Goal: Use online tool/utility: Utilize a website feature to perform a specific function

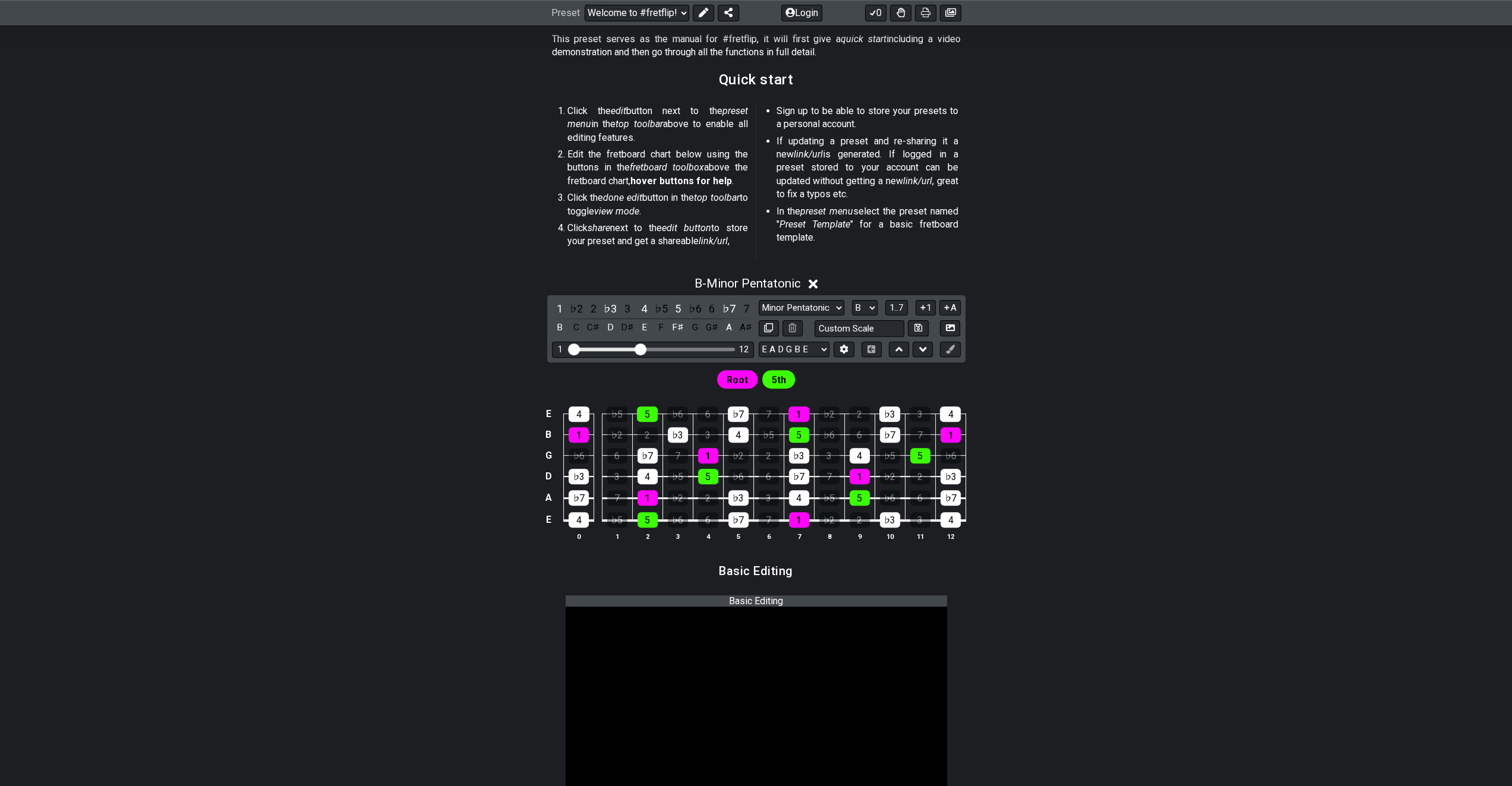
scroll to position [238, 0]
click at [947, 326] on icon at bounding box center [950, 326] width 9 height 7
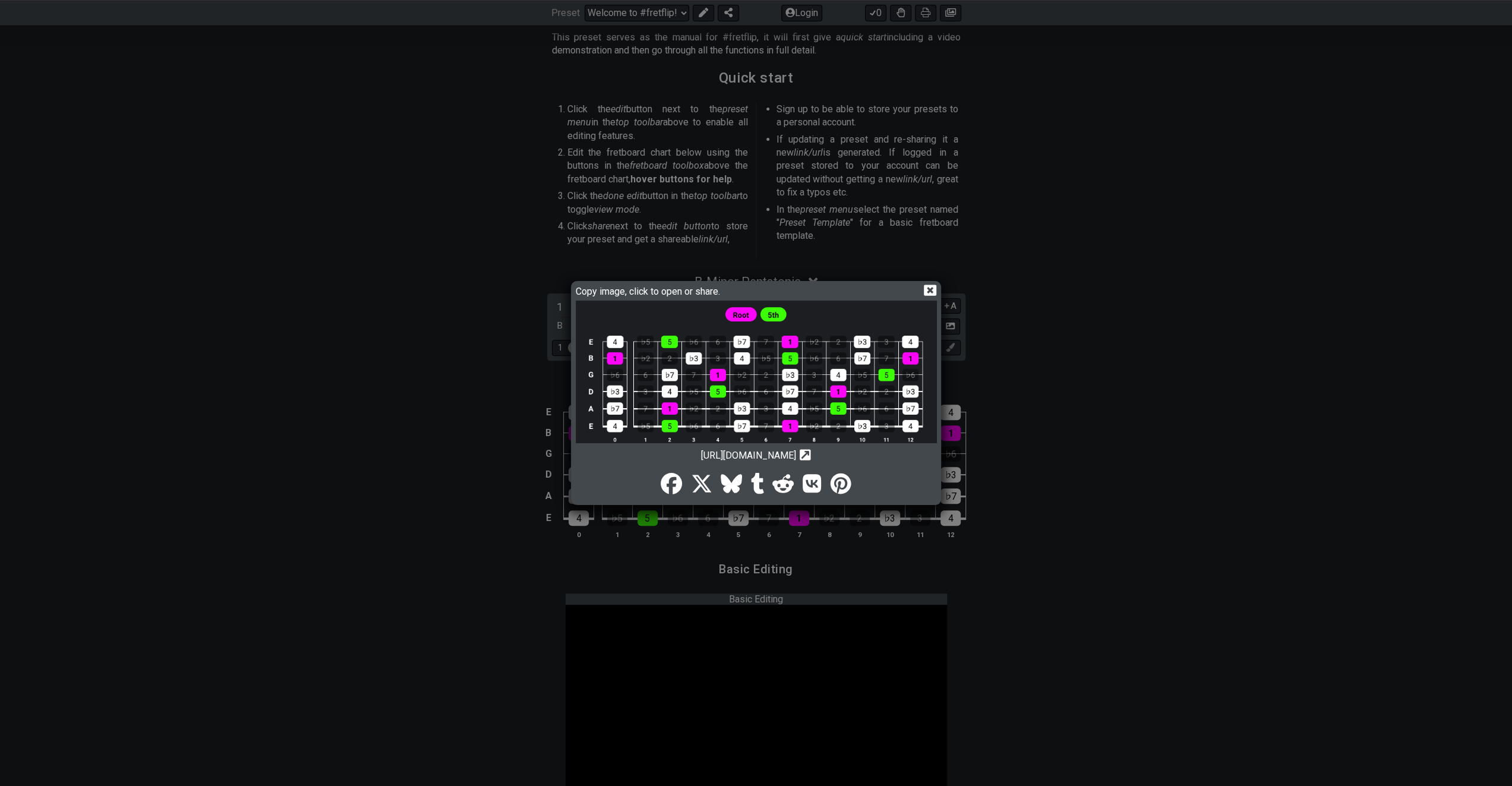
drag, startPoint x: 682, startPoint y: 370, endPoint x: 930, endPoint y: 287, distance: 261.5
click at [930, 287] on icon at bounding box center [930, 290] width 12 height 11
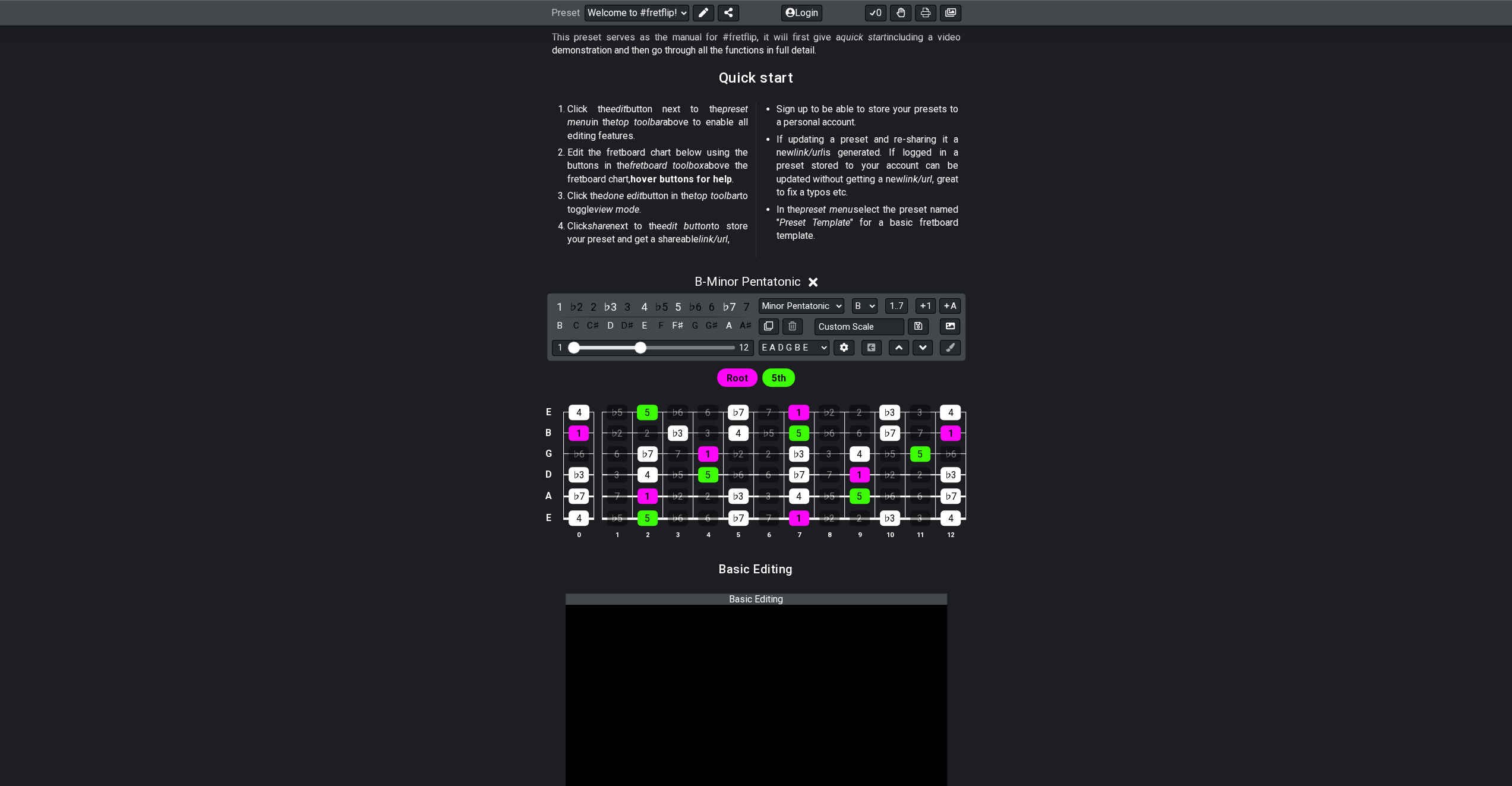
click at [741, 374] on span "Root" at bounding box center [737, 378] width 21 height 17
click at [786, 373] on div "5th" at bounding box center [778, 378] width 33 height 18
click at [653, 406] on div "5" at bounding box center [647, 412] width 21 height 15
click at [644, 408] on div "5" at bounding box center [647, 412] width 21 height 15
click at [863, 325] on input "text" at bounding box center [859, 326] width 90 height 16
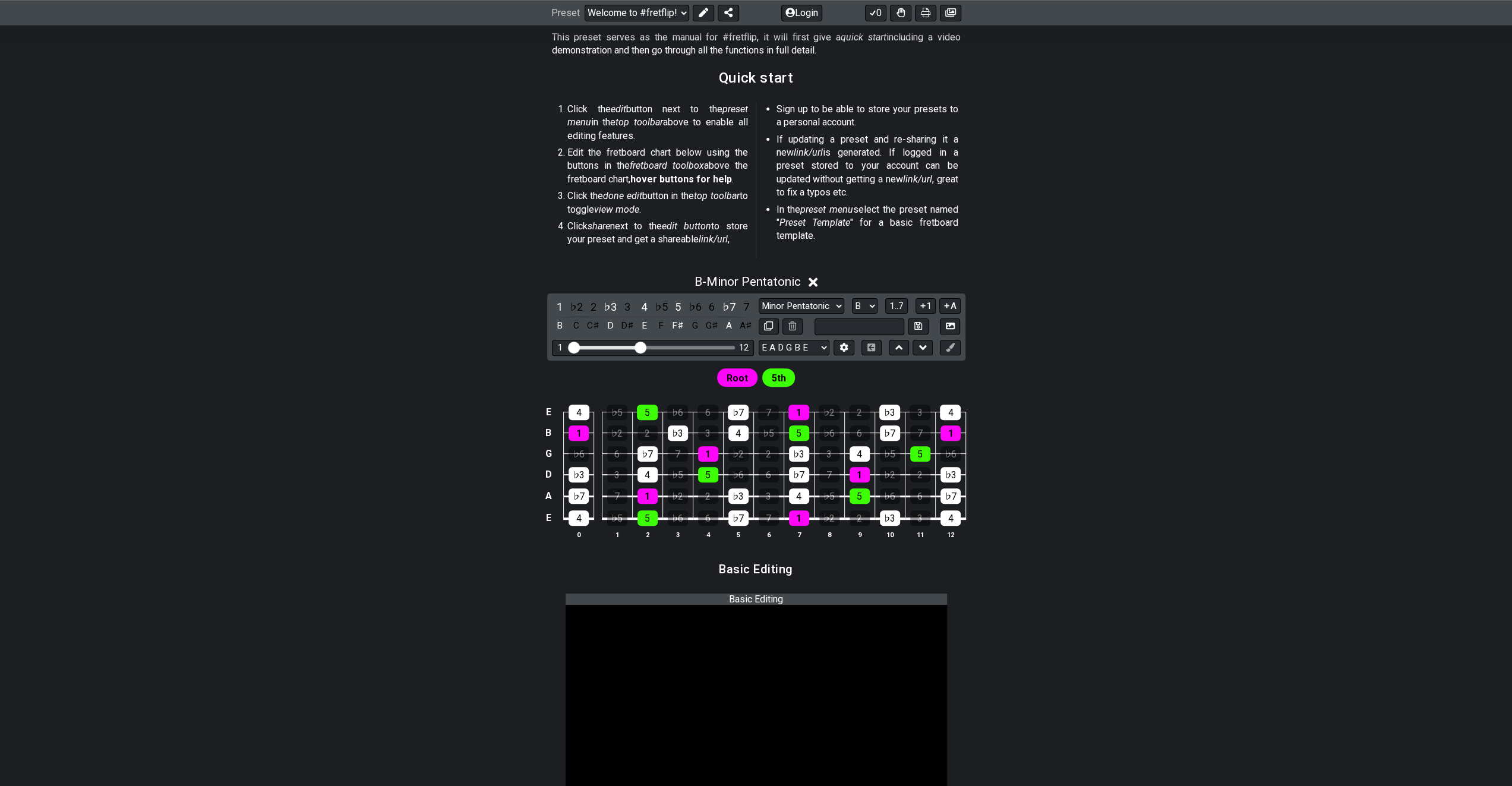
type input "Custom Scale"
click at [1022, 406] on div "E 4 ♭5 5 ♭6 6 ♭7 7 1 ♭2 2 ♭3 3 4 B 1 ♭2 2 ♭3 3 4 ♭5 5 ♭6 6 ♭7 7 1 G ♭6 6 ♭7 7 1…" at bounding box center [756, 472] width 926 height 167
click at [743, 347] on div "12" at bounding box center [744, 347] width 10 height 10
click at [592, 308] on div "2" at bounding box center [593, 307] width 15 height 16
click at [623, 305] on div "3" at bounding box center [627, 307] width 15 height 16
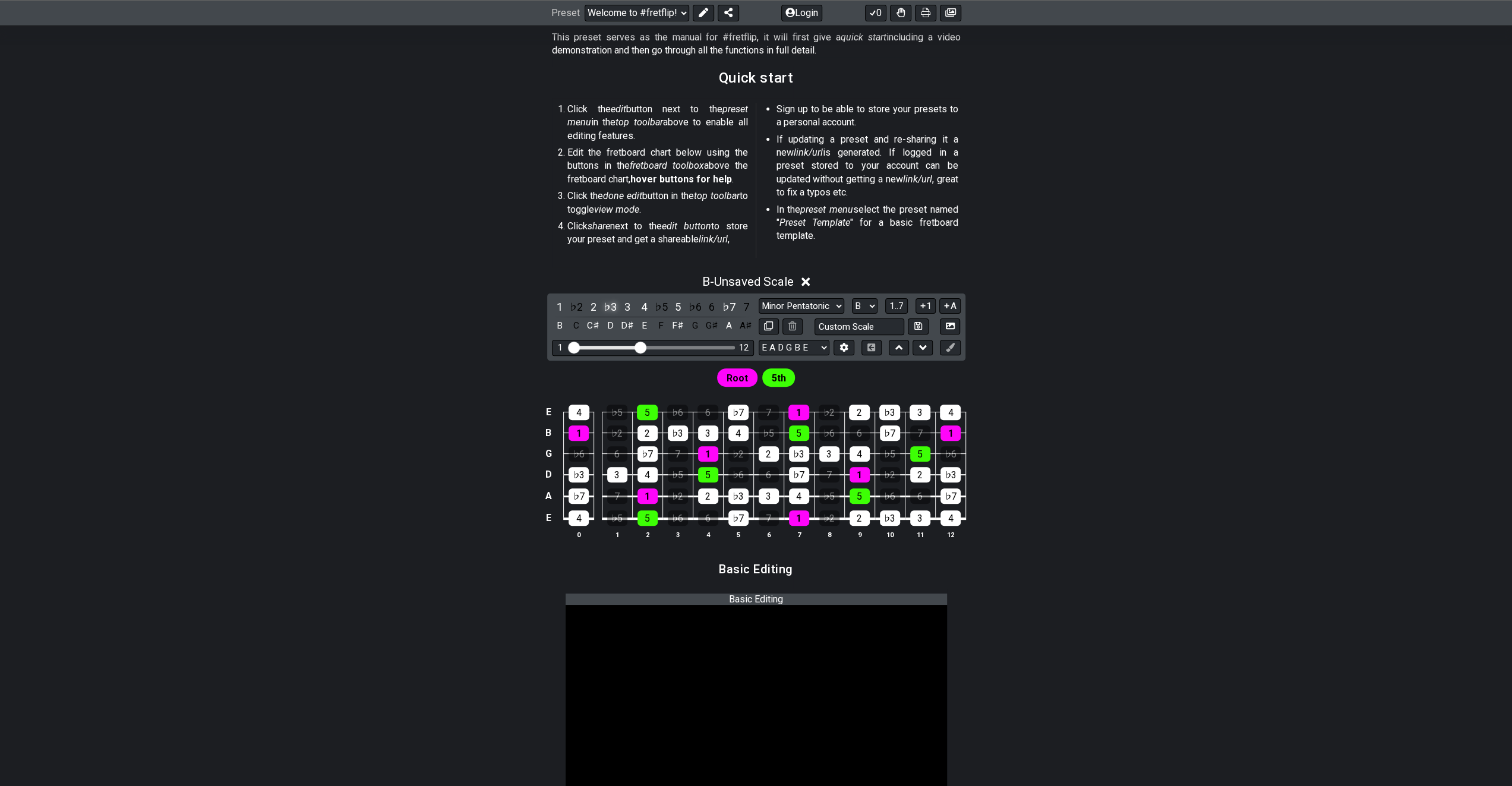
click at [611, 308] on div "♭3" at bounding box center [610, 307] width 15 height 16
click at [644, 305] on div "4" at bounding box center [643, 307] width 15 height 16
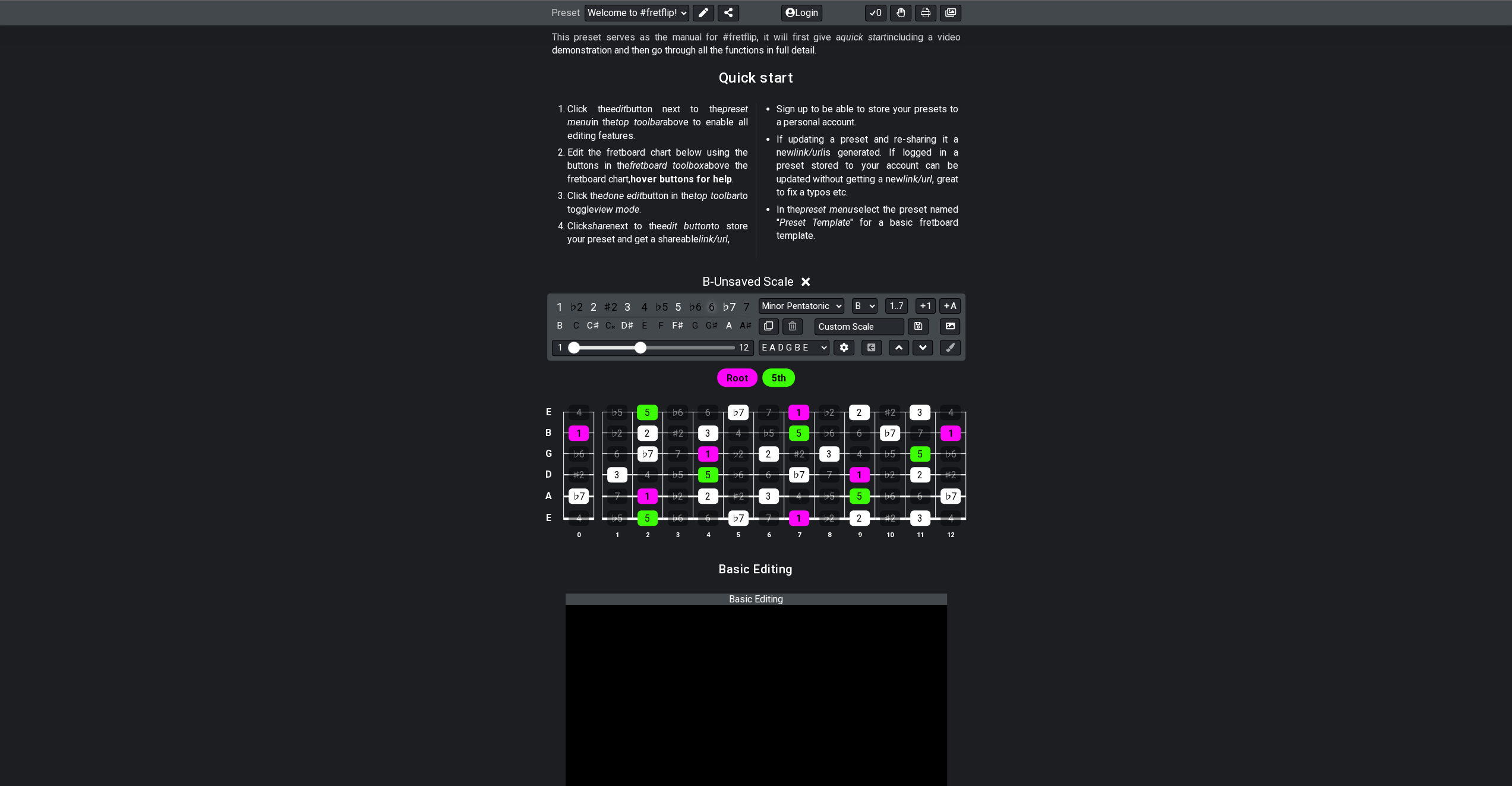
click at [713, 308] on div "6" at bounding box center [711, 307] width 15 height 16
click at [728, 304] on div "♭7" at bounding box center [729, 307] width 15 height 16
drag, startPoint x: 640, startPoint y: 345, endPoint x: 677, endPoint y: 344, distance: 37.0
click at [677, 347] on input "Visible fret range" at bounding box center [652, 347] width 168 height 0
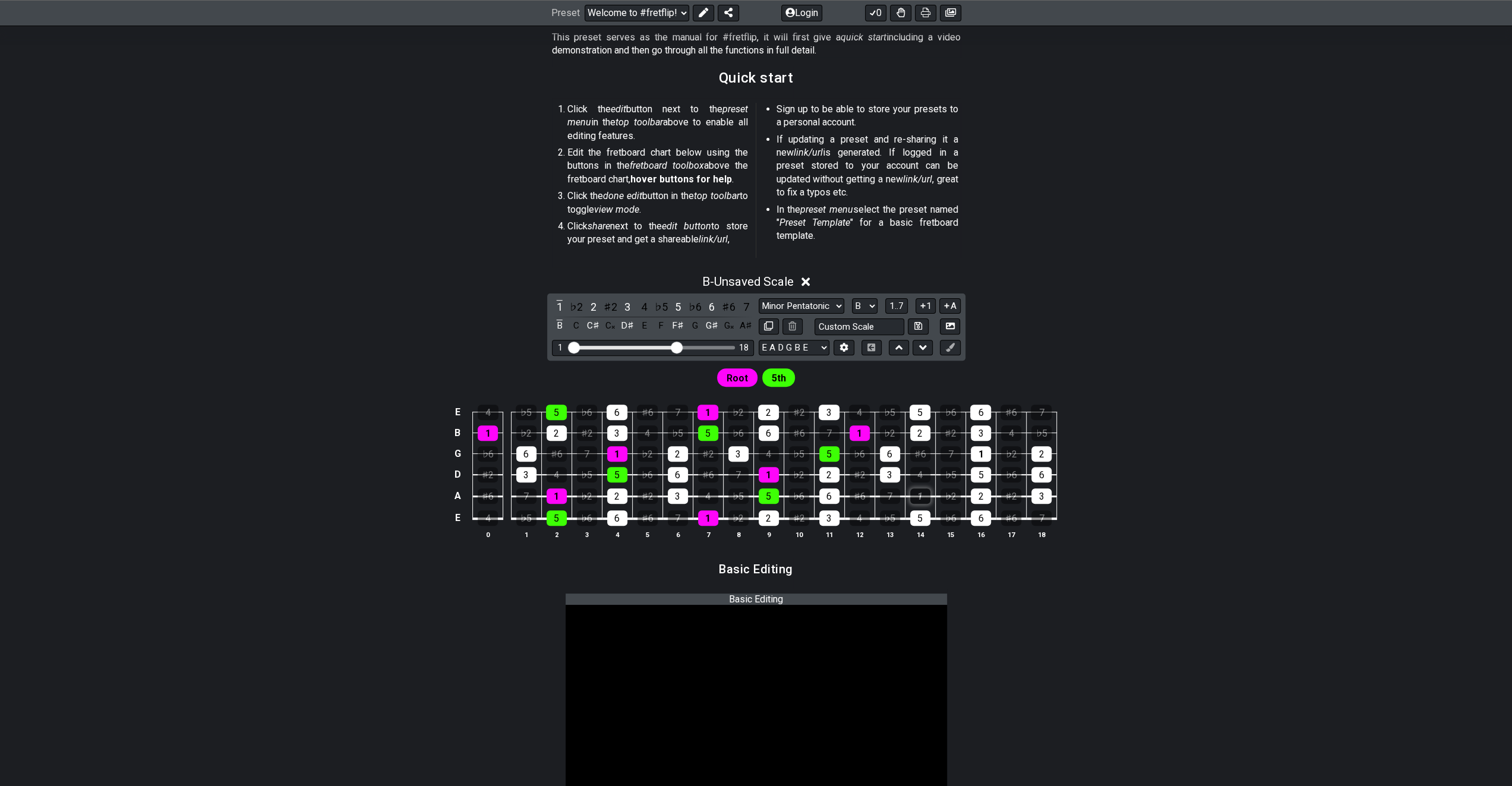
click at [921, 494] on div "1" at bounding box center [920, 496] width 20 height 15
click at [670, 347] on input "Visible fret range" at bounding box center [652, 347] width 168 height 0
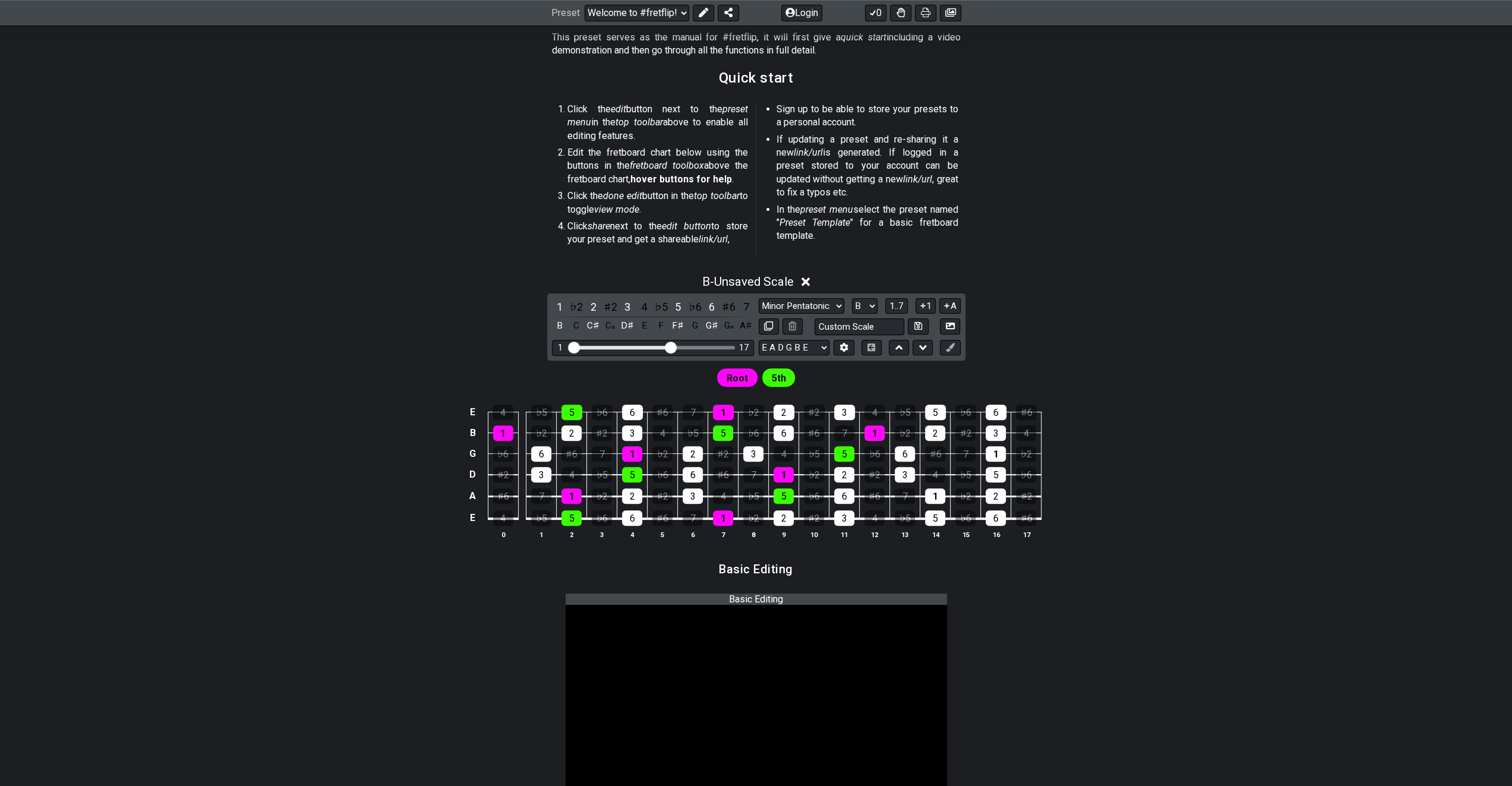
click at [1070, 563] on section "Basic Editing" at bounding box center [756, 573] width 926 height 30
click at [729, 373] on span "Root" at bounding box center [737, 378] width 21 height 17
click at [777, 382] on span "5th" at bounding box center [778, 378] width 15 height 17
click at [872, 304] on select "A♭ A A♯ B♭ B C C♯ D♭ D D♯ E♭ E F F♯ G♭ G G♯" at bounding box center [864, 307] width 25 height 16
select select "G"
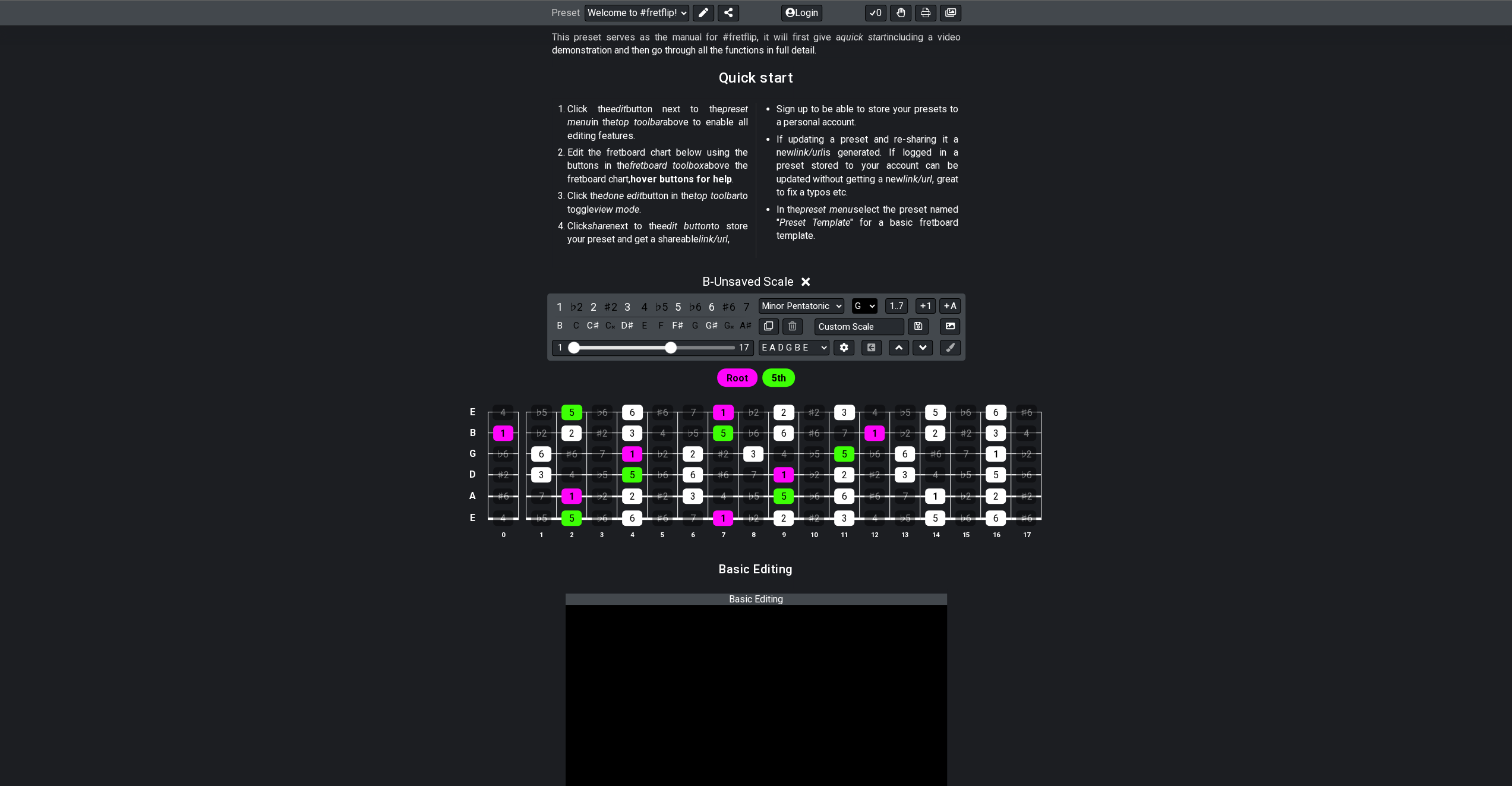
click at [852, 299] on select "A♭ A A♯ B♭ B C C♯ D♭ D D♯ E♭ E F F♯ G♭ G G♯" at bounding box center [864, 307] width 25 height 16
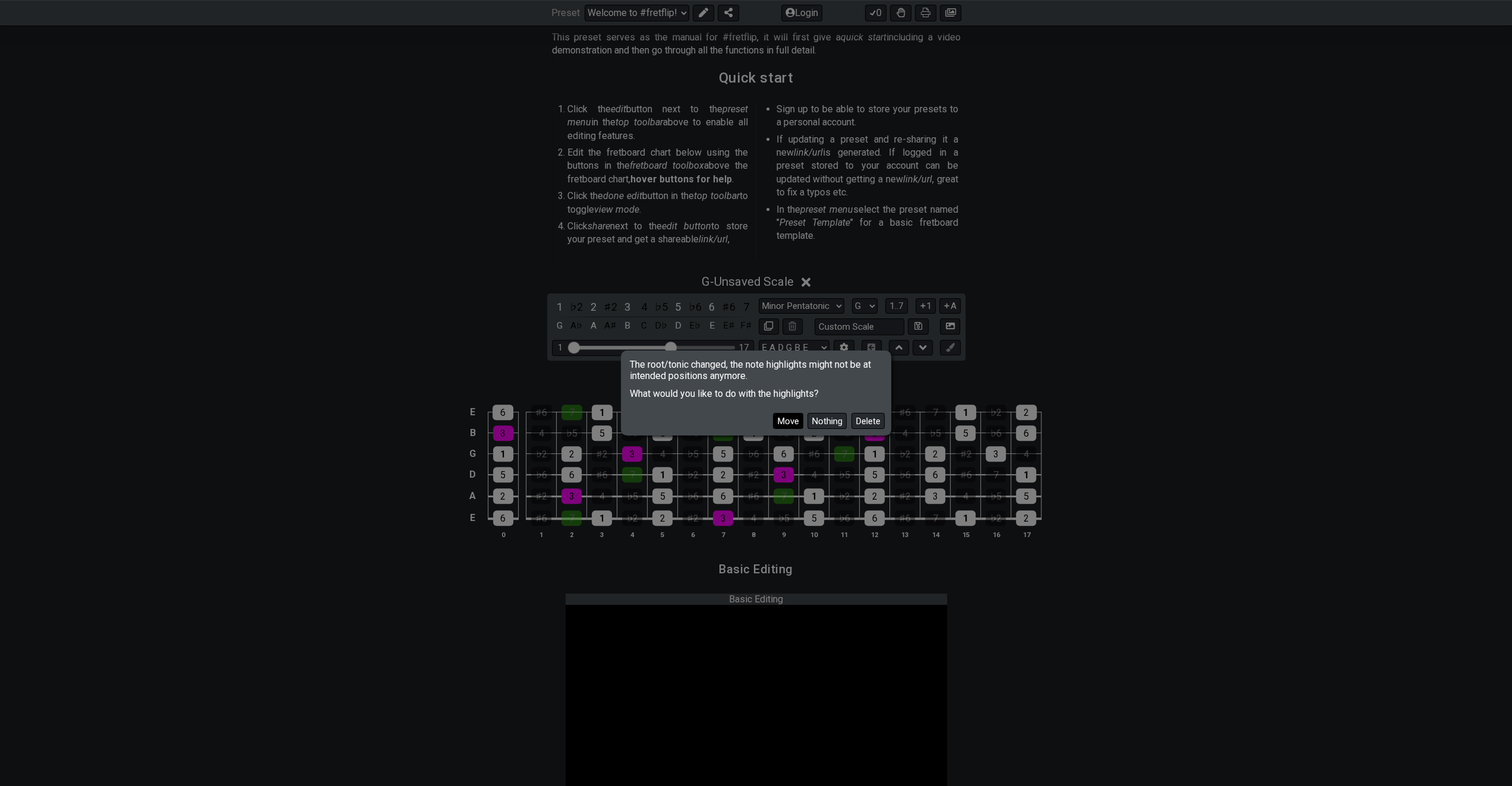
click at [789, 418] on button "Move" at bounding box center [787, 421] width 30 height 16
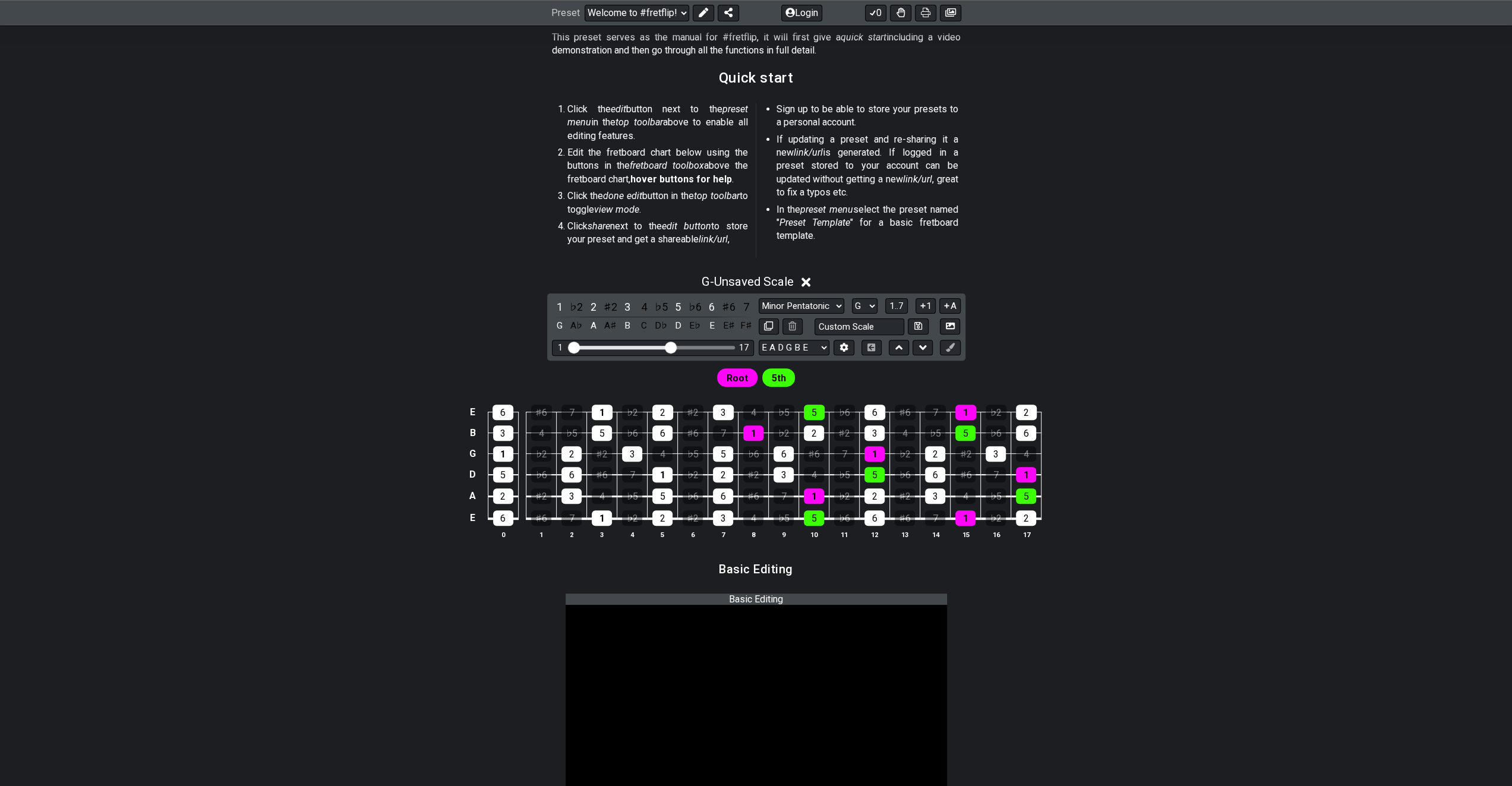
click at [738, 379] on span "Root" at bounding box center [737, 378] width 21 height 17
click at [898, 305] on span "1..7" at bounding box center [896, 306] width 15 height 11
click at [898, 305] on span "..." at bounding box center [896, 306] width 6 height 11
click at [895, 305] on span "G.." at bounding box center [896, 306] width 10 height 11
click at [895, 305] on span "1..7" at bounding box center [896, 306] width 15 height 11
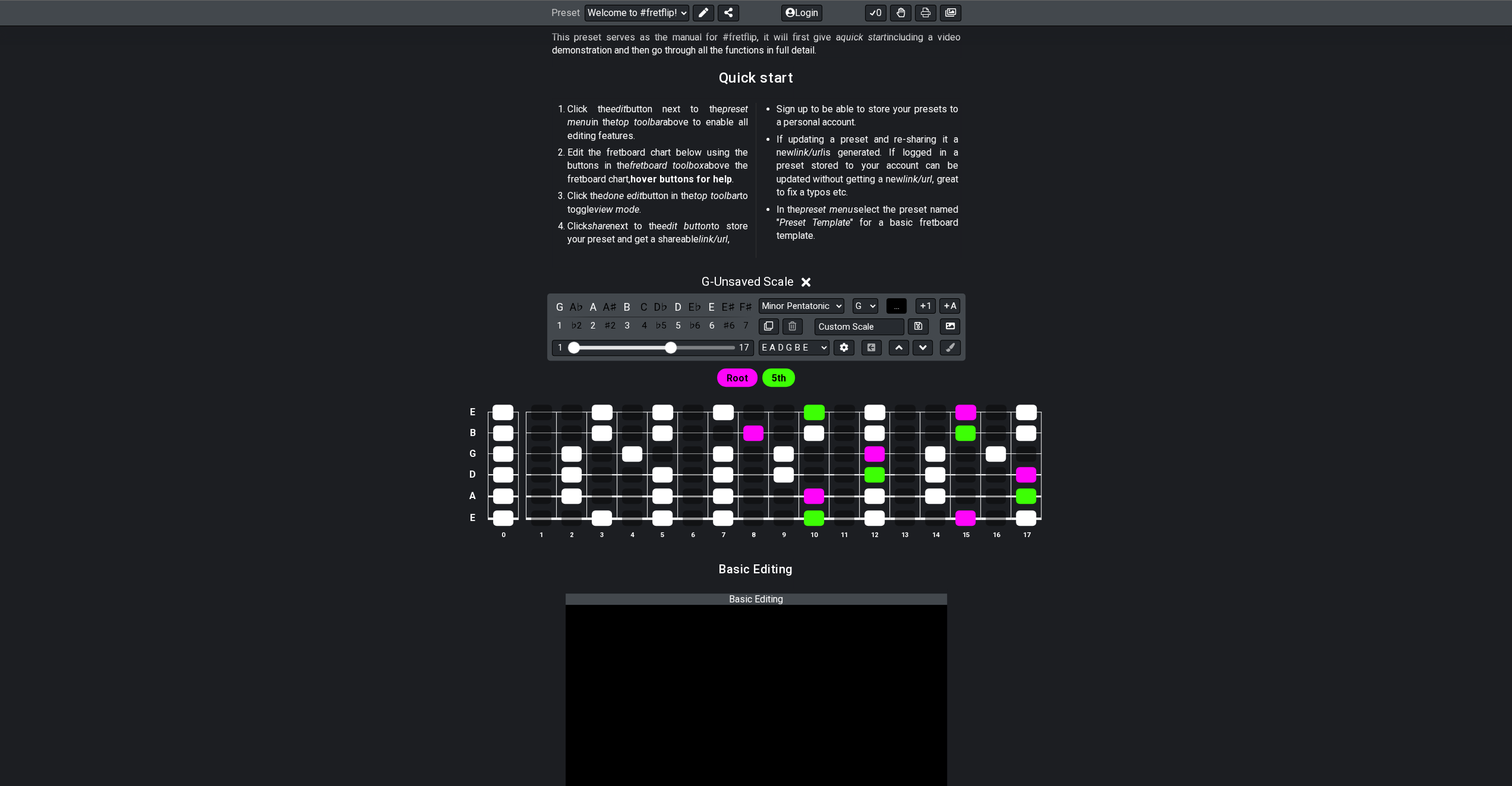
click at [895, 305] on span "..." at bounding box center [896, 306] width 6 height 11
click at [844, 345] on icon at bounding box center [843, 347] width 9 height 9
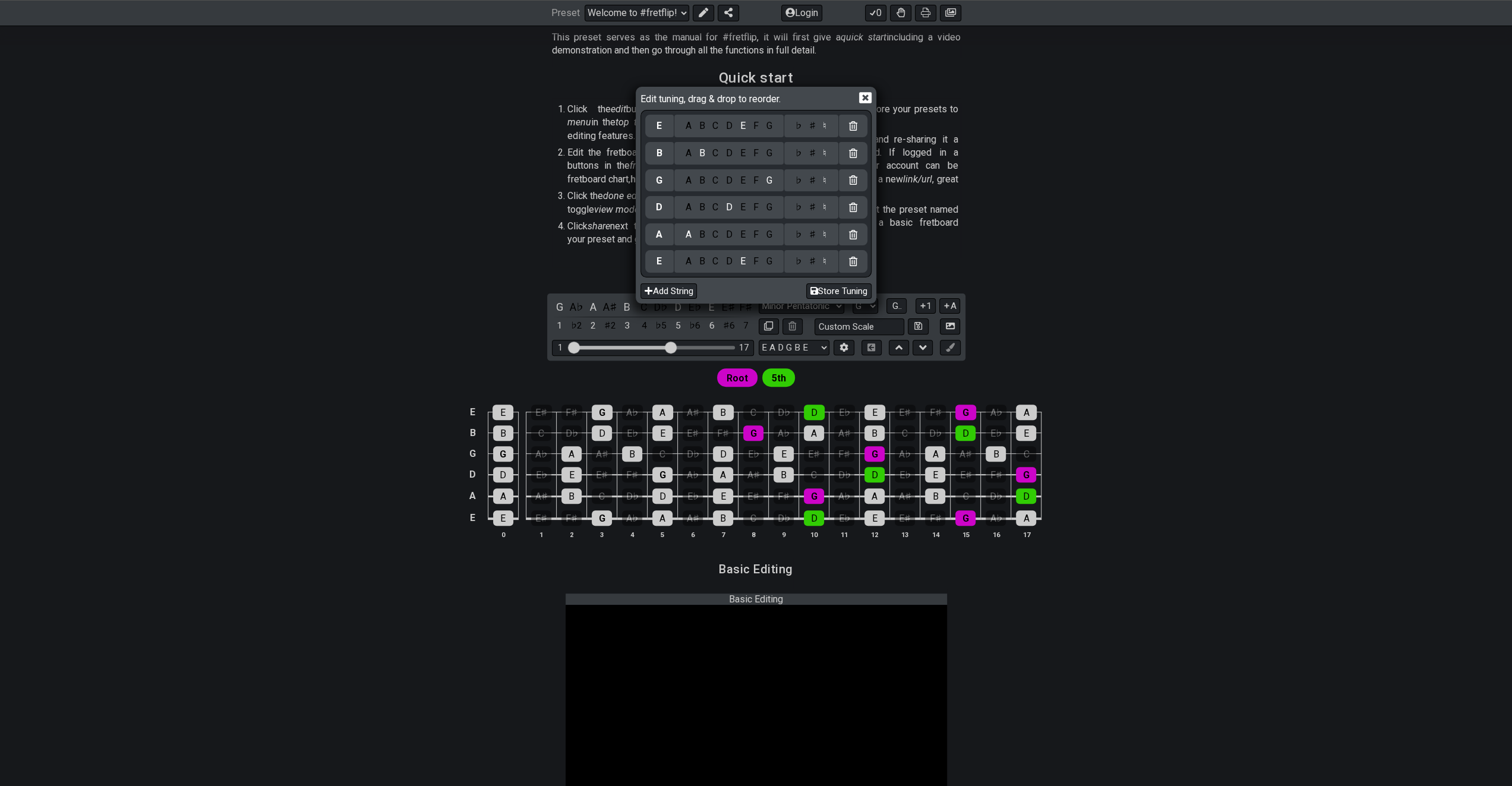
click at [866, 96] on icon at bounding box center [865, 97] width 12 height 12
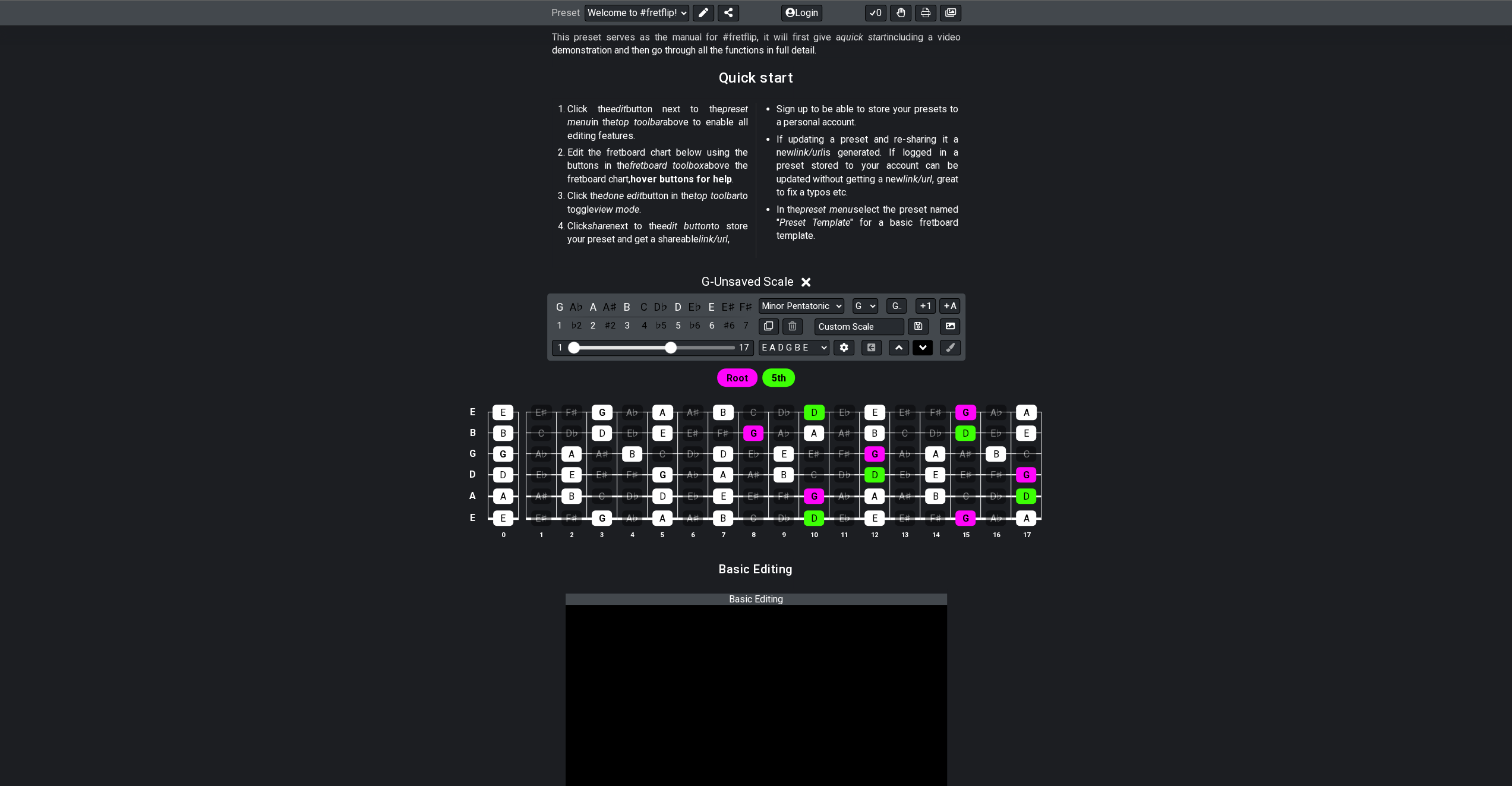
click at [919, 347] on icon at bounding box center [922, 347] width 7 height 12
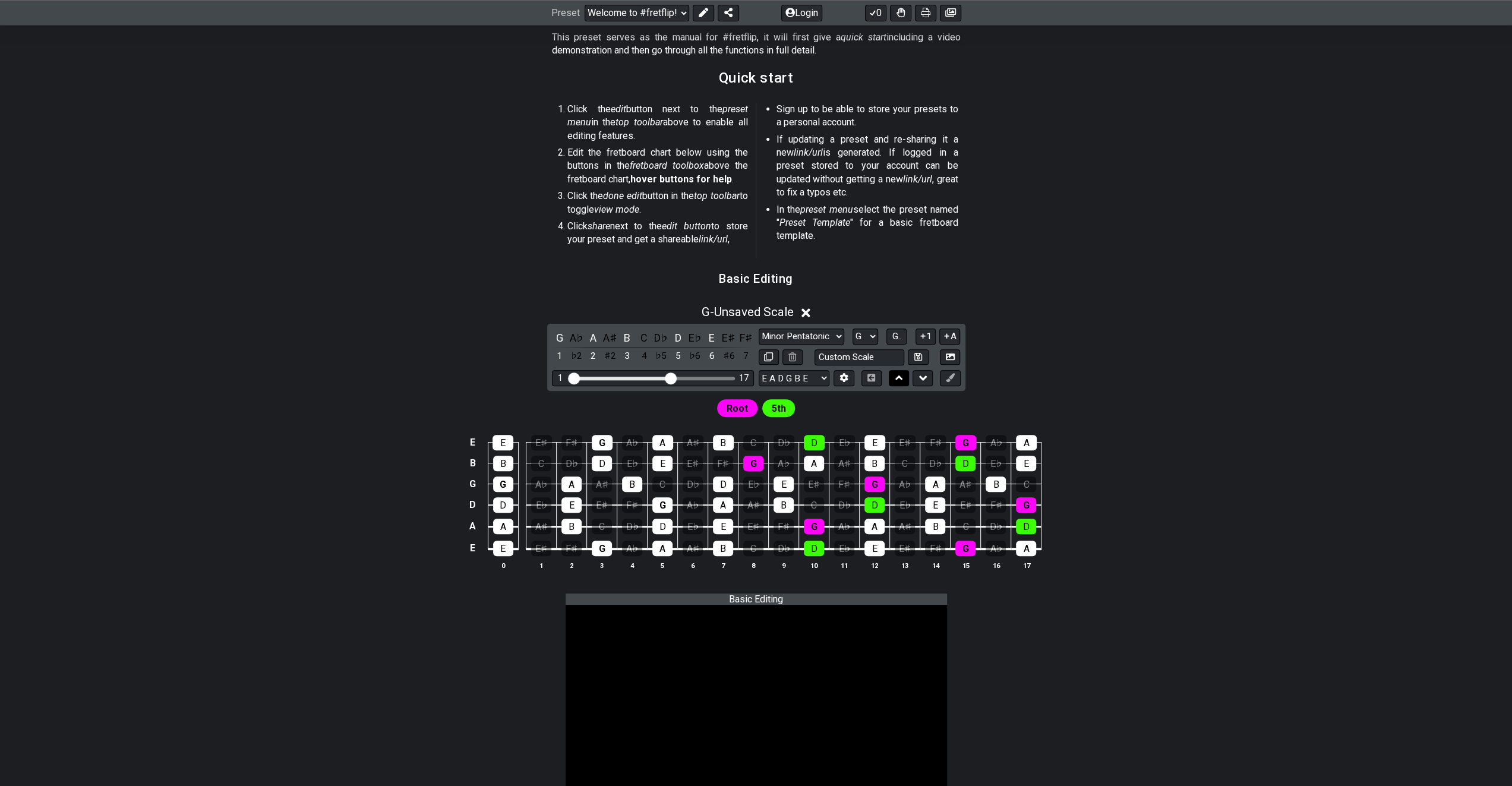
click at [900, 378] on icon at bounding box center [899, 378] width 7 height 5
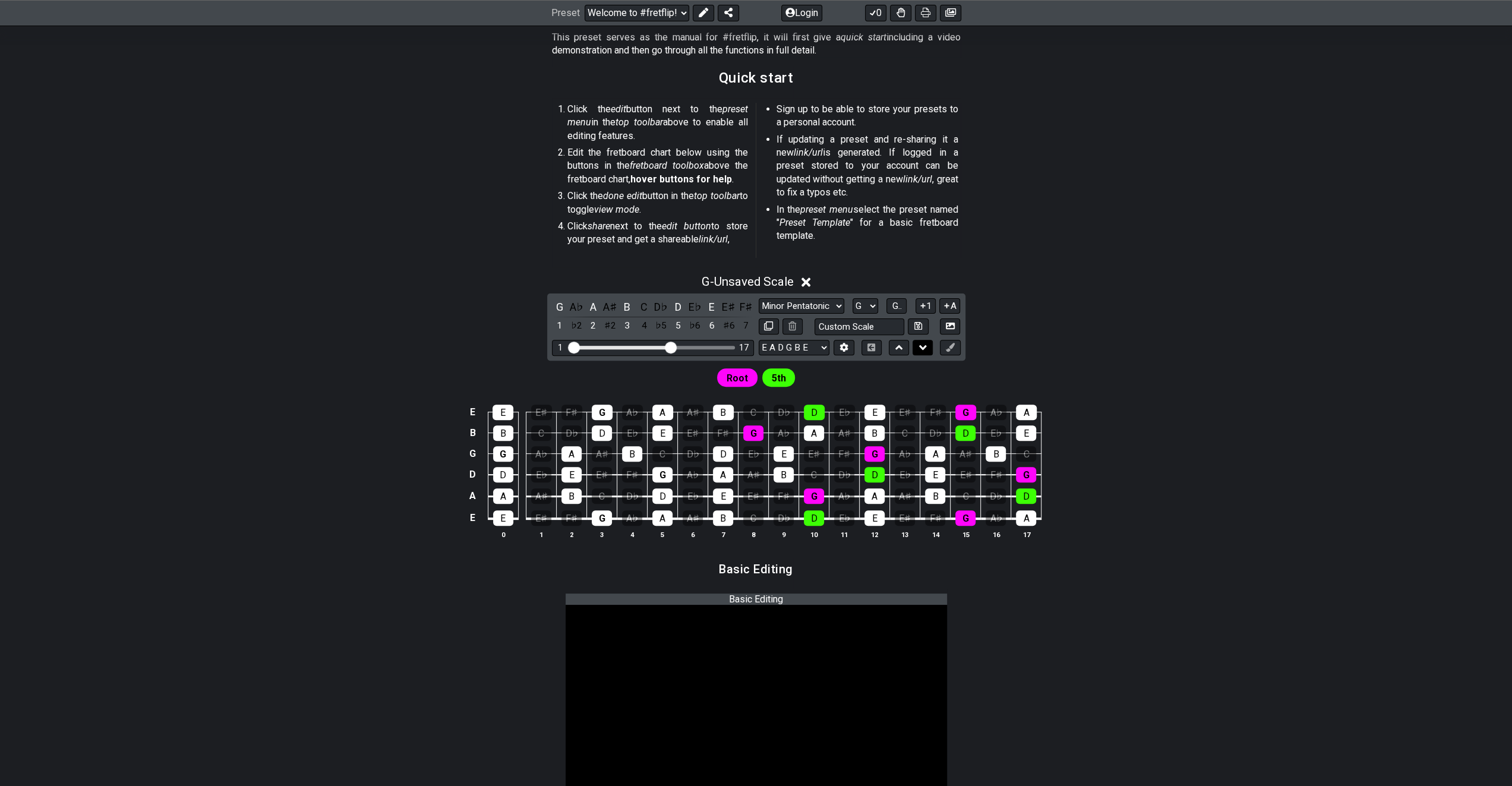
click at [919, 347] on icon at bounding box center [922, 347] width 7 height 12
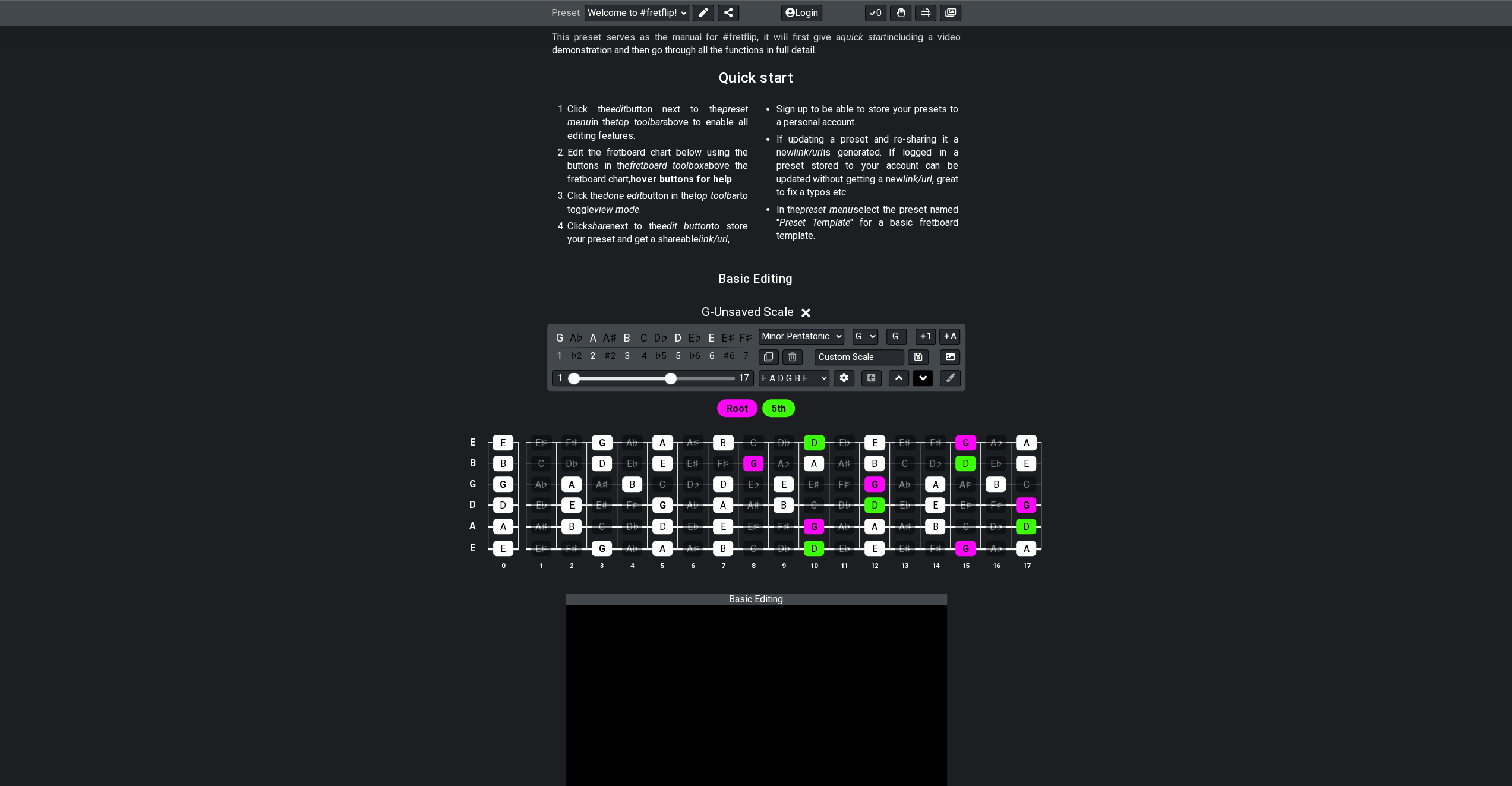
click at [921, 380] on icon at bounding box center [922, 378] width 7 height 12
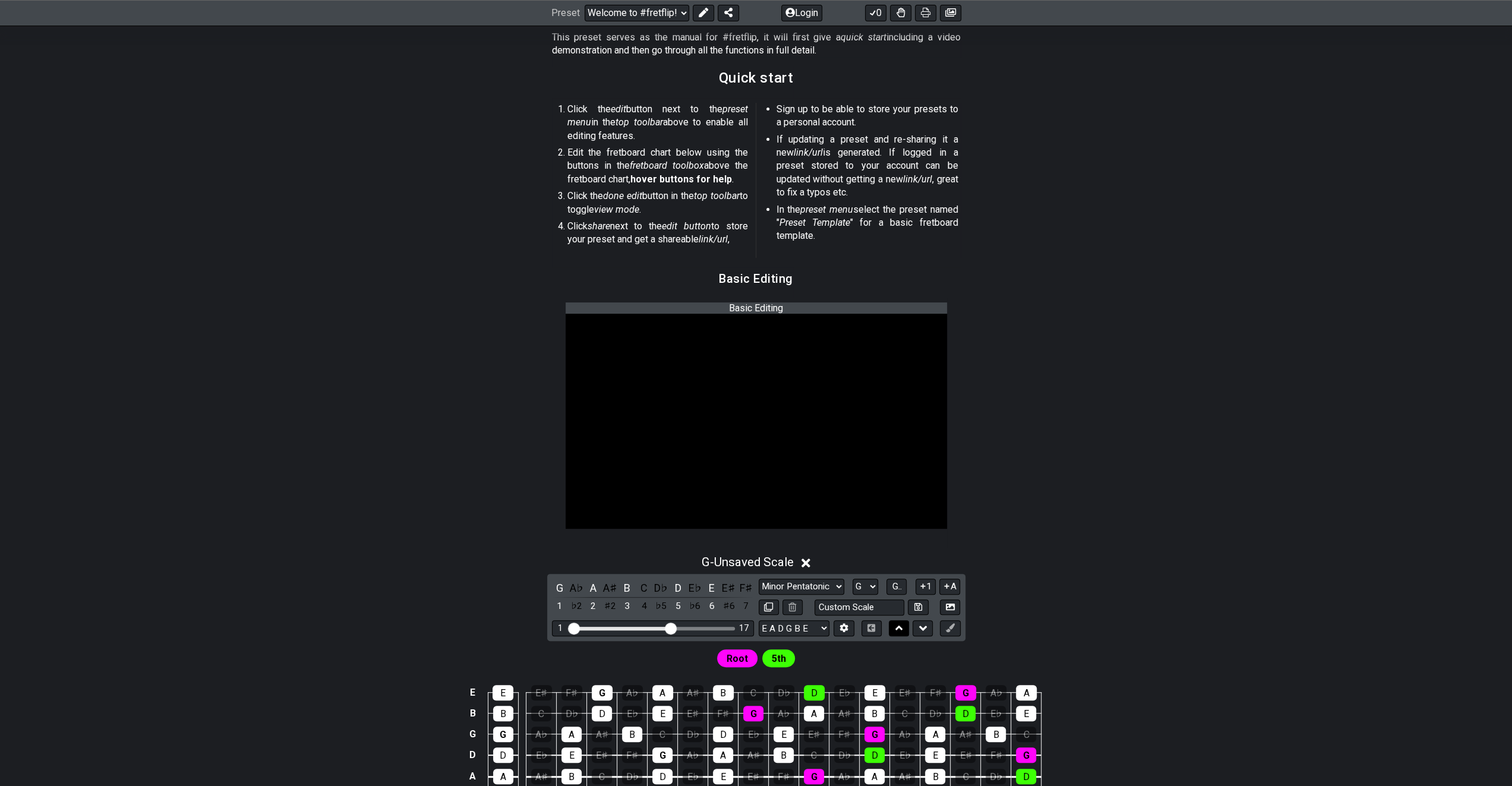
click at [900, 629] on icon at bounding box center [899, 628] width 7 height 5
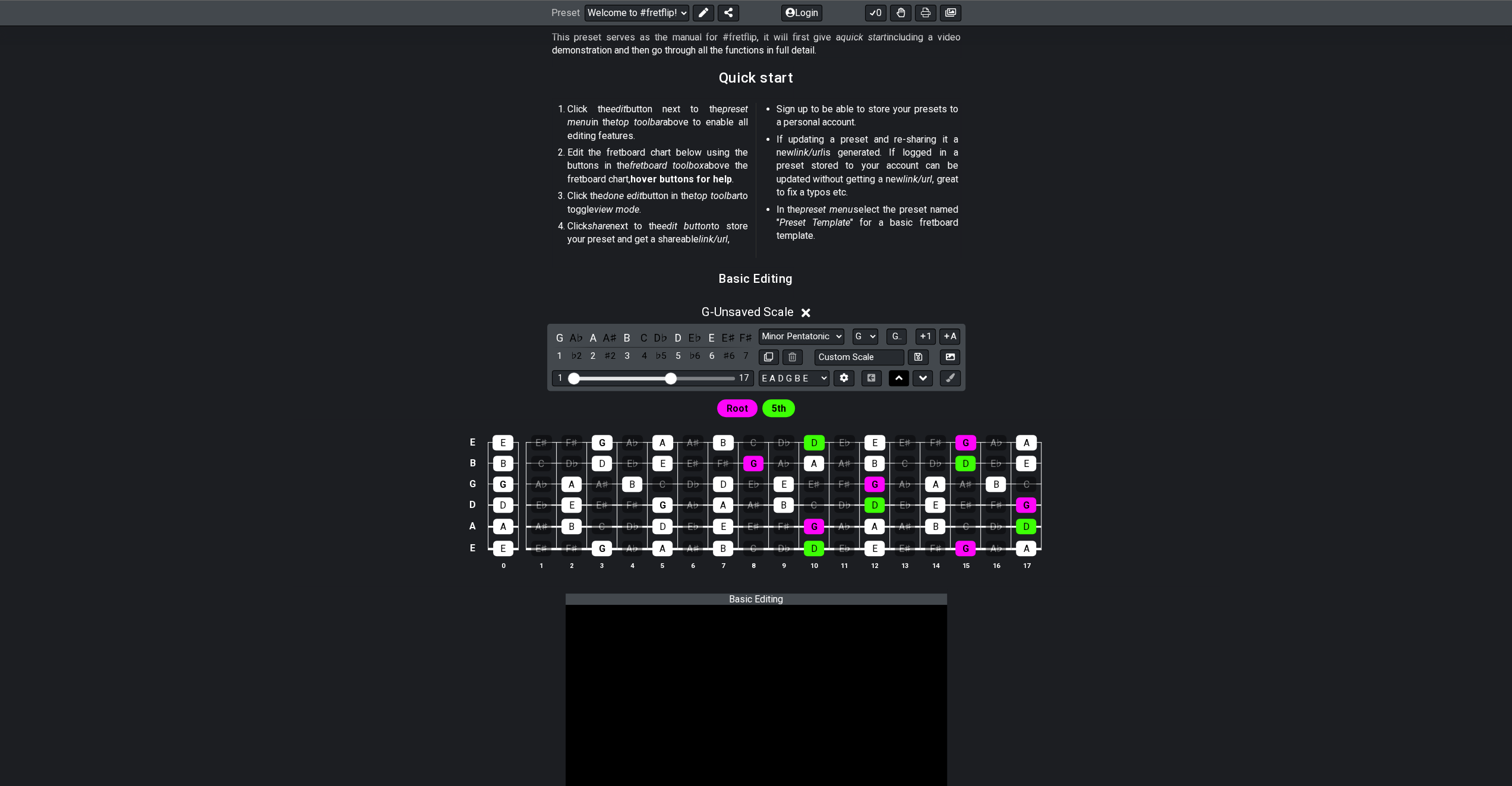
click at [893, 380] on button at bounding box center [899, 378] width 20 height 16
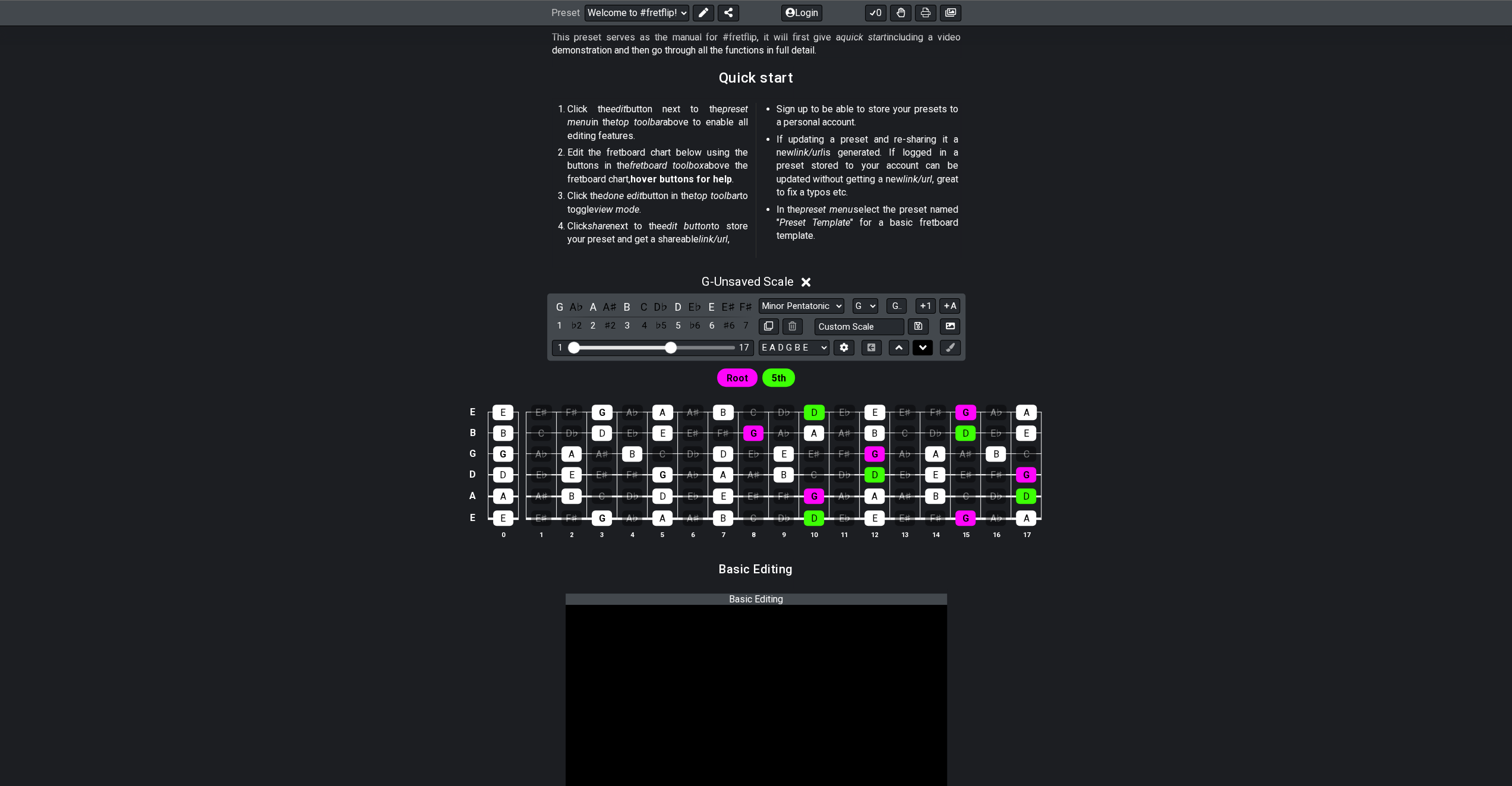
click at [917, 347] on button at bounding box center [922, 348] width 20 height 16
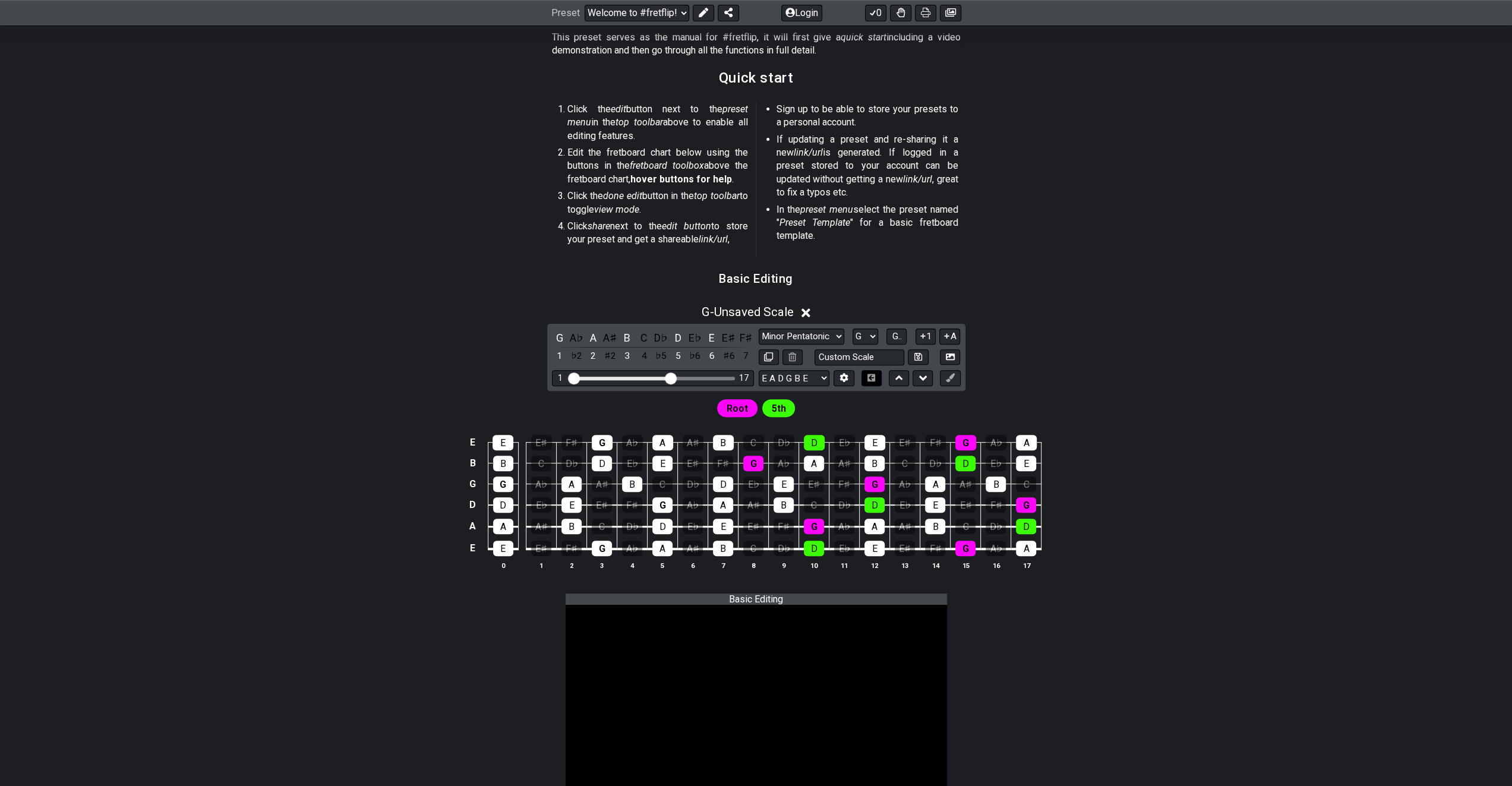
click at [870, 378] on icon at bounding box center [871, 377] width 9 height 7
click at [871, 375] on icon at bounding box center [871, 377] width 9 height 7
click at [871, 337] on select "A♭ A A♯ B♭ B C C♯ D♭ D D♯ E♭ E F F♯ G♭ G G♯" at bounding box center [865, 337] width 25 height 16
click at [899, 338] on span "G.." at bounding box center [896, 336] width 10 height 11
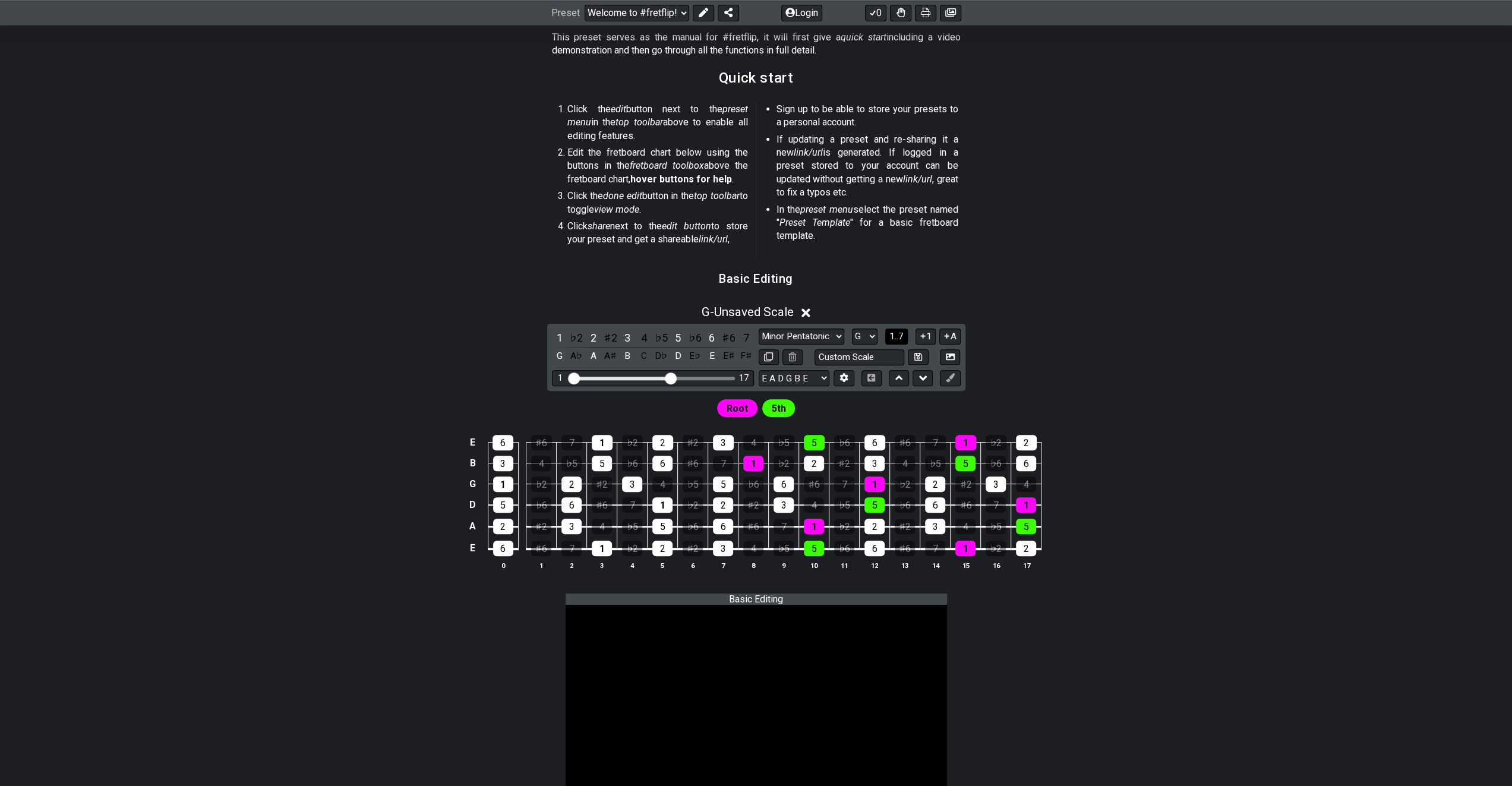
click at [899, 336] on span "1..7" at bounding box center [896, 336] width 15 height 11
click at [899, 336] on span "..." at bounding box center [896, 336] width 6 height 11
click at [899, 336] on span "G.." at bounding box center [896, 336] width 10 height 11
click at [899, 336] on span "1..7" at bounding box center [896, 336] width 15 height 11
click at [930, 334] on button "1" at bounding box center [925, 337] width 20 height 16
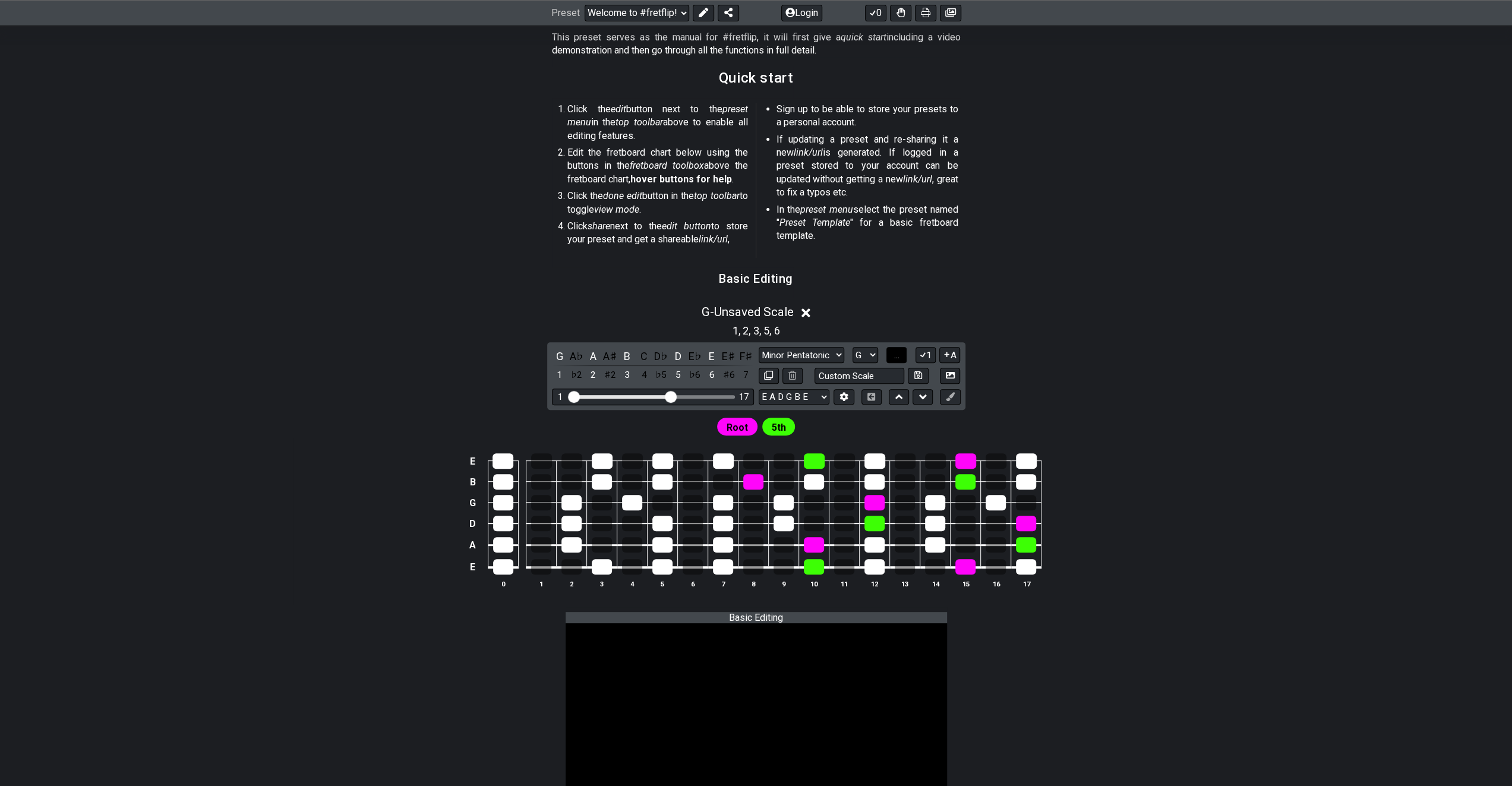
click at [898, 352] on span "..." at bounding box center [896, 355] width 6 height 11
click at [924, 354] on icon at bounding box center [923, 356] width 7 height 6
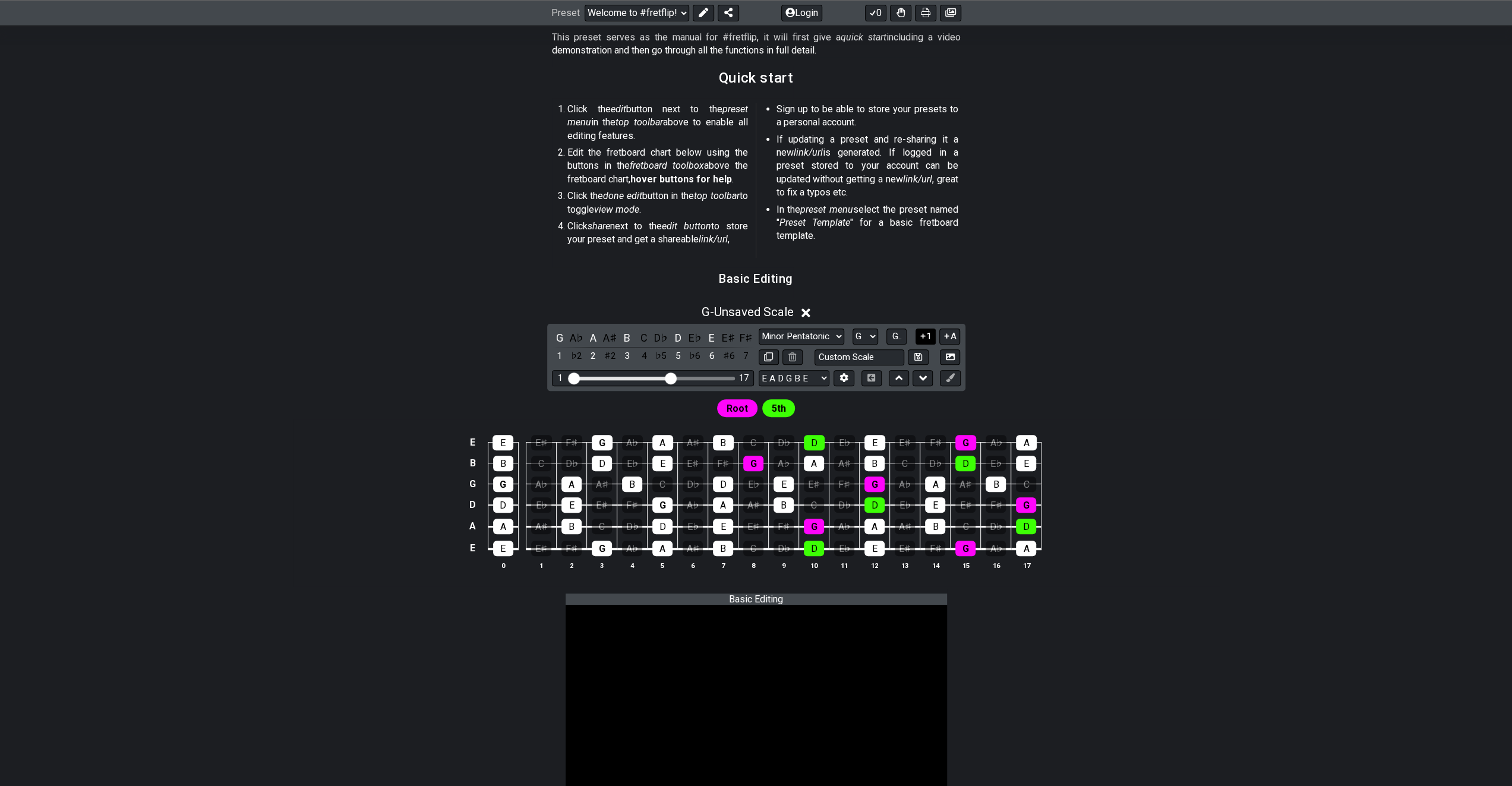
click at [924, 334] on icon at bounding box center [923, 336] width 11 height 9
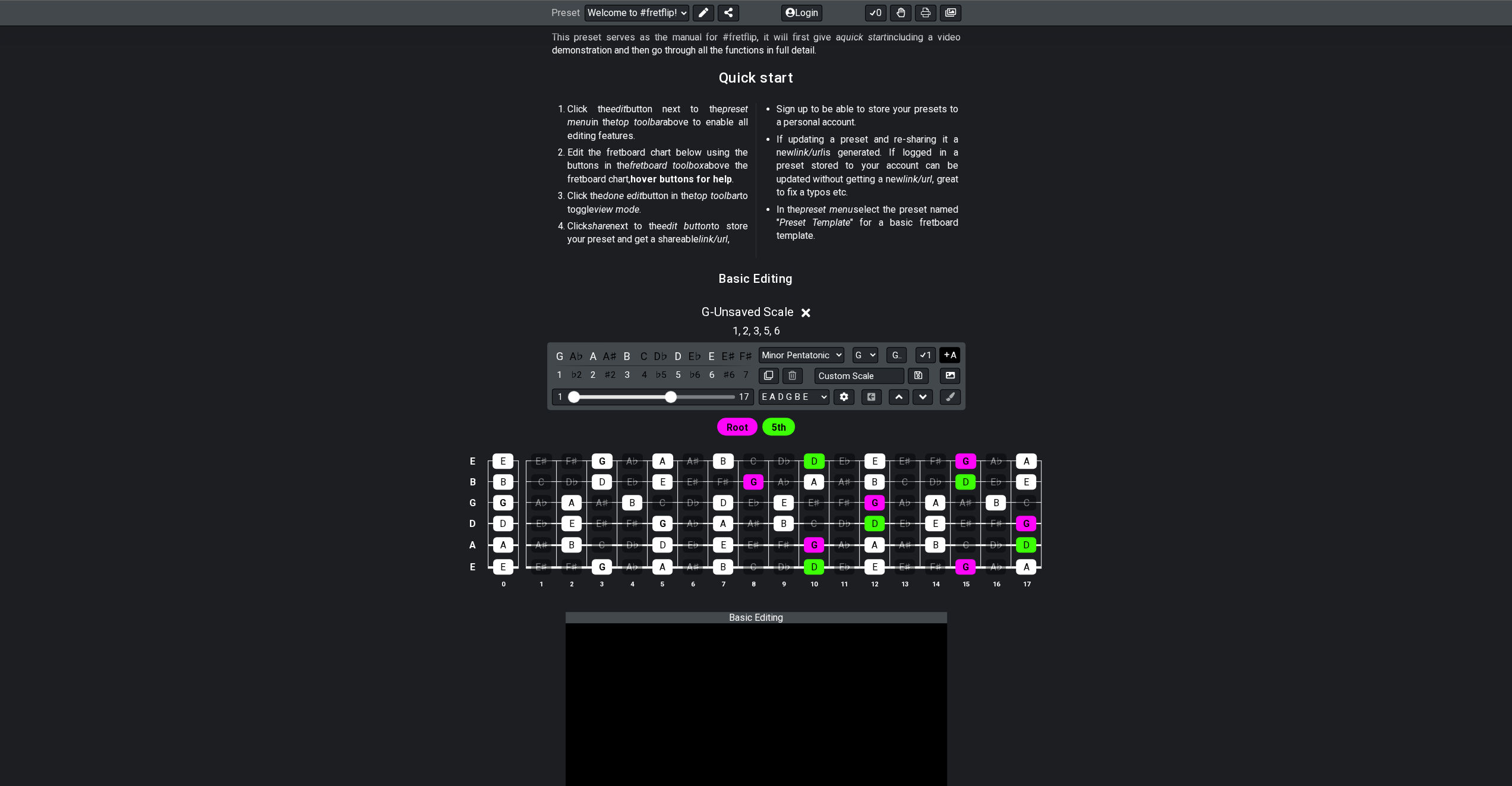
click at [952, 354] on button "A" at bounding box center [950, 356] width 21 height 16
click at [924, 358] on icon at bounding box center [923, 354] width 11 height 9
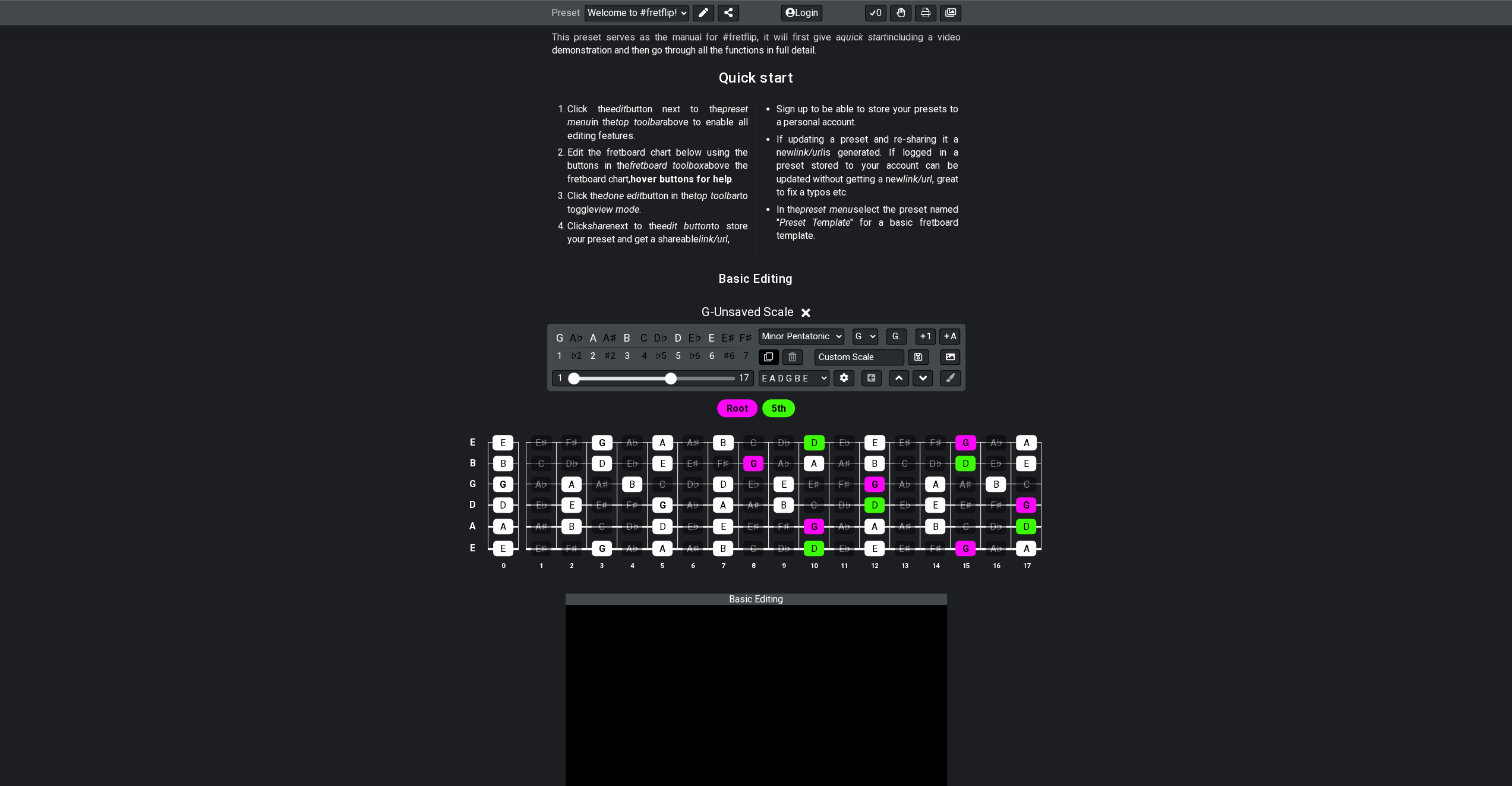
click at [769, 357] on icon at bounding box center [768, 356] width 9 height 9
select select "G"
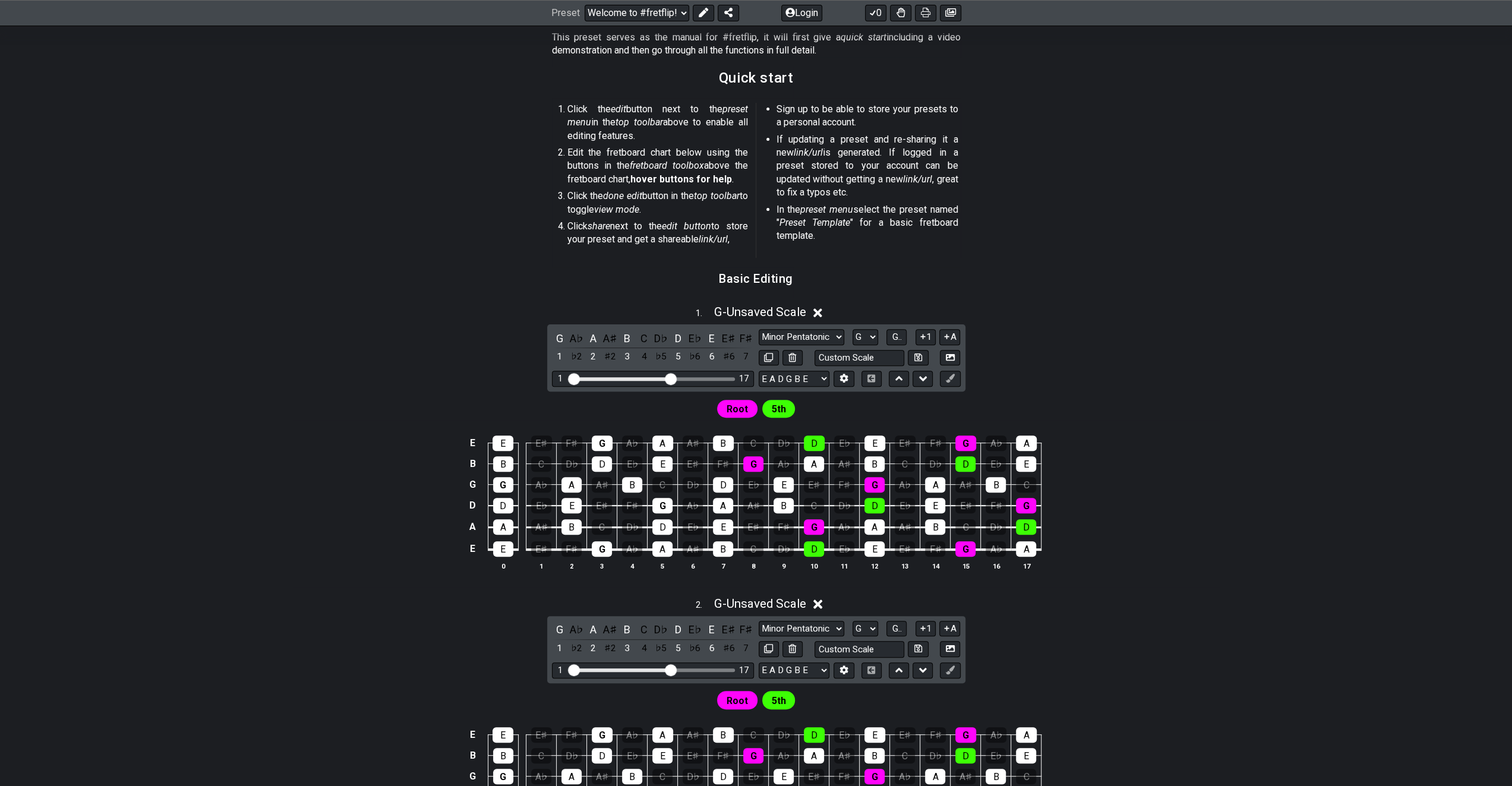
click at [822, 600] on icon at bounding box center [817, 605] width 9 height 9
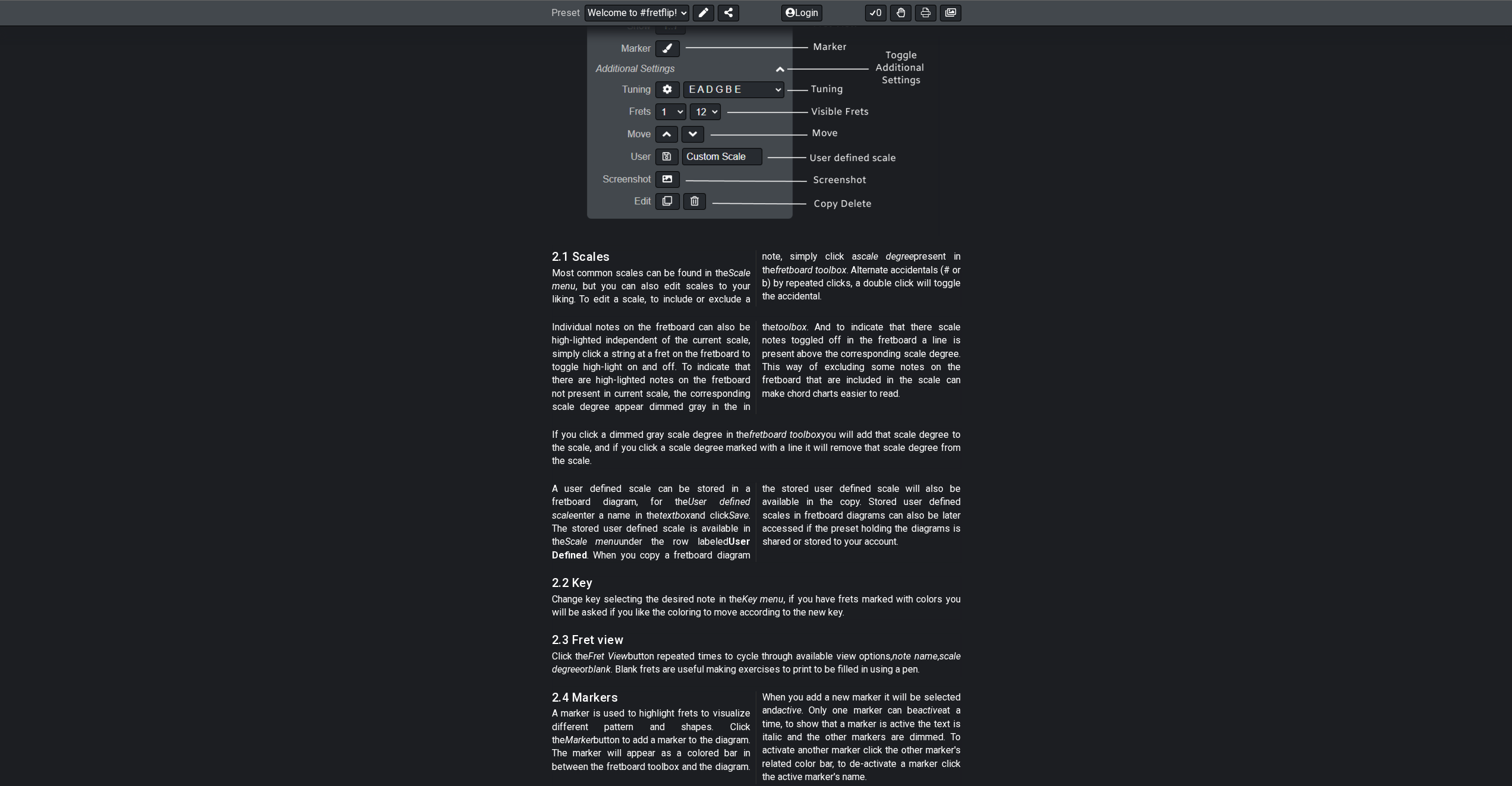
scroll to position [4873, 0]
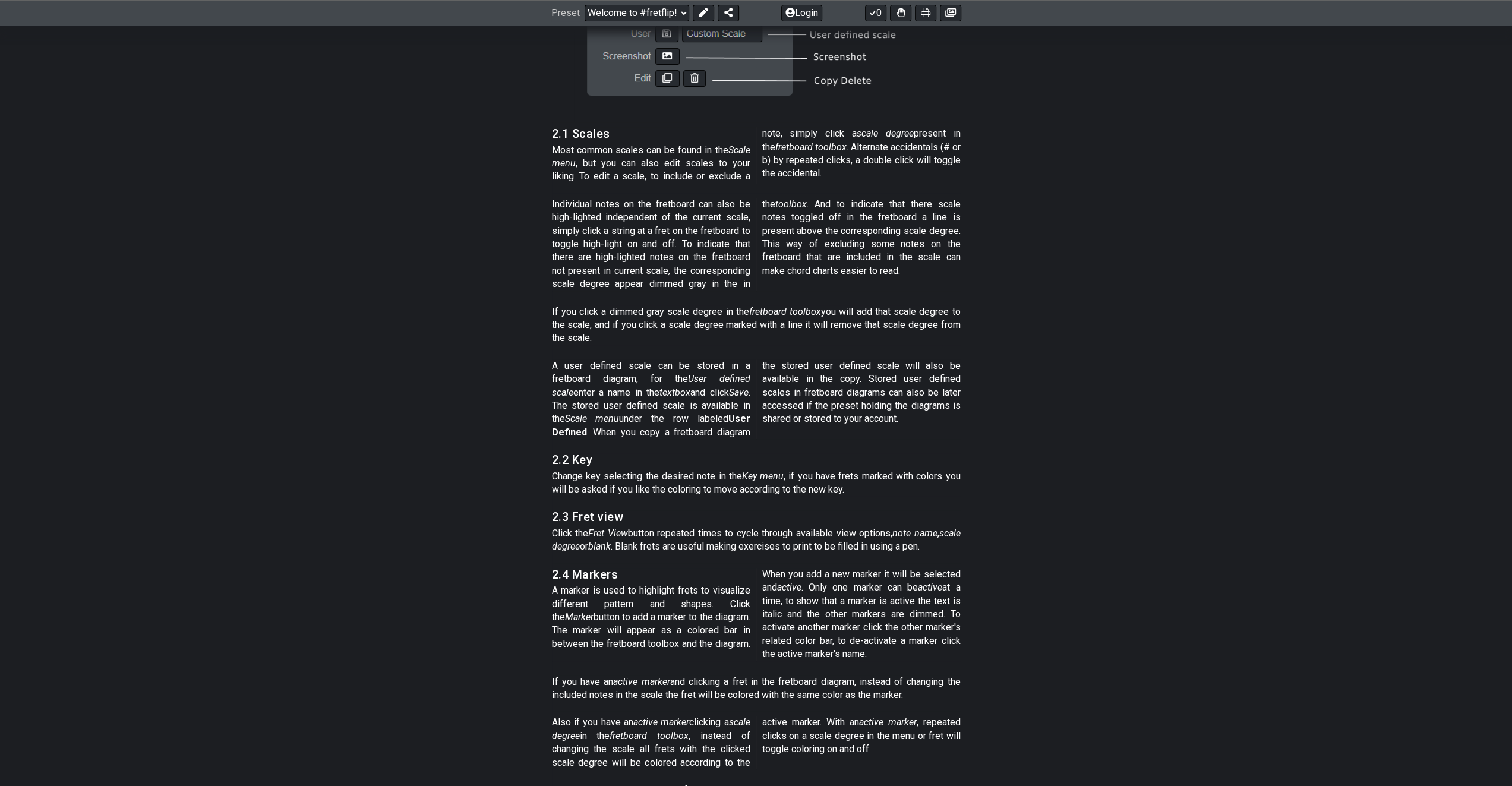
click at [457, 594] on section "2.4 Markers A marker is used to highlight frets to visualize different pattern …" at bounding box center [756, 617] width 926 height 107
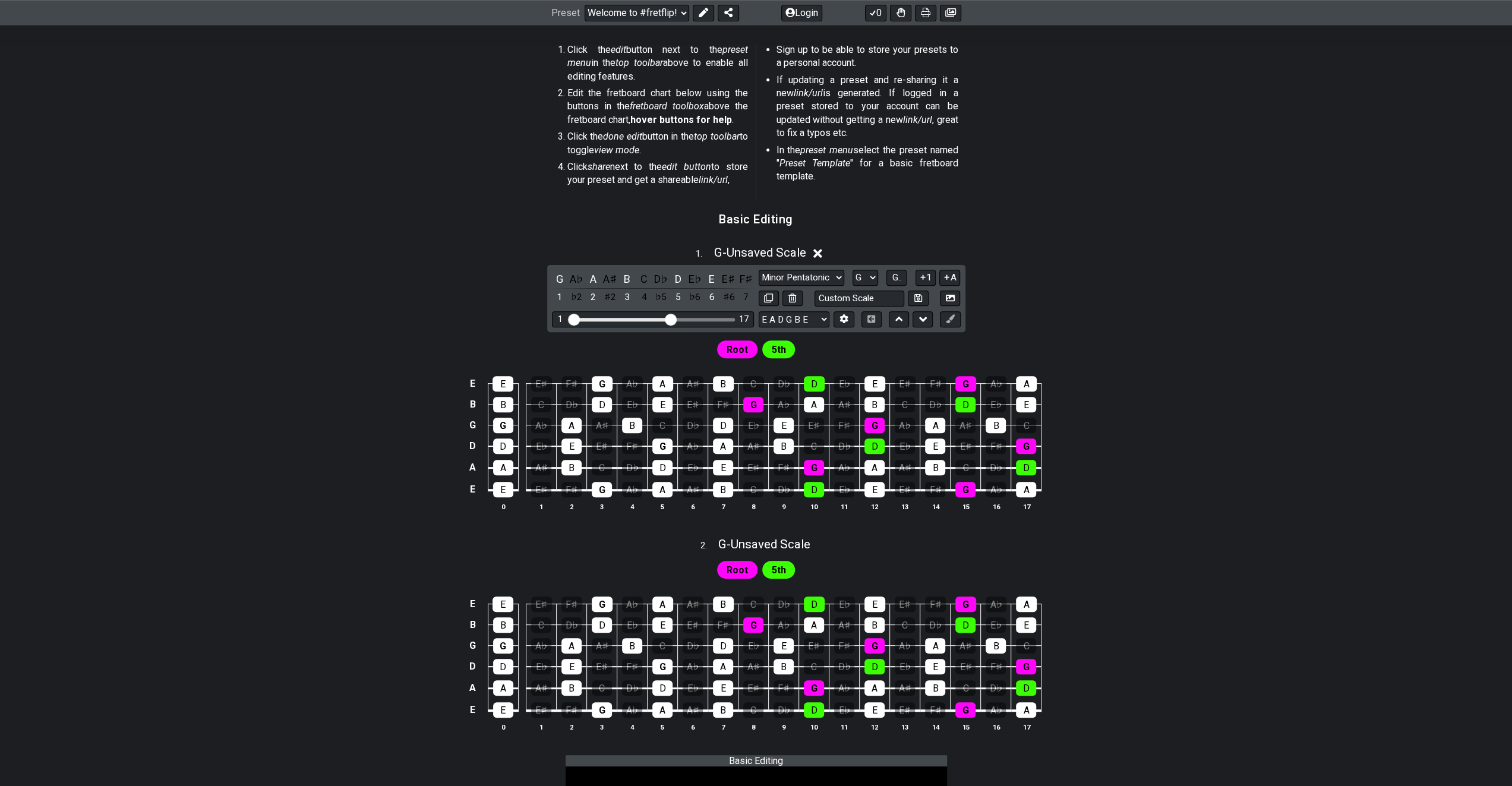
scroll to position [238, 0]
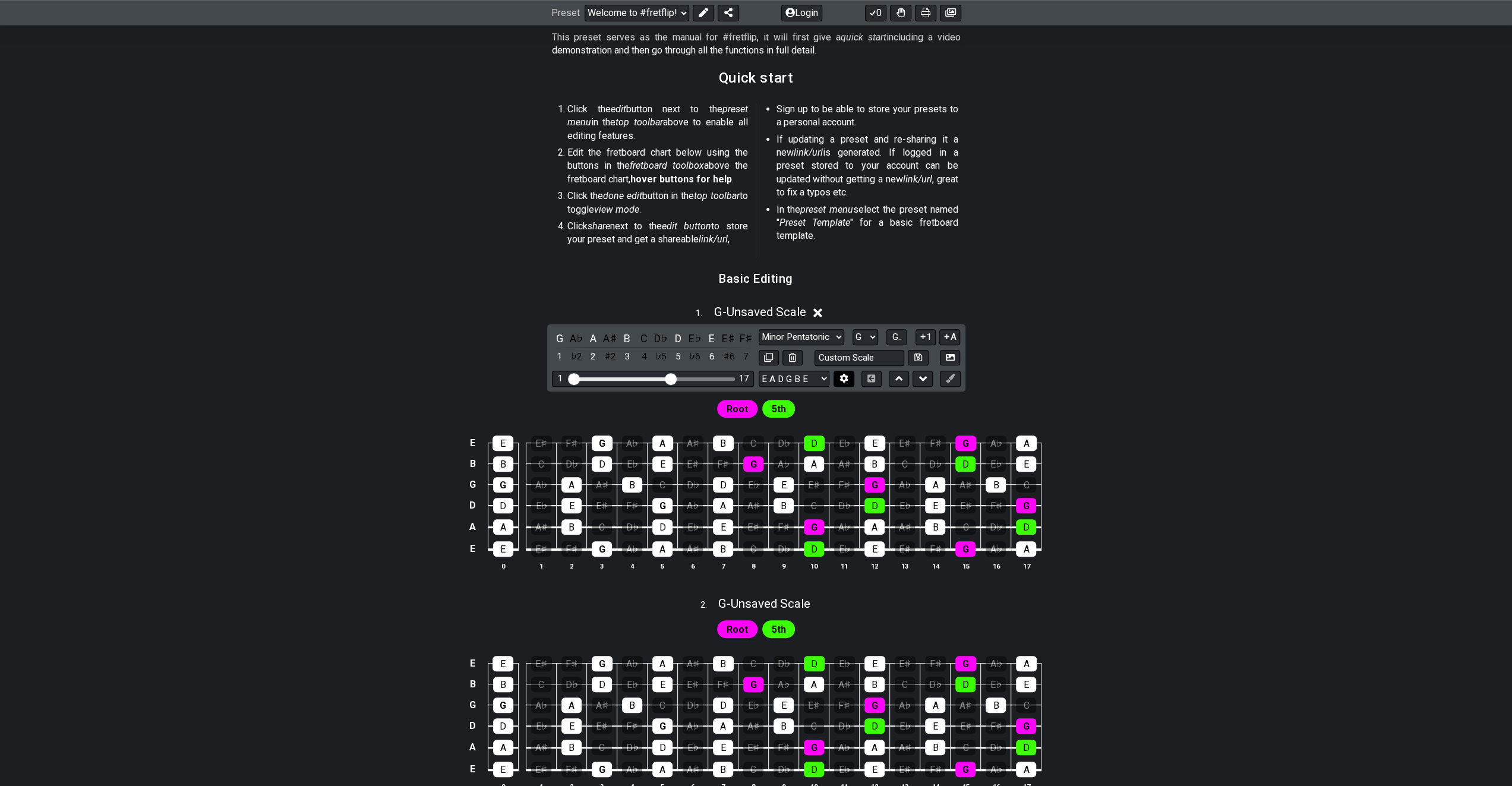
click at [842, 380] on icon at bounding box center [844, 378] width 8 height 9
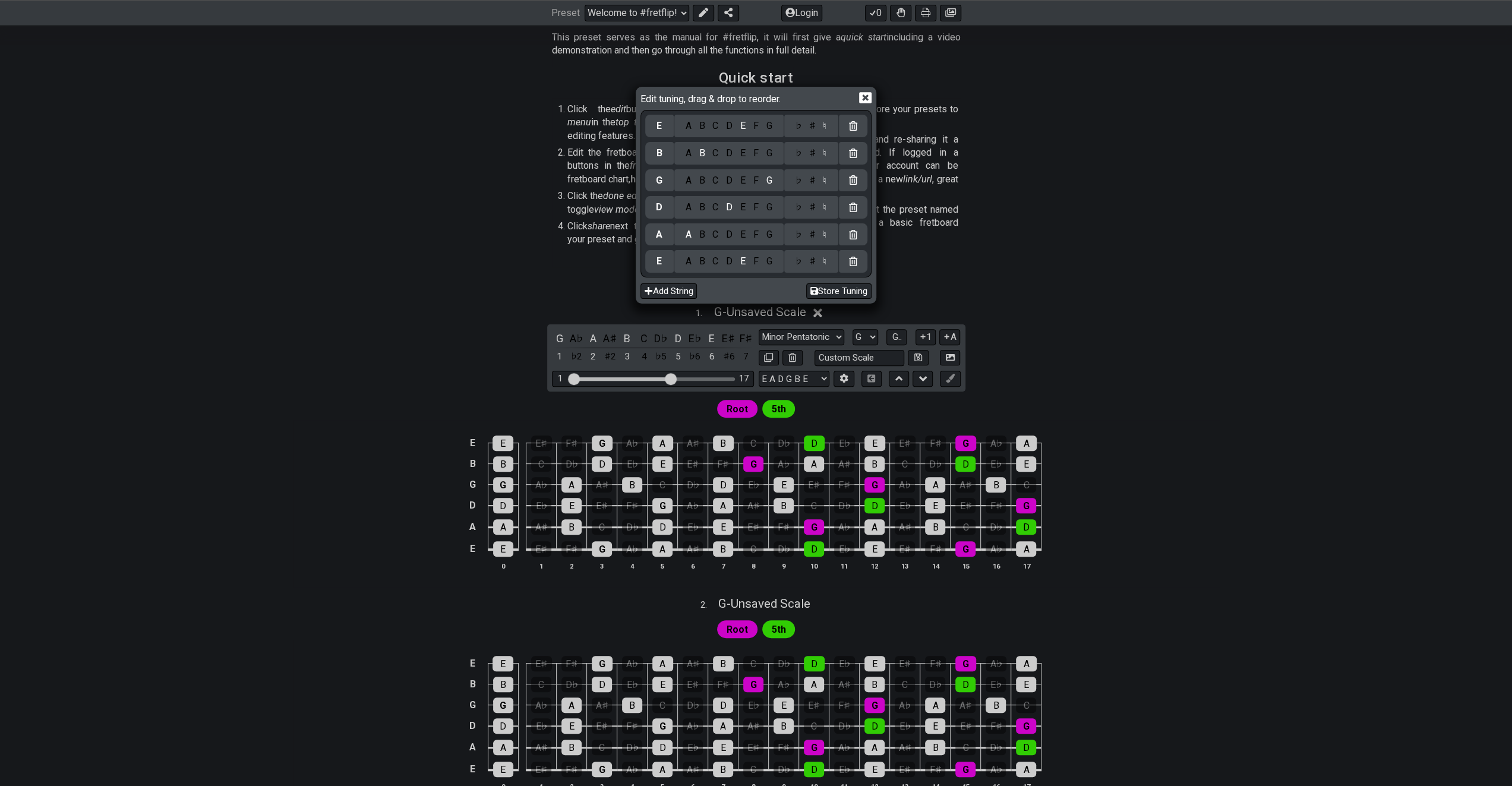
click at [865, 96] on icon at bounding box center [865, 97] width 12 height 12
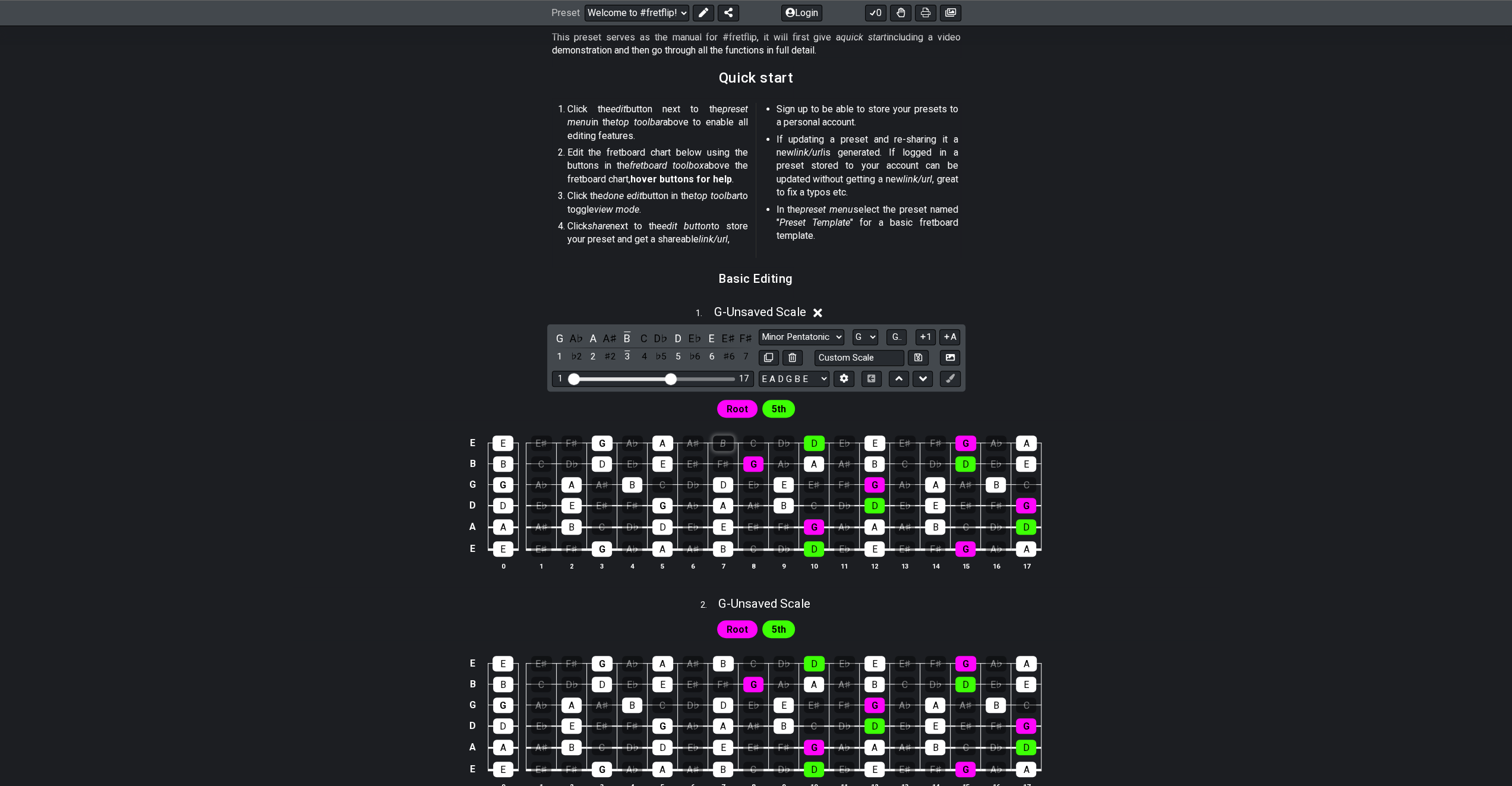
click at [718, 444] on div "B" at bounding box center [723, 443] width 21 height 15
click at [719, 443] on div "B" at bounding box center [723, 443] width 21 height 15
click at [735, 408] on span "Root" at bounding box center [737, 408] width 21 height 17
click at [773, 407] on span "5th" at bounding box center [778, 408] width 15 height 17
drag, startPoint x: 778, startPoint y: 404, endPoint x: 1100, endPoint y: 373, distance: 323.5
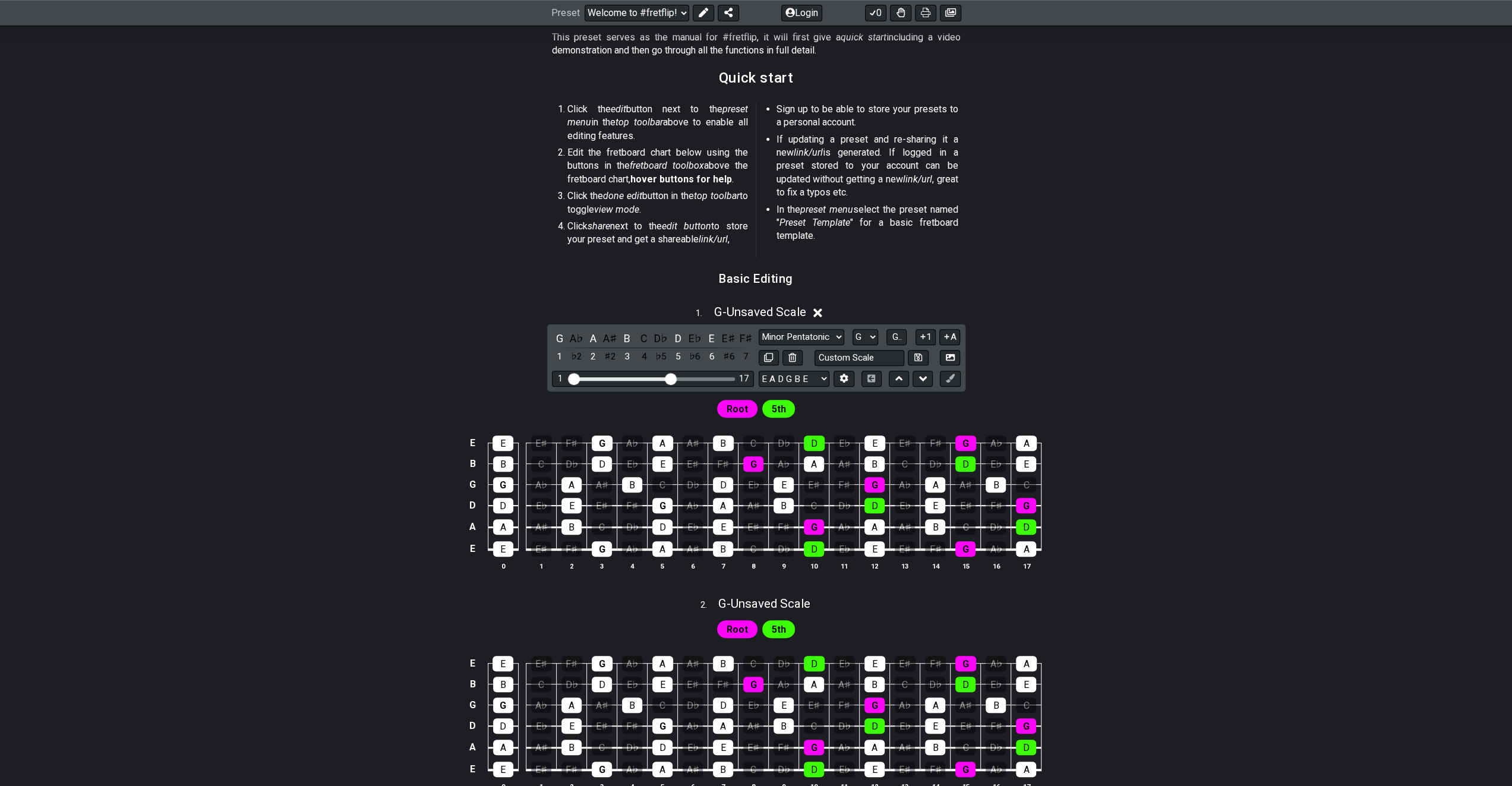
click at [1100, 373] on div "1 . G - Unsaved Scale G A♭ A A♯ B C D♭ D E♭ E E♯ F♯ 1 ♭2 2 ♯2 3 4 ♭5 5 ♭6 6 ♯6 …" at bounding box center [756, 443] width 926 height 290
click at [952, 378] on icon at bounding box center [950, 378] width 9 height 9
click at [948, 378] on icon at bounding box center [950, 378] width 9 height 9
click at [843, 378] on icon at bounding box center [844, 378] width 8 height 9
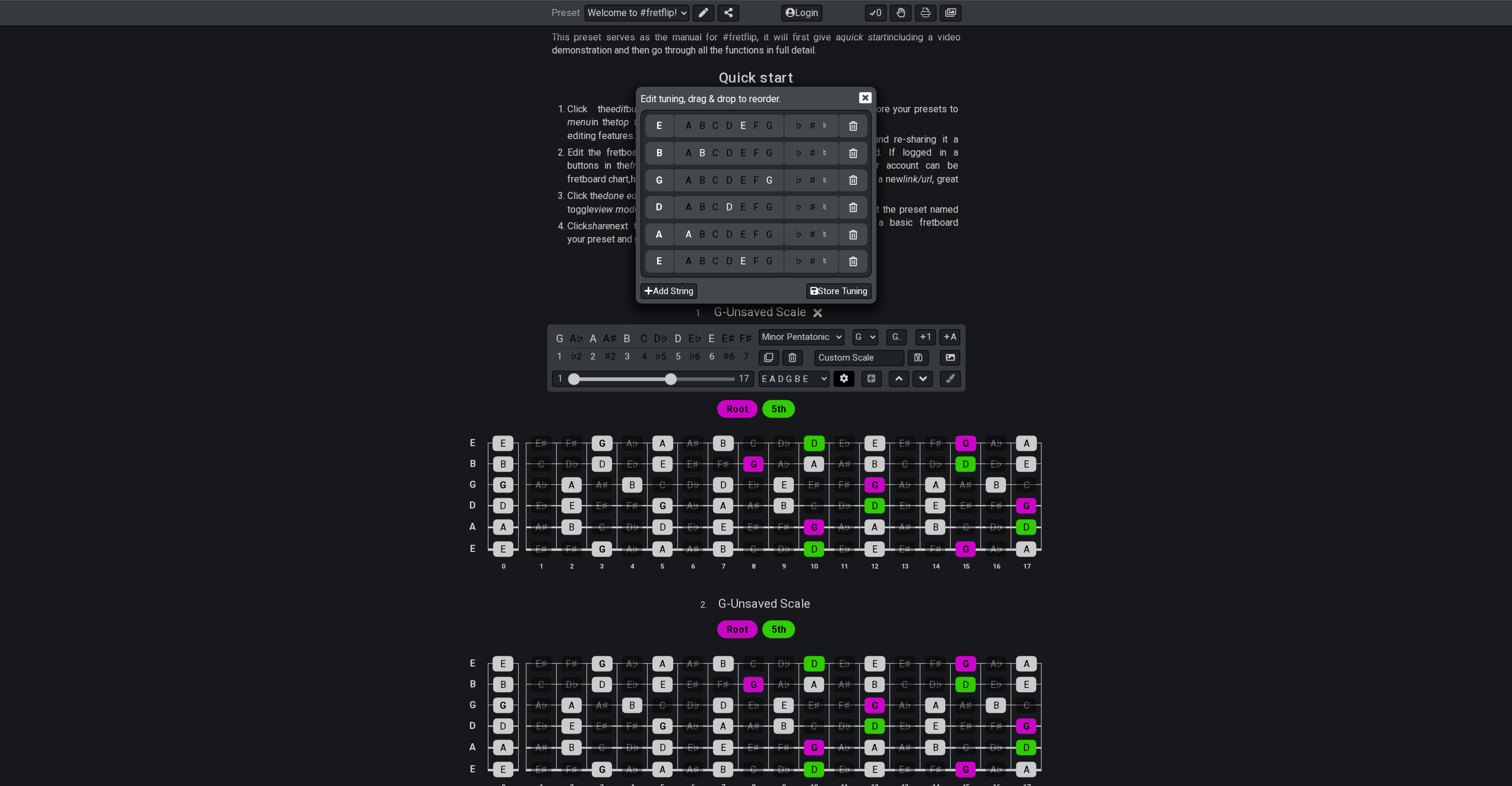
click at [843, 378] on div "Edit tuning, drag & drop to reorder. E A B C D E F G ♭ ♯ ♮ B A B C D E F G ♭ ♯ …" at bounding box center [756, 393] width 1512 height 786
click at [867, 97] on icon at bounding box center [865, 98] width 12 height 11
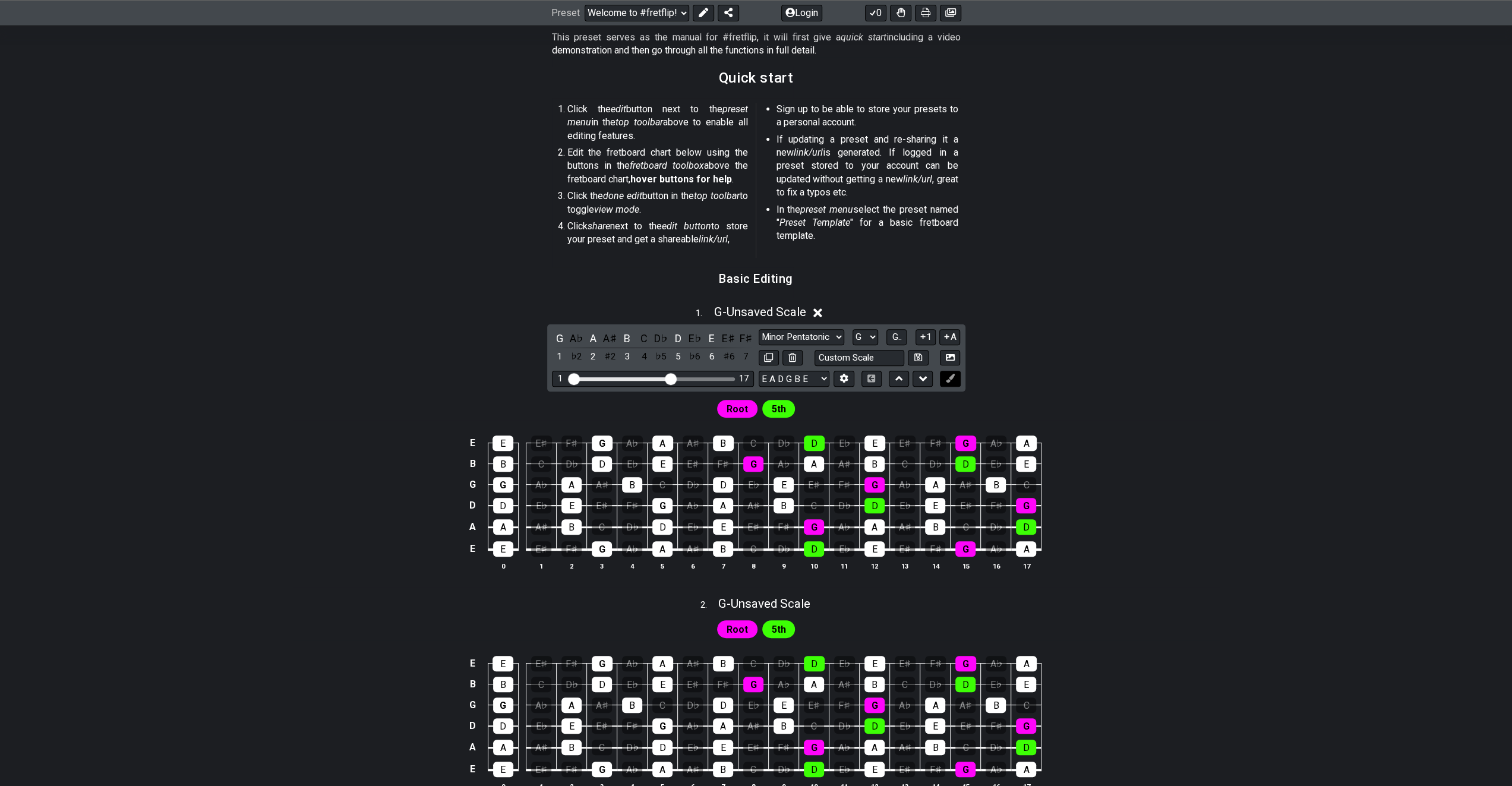
click at [951, 376] on icon at bounding box center [950, 378] width 9 height 9
click at [744, 313] on span "G - Unsaved Scale" at bounding box center [759, 312] width 92 height 15
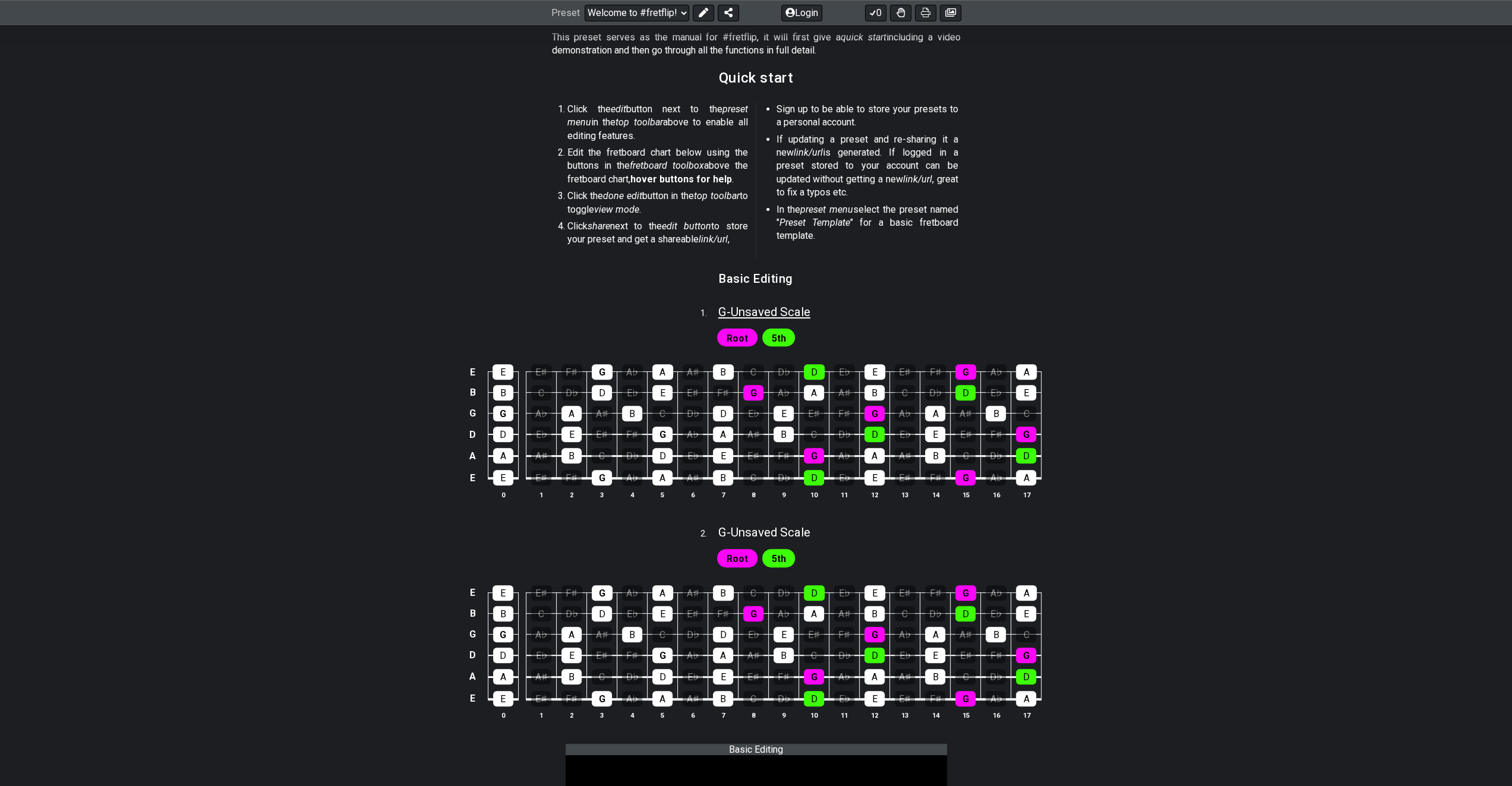
click at [744, 313] on span "G - Unsaved Scale" at bounding box center [764, 312] width 92 height 15
select select "G"
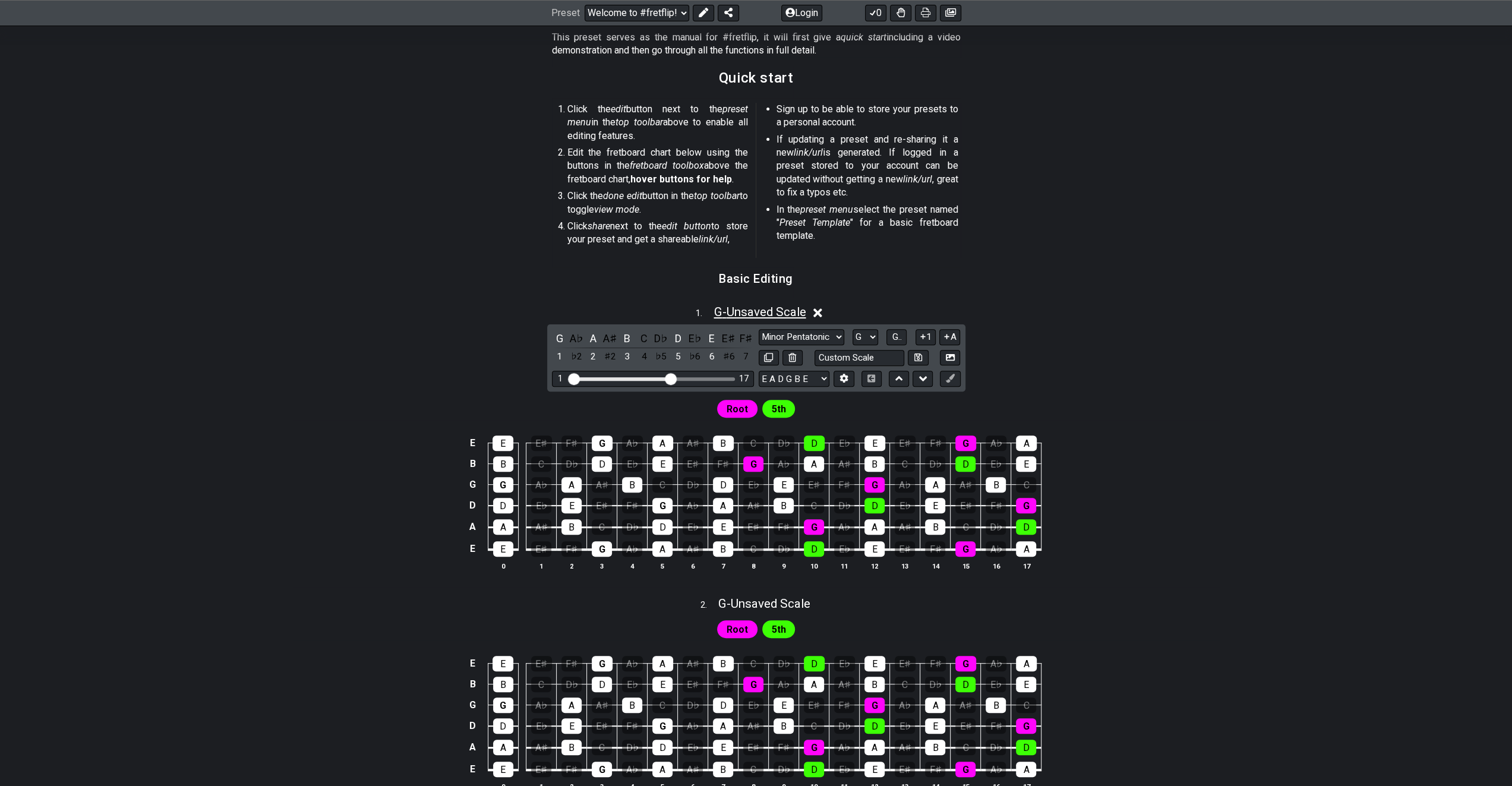
click at [744, 313] on span "G - Unsaved Scale" at bounding box center [759, 312] width 92 height 15
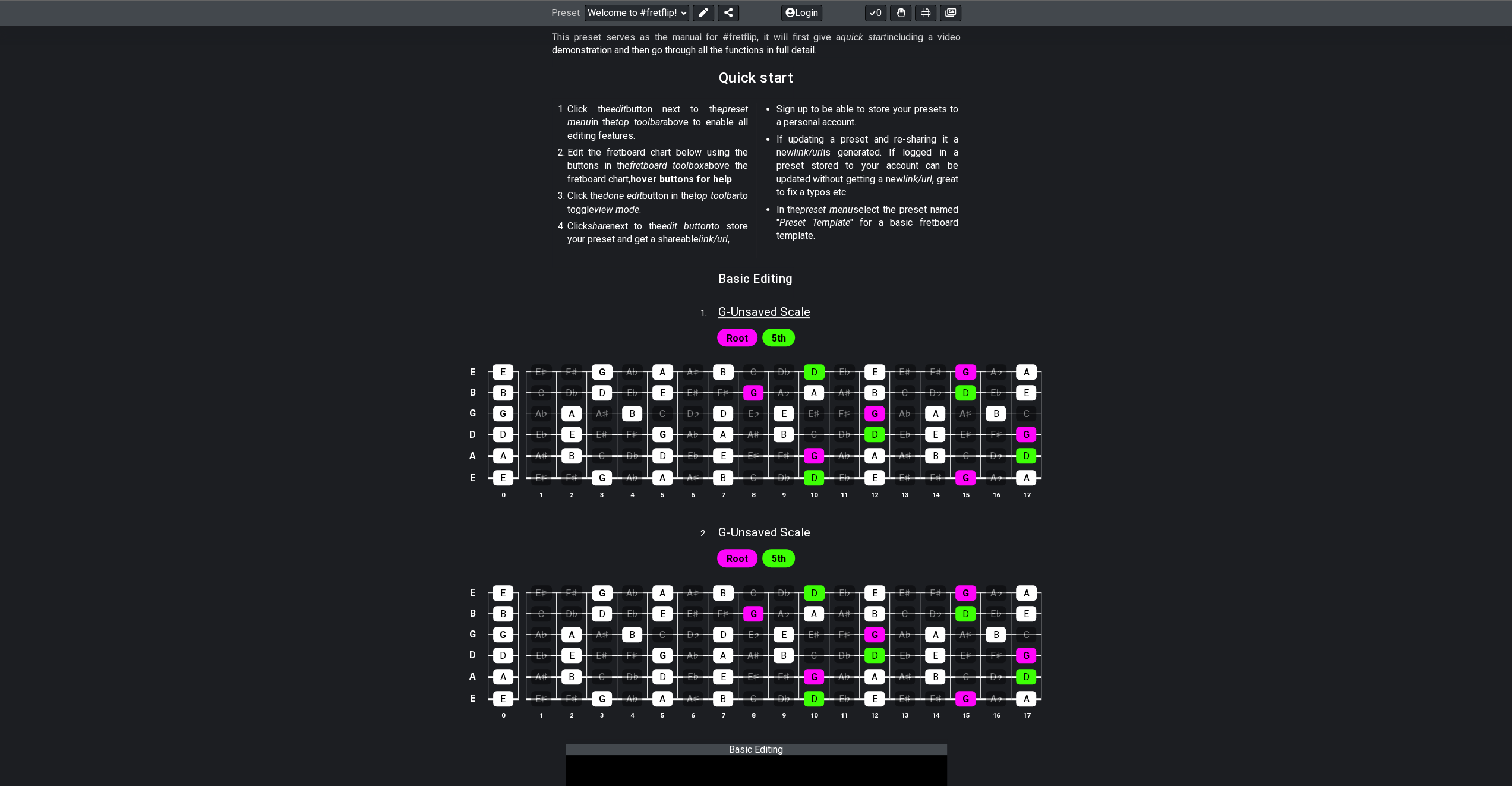
click at [744, 313] on span "G - Unsaved Scale" at bounding box center [764, 312] width 92 height 15
select select "G"
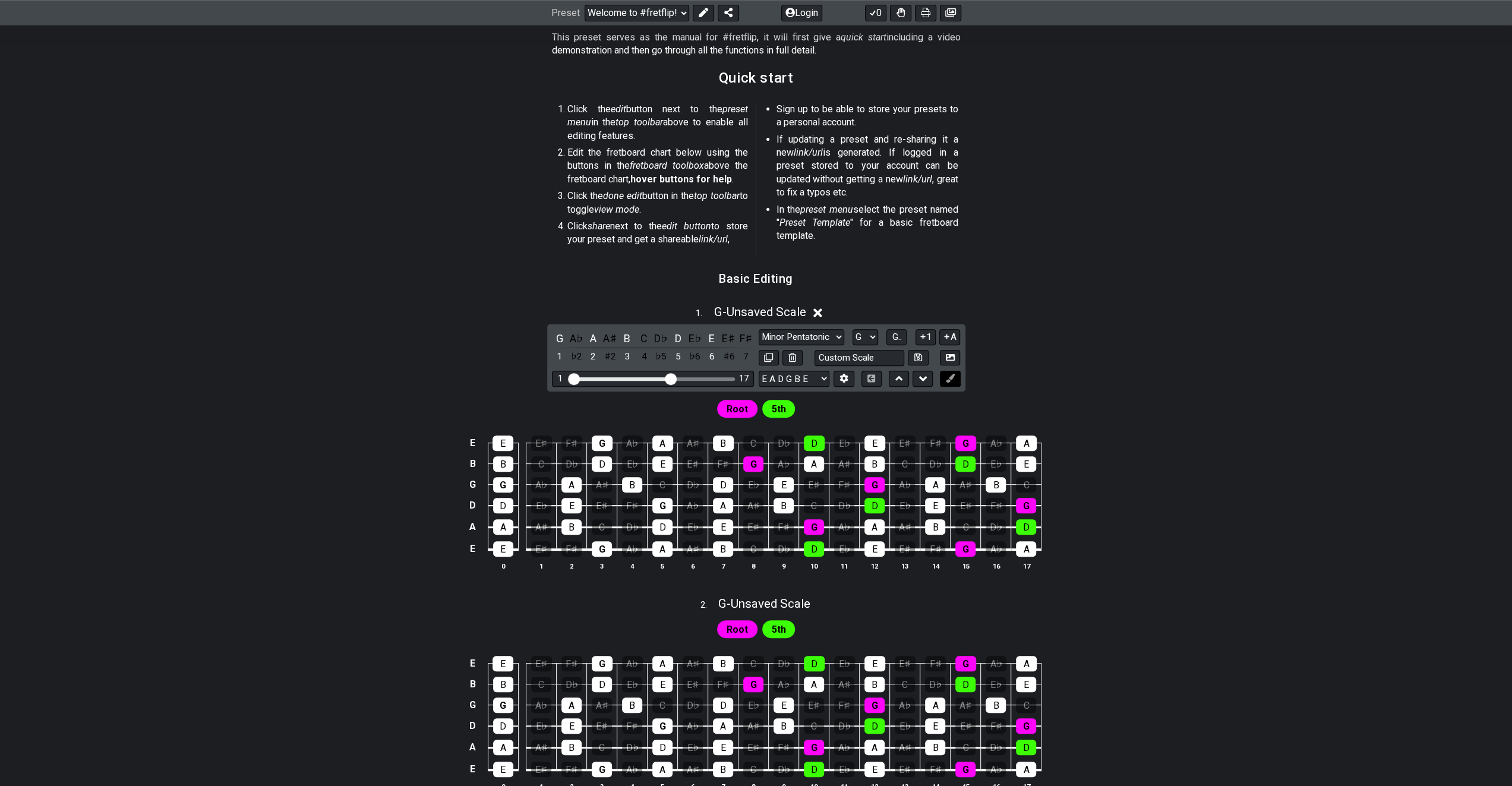
click at [948, 372] on button at bounding box center [949, 379] width 20 height 16
click at [948, 376] on icon at bounding box center [950, 378] width 9 height 9
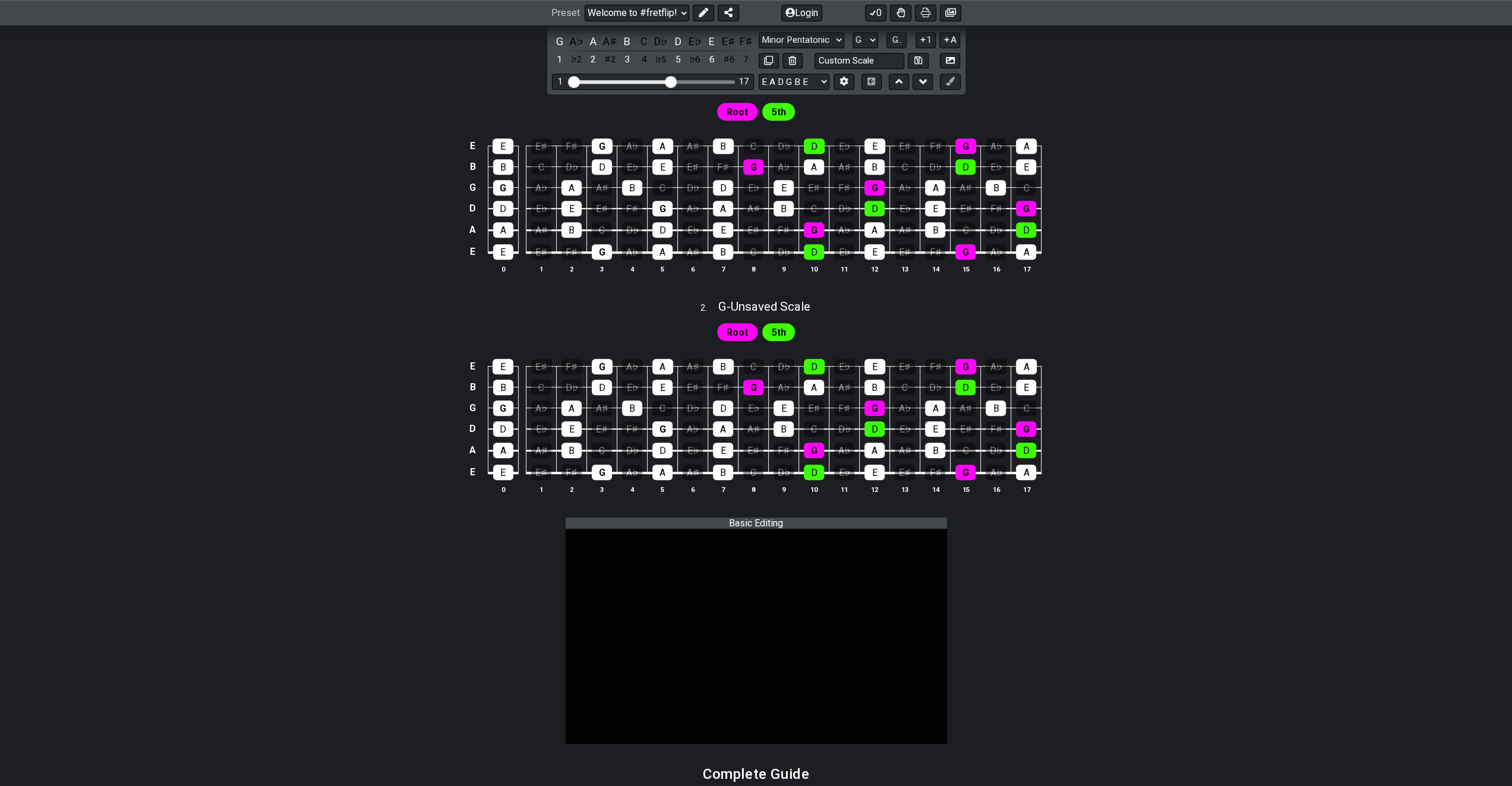
scroll to position [297, 0]
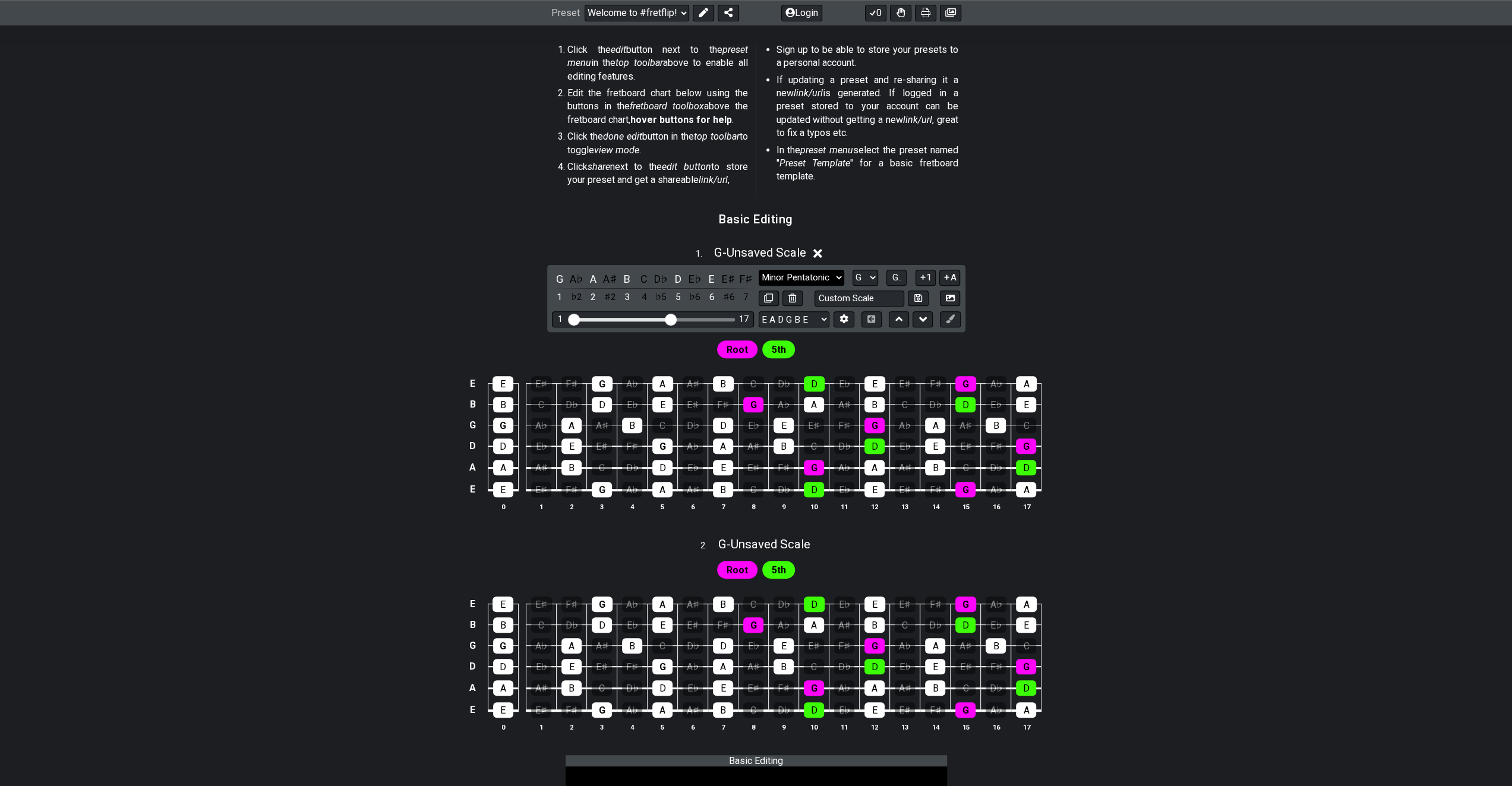
click at [798, 277] on select "Minor Pentatonic Root Minor Pentatonic Major Pentatonic Minor Blues Major Blues…" at bounding box center [801, 278] width 85 height 16
select select "Minor Pentatonic"
click at [759, 270] on select "Minor Pentatonic Root Minor Pentatonic Major Pentatonic Minor Blues Major Blues…" at bounding box center [801, 278] width 85 height 16
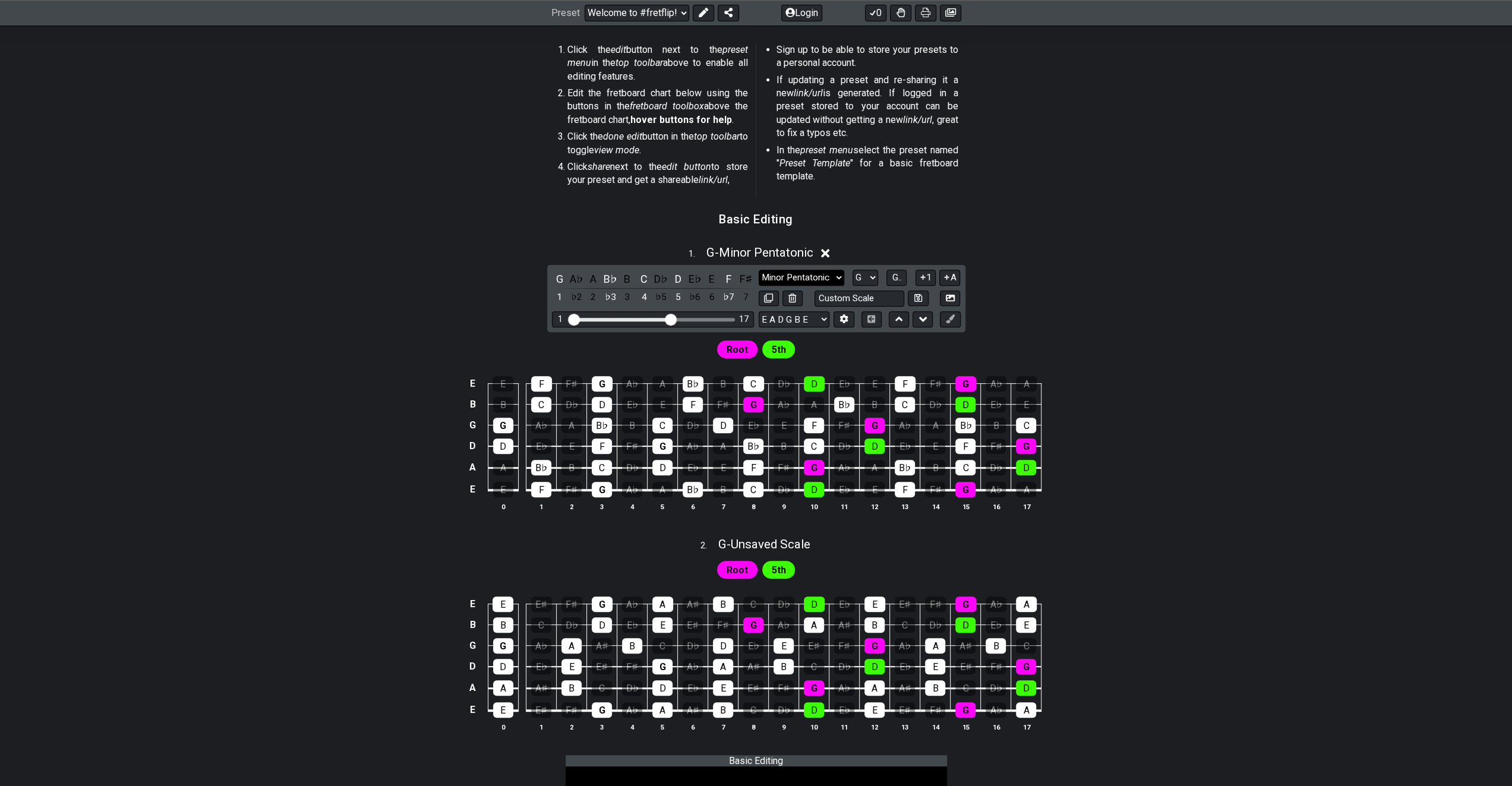
click at [810, 277] on select "Minor Pentatonic Root Minor Pentatonic Major Pentatonic Minor Blues Major Blues…" at bounding box center [801, 278] width 85 height 16
drag, startPoint x: 631, startPoint y: 552, endPoint x: 666, endPoint y: 450, distance: 107.8
click at [631, 552] on div "Root 5th" at bounding box center [756, 566] width 926 height 28
click at [733, 347] on span "Root" at bounding box center [737, 349] width 21 height 17
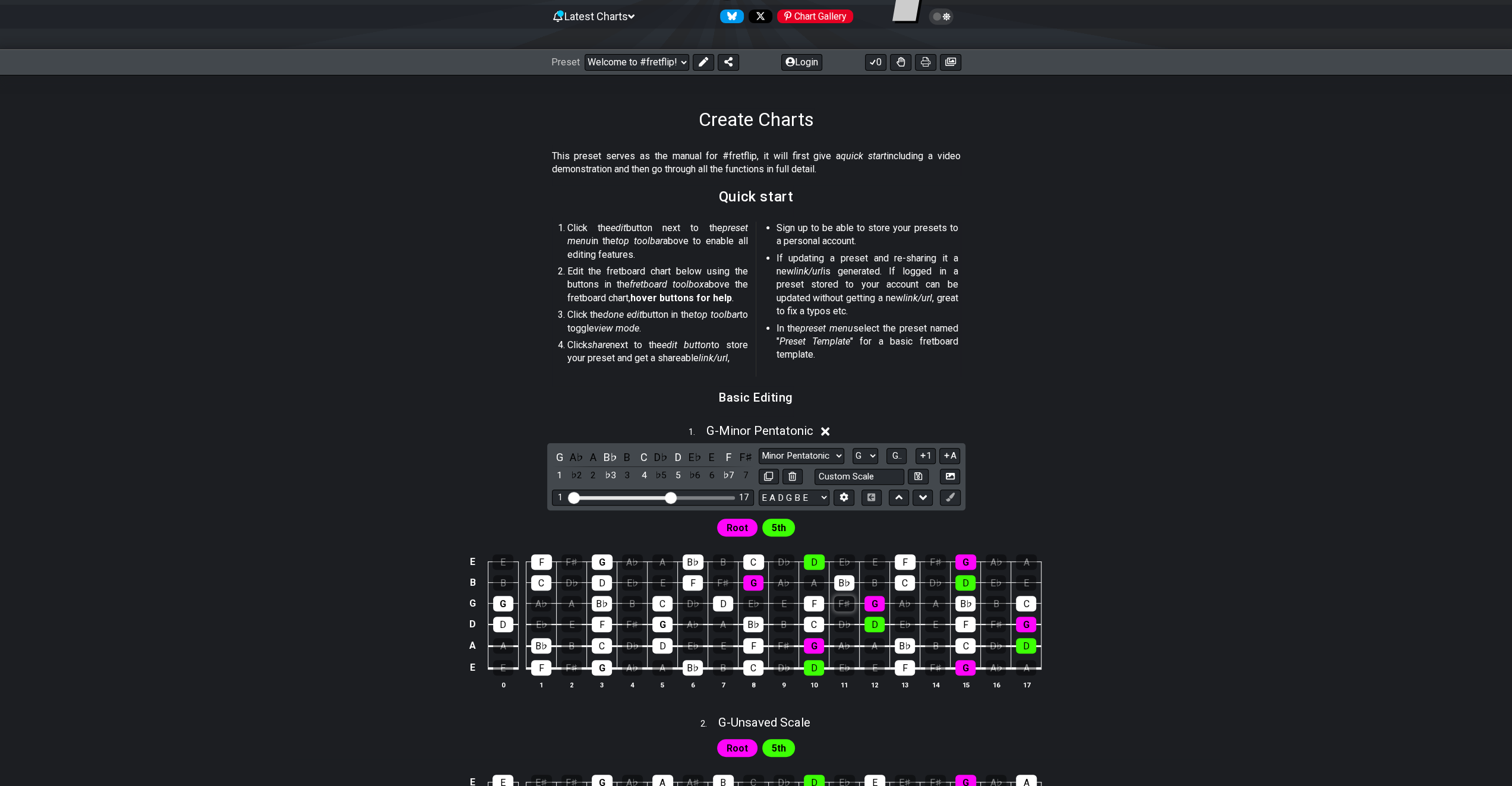
scroll to position [178, 0]
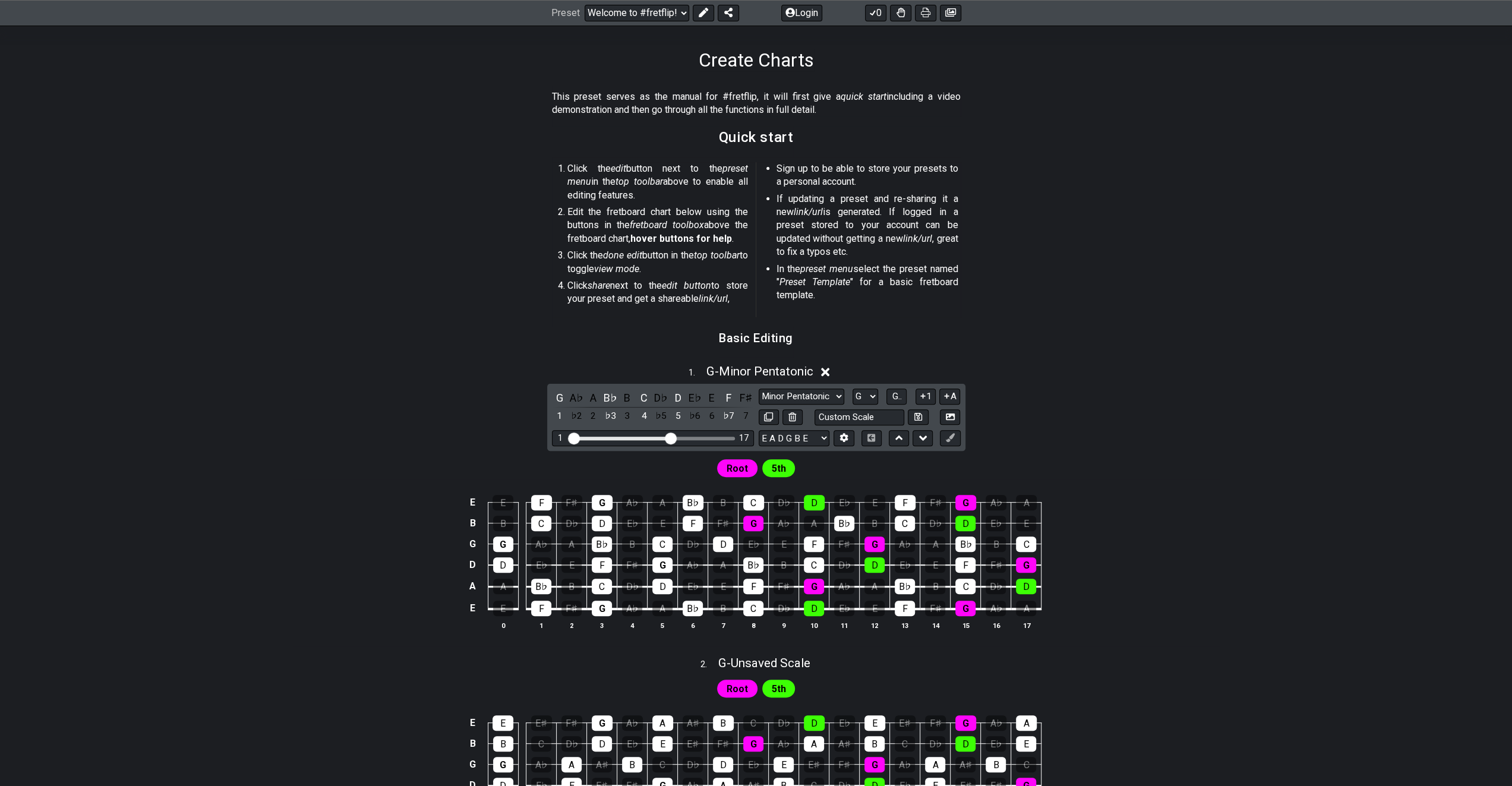
click at [829, 371] on icon at bounding box center [825, 372] width 9 height 9
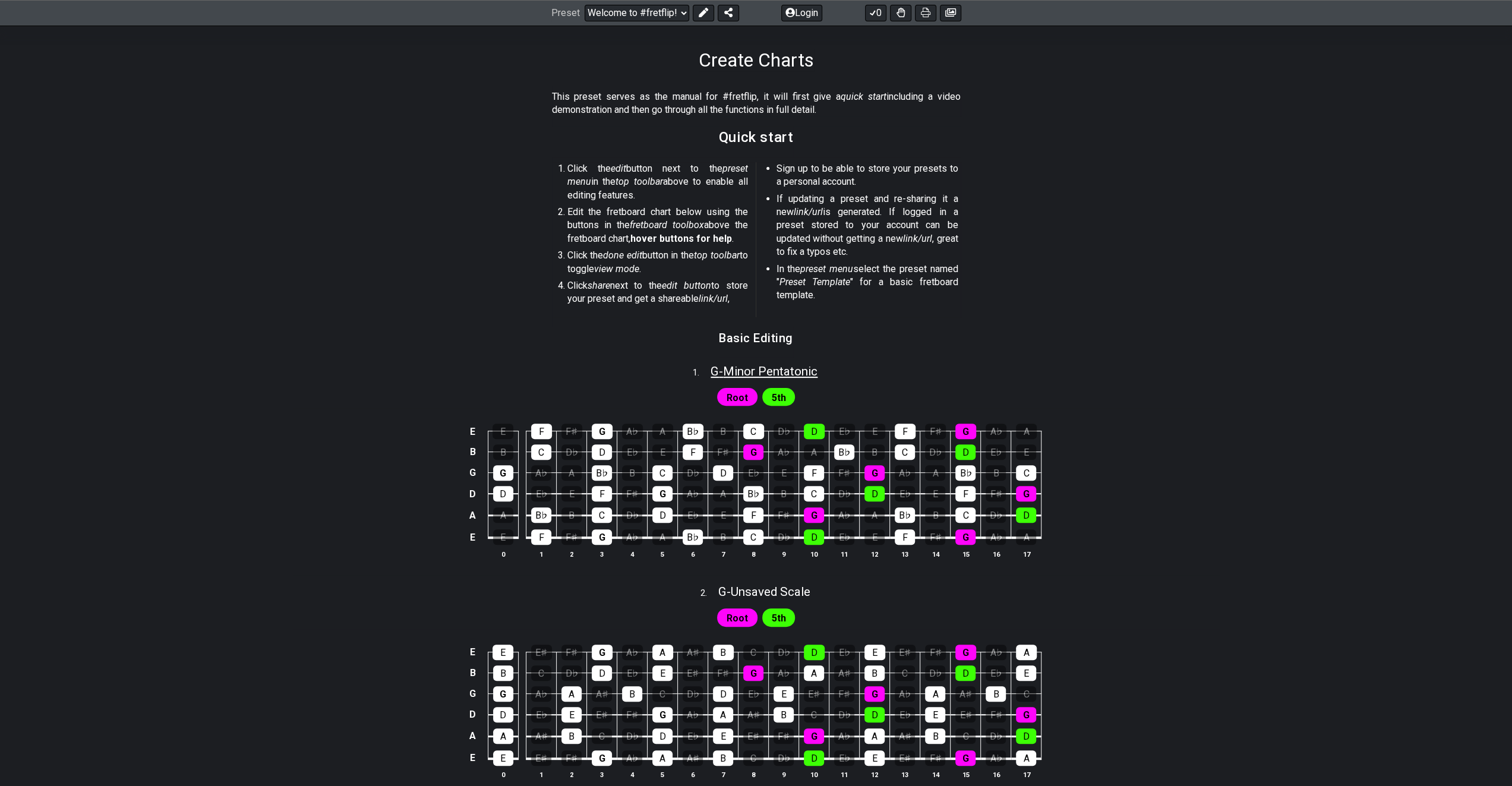
click at [772, 371] on span "G - Minor Pentatonic" at bounding box center [764, 372] width 107 height 15
select select "G"
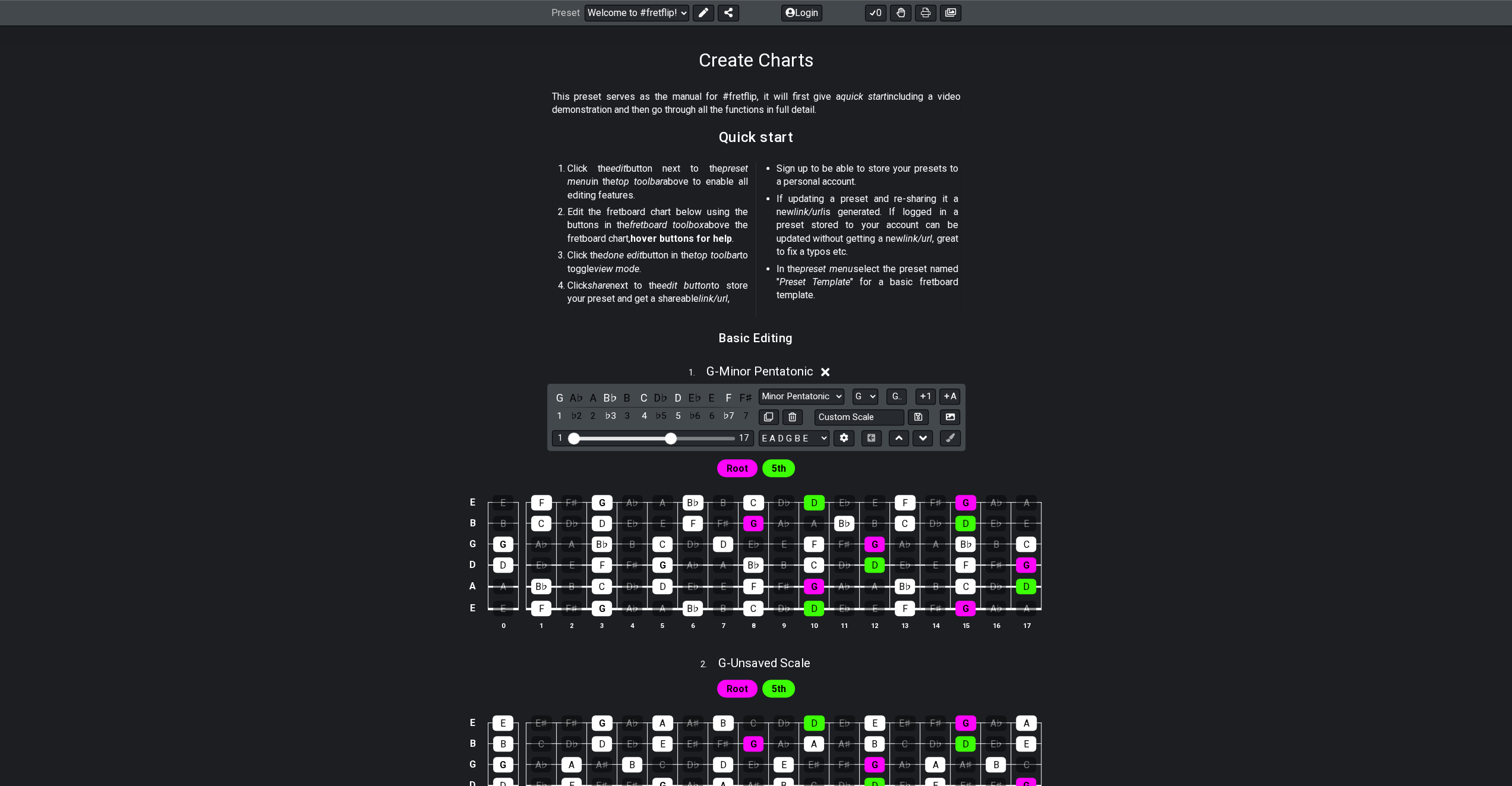
drag, startPoint x: 833, startPoint y: 367, endPoint x: 829, endPoint y: 376, distance: 9.8
click at [832, 370] on div "1 . G - Minor Pentatonic" at bounding box center [756, 369] width 926 height 23
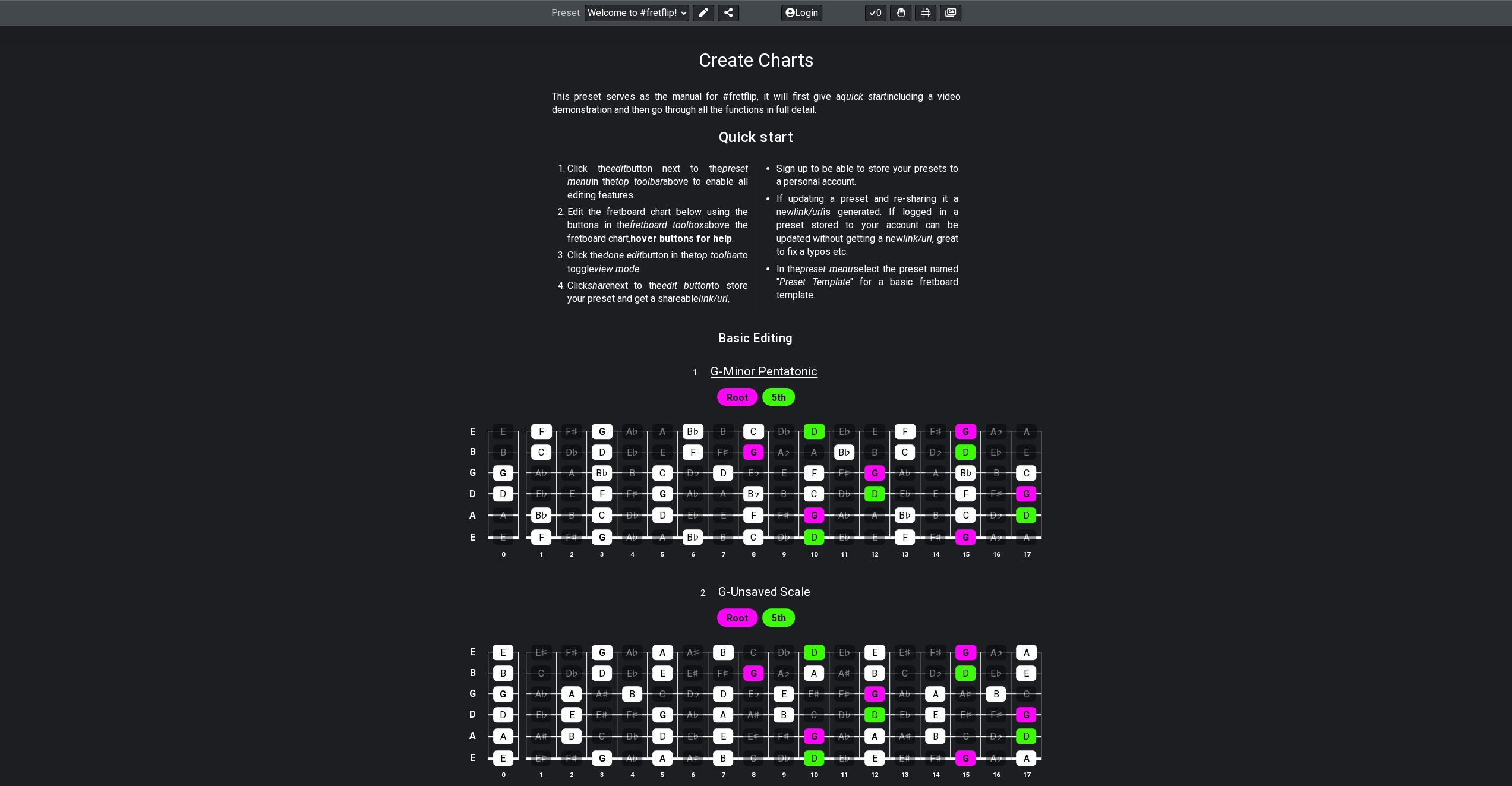
click at [781, 372] on span "G - Minor Pentatonic" at bounding box center [764, 372] width 107 height 15
select select "G"
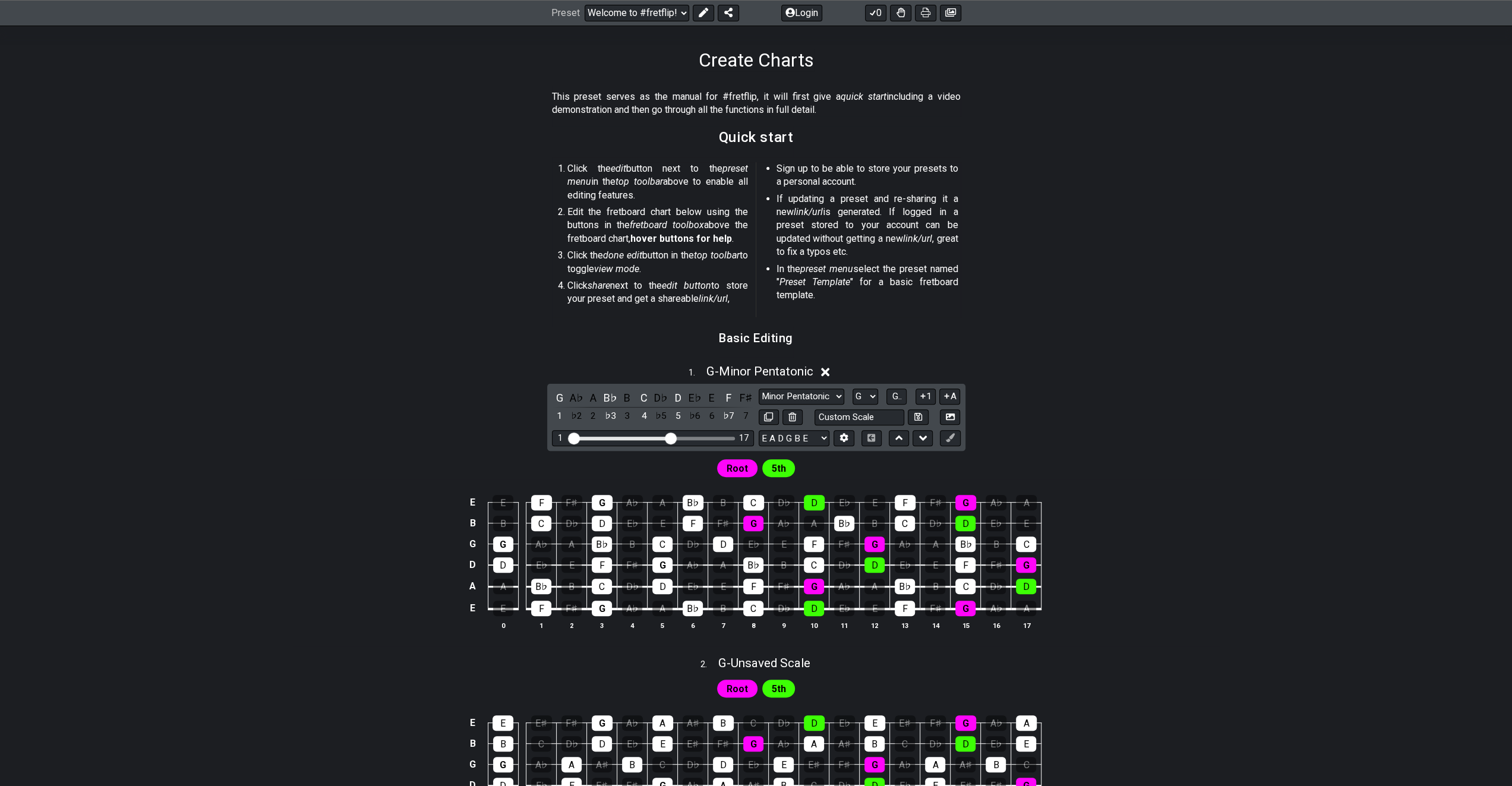
click at [827, 370] on icon at bounding box center [825, 372] width 9 height 9
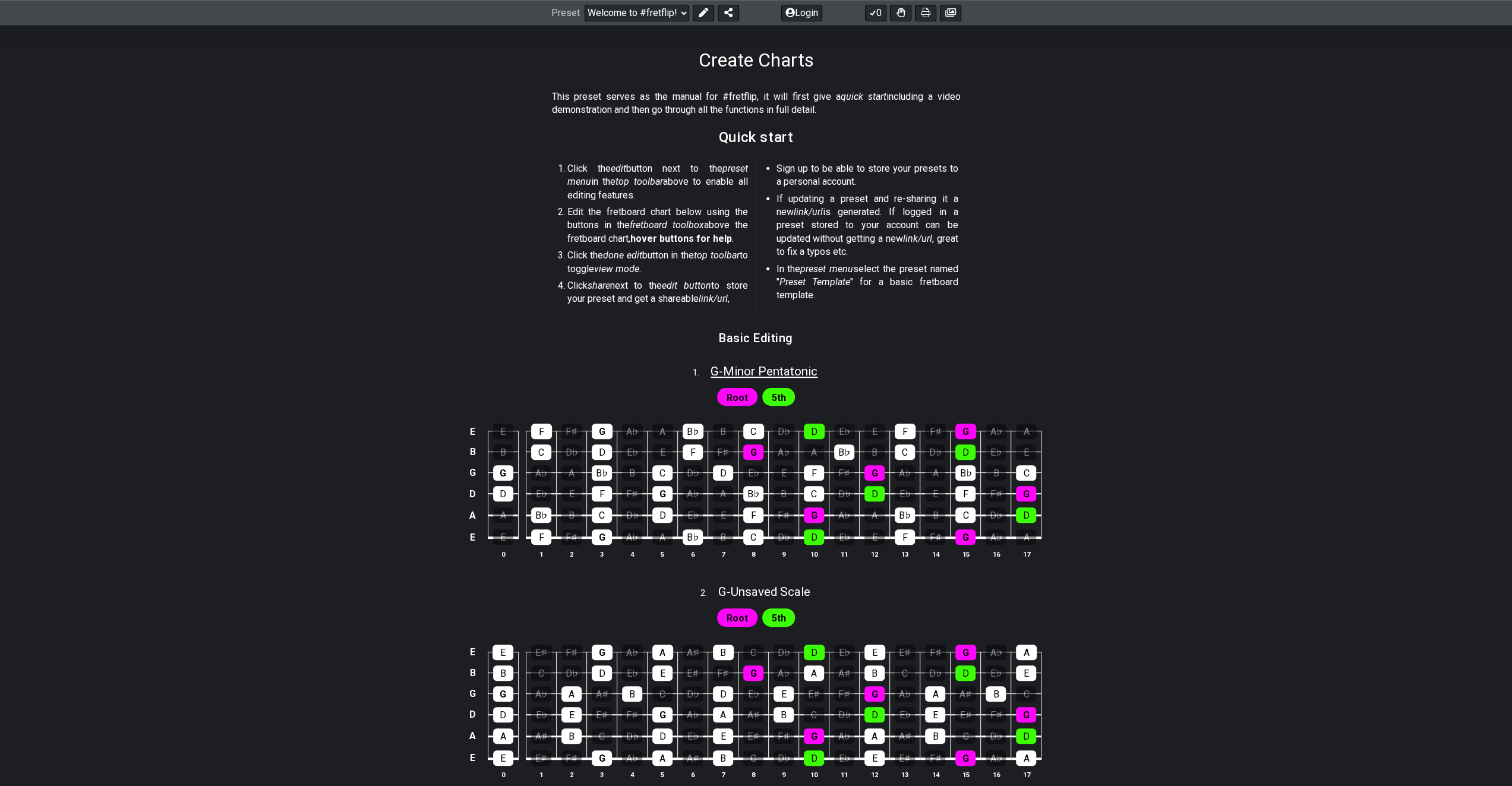
click at [796, 371] on span "G - Minor Pentatonic" at bounding box center [764, 372] width 107 height 15
select select "G"
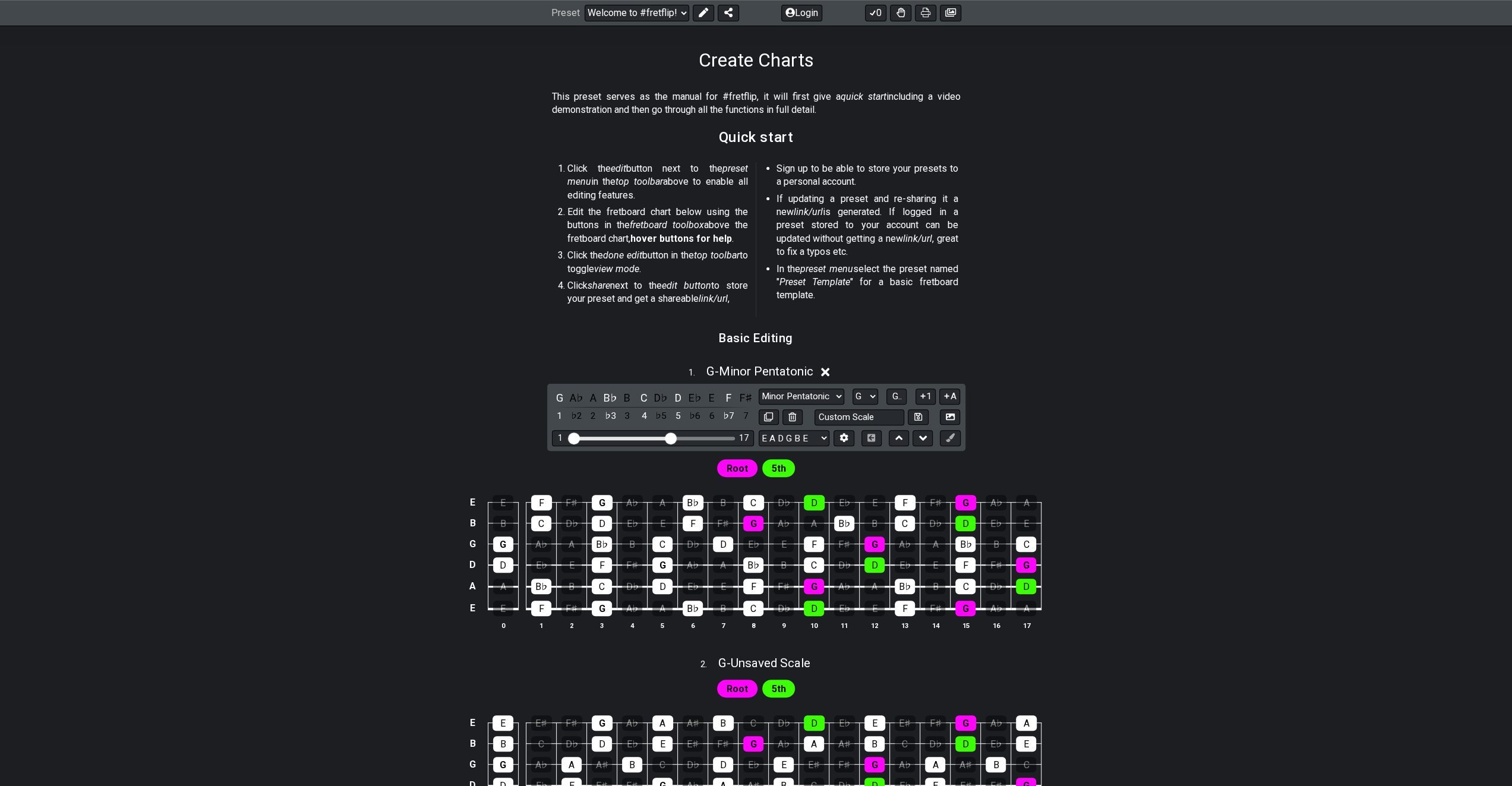
click at [825, 371] on icon at bounding box center [825, 372] width 9 height 12
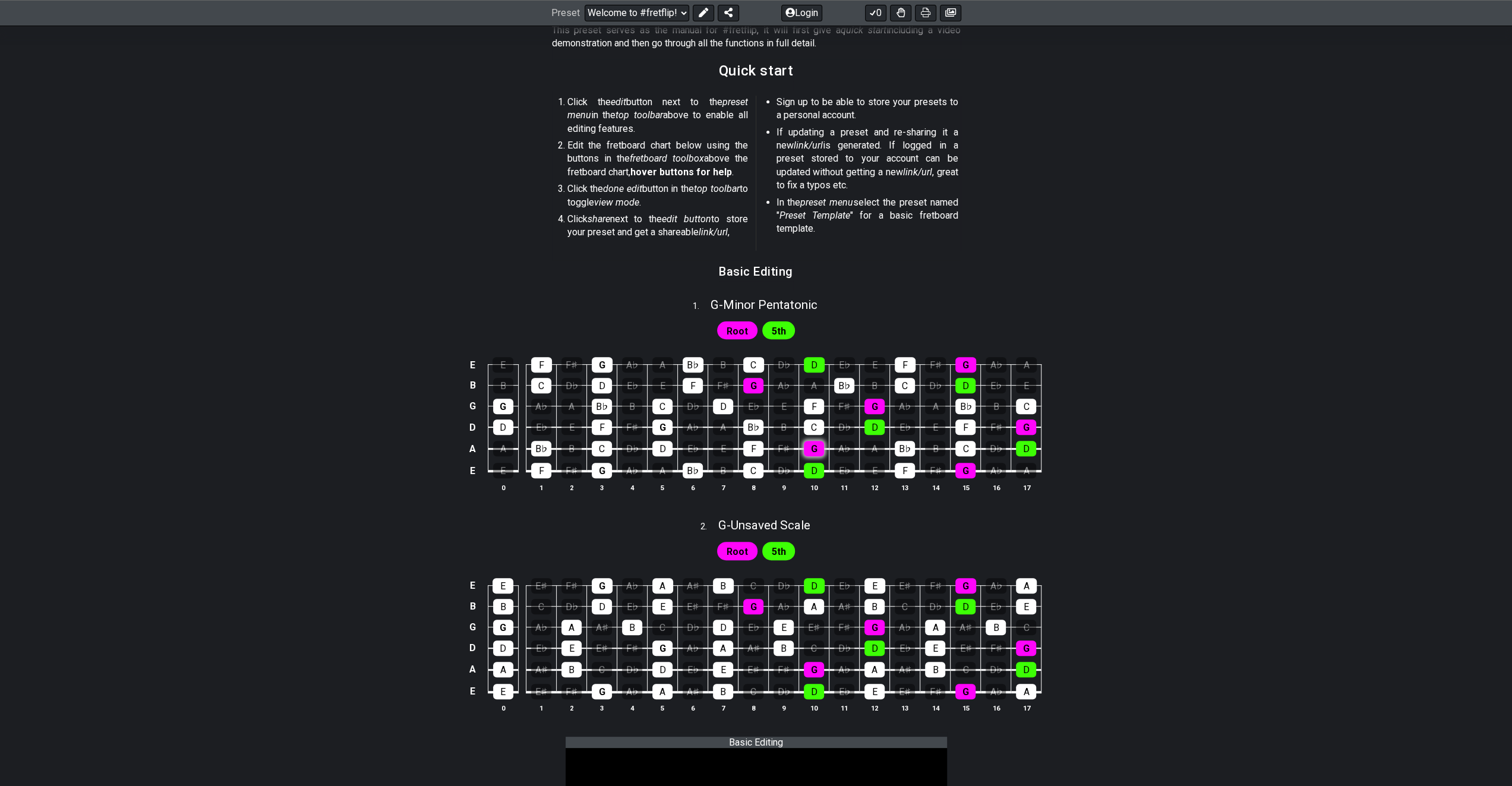
scroll to position [356, 0]
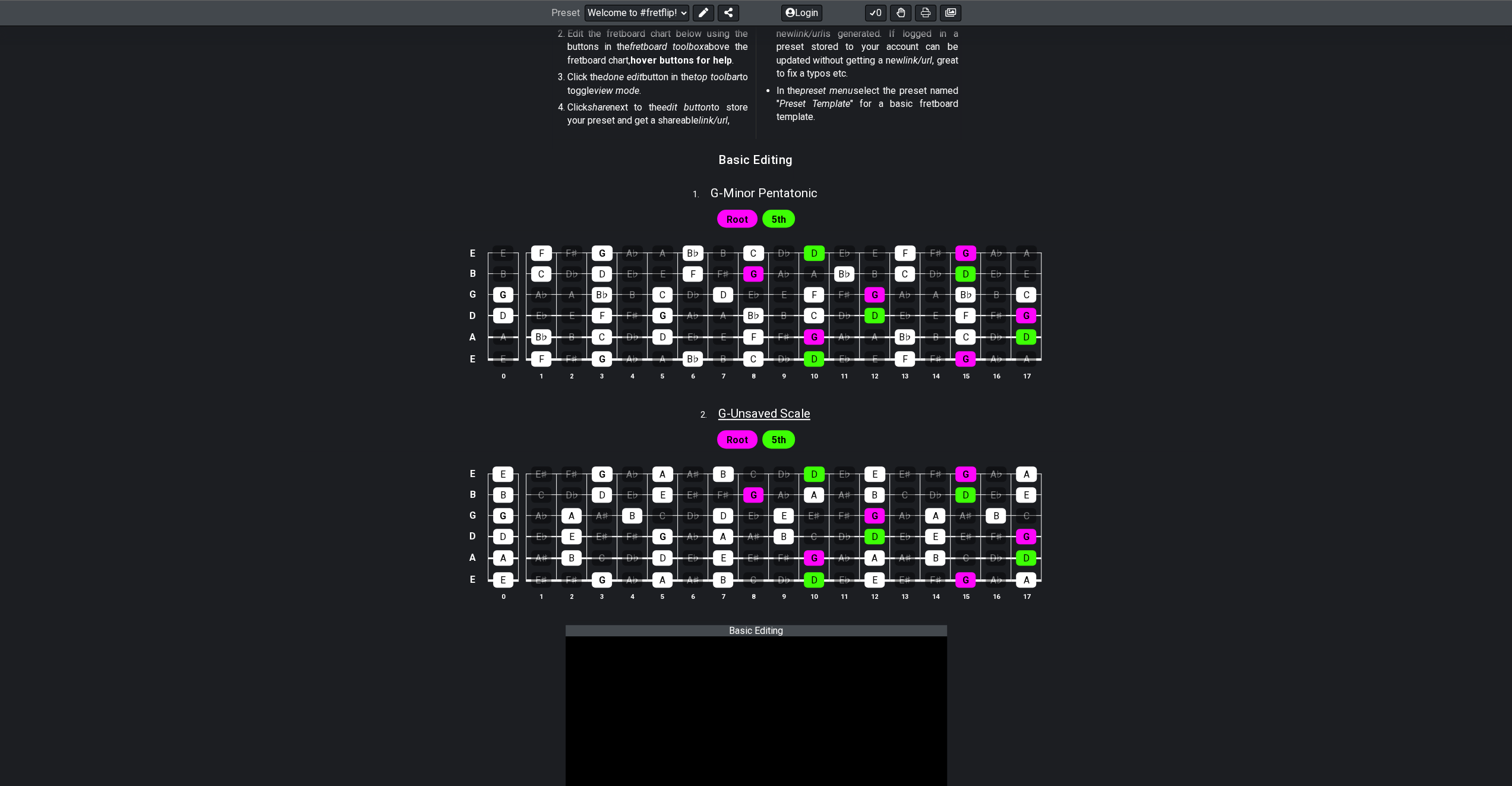
click at [785, 409] on span "G - Unsaved Scale" at bounding box center [764, 414] width 92 height 15
select select "G"
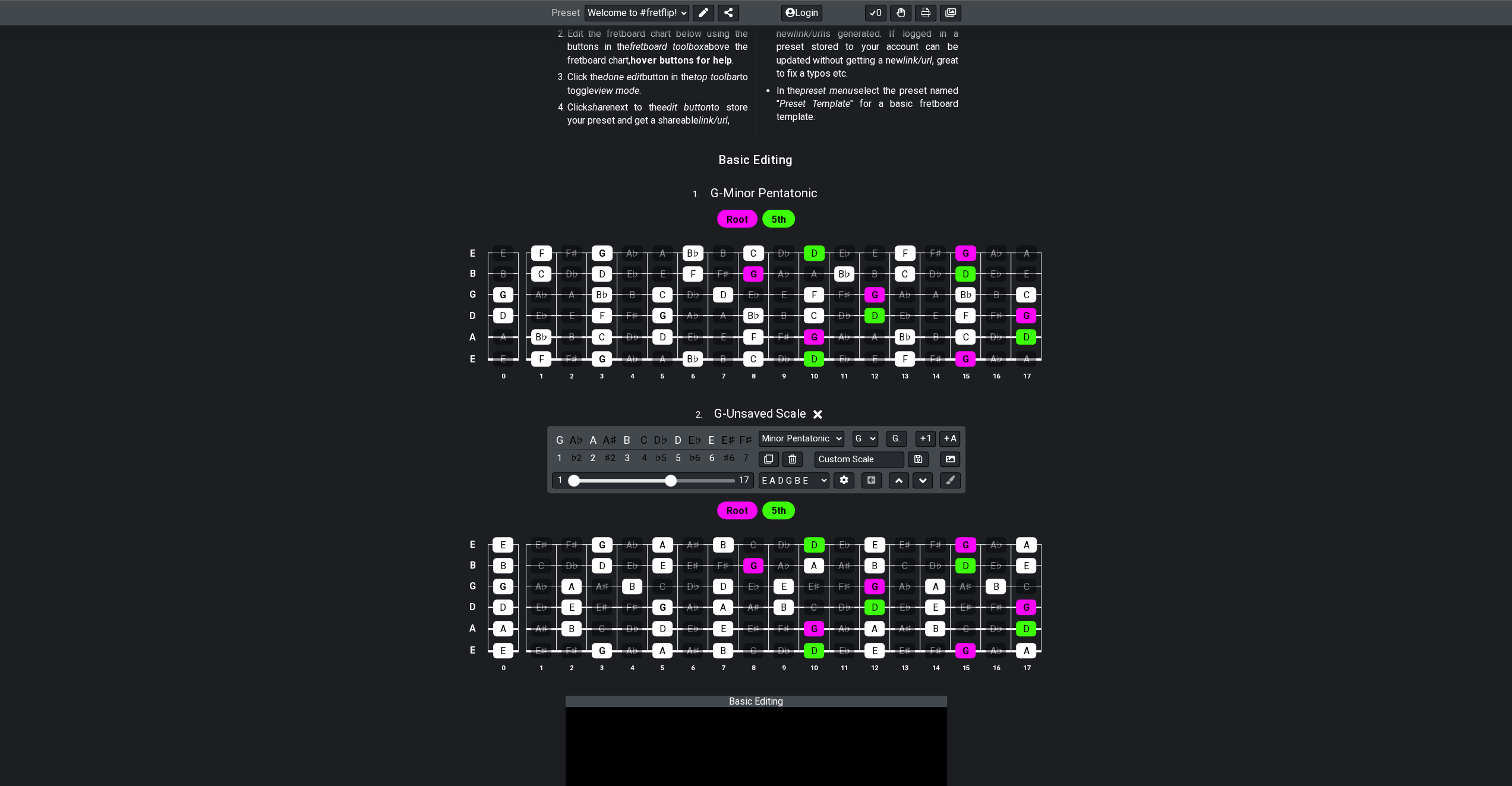
click at [826, 411] on div "2 . G - Unsaved Scale" at bounding box center [756, 411] width 926 height 23
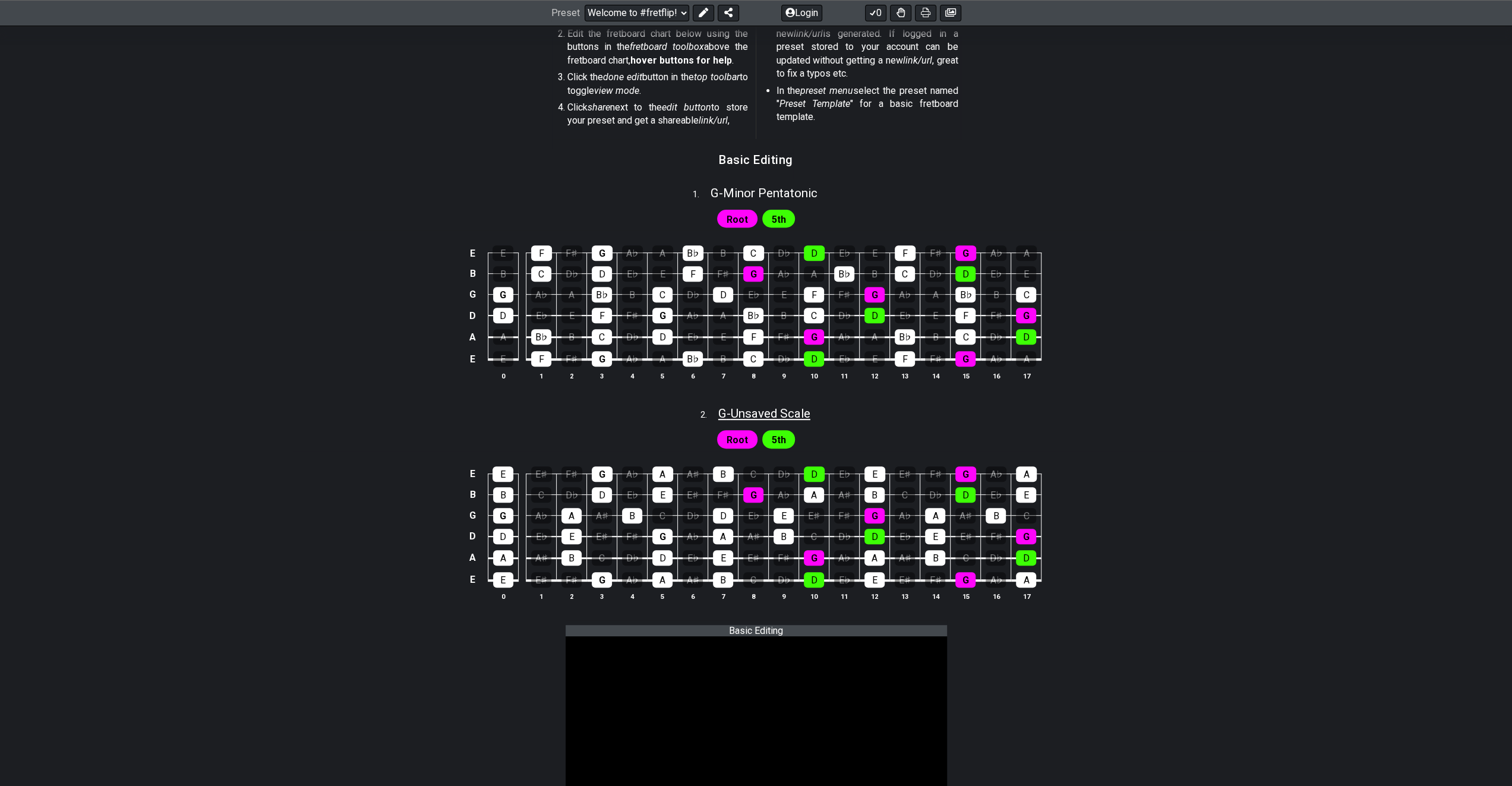
click at [799, 414] on span "G - Unsaved Scale" at bounding box center [764, 414] width 92 height 15
select select "G"
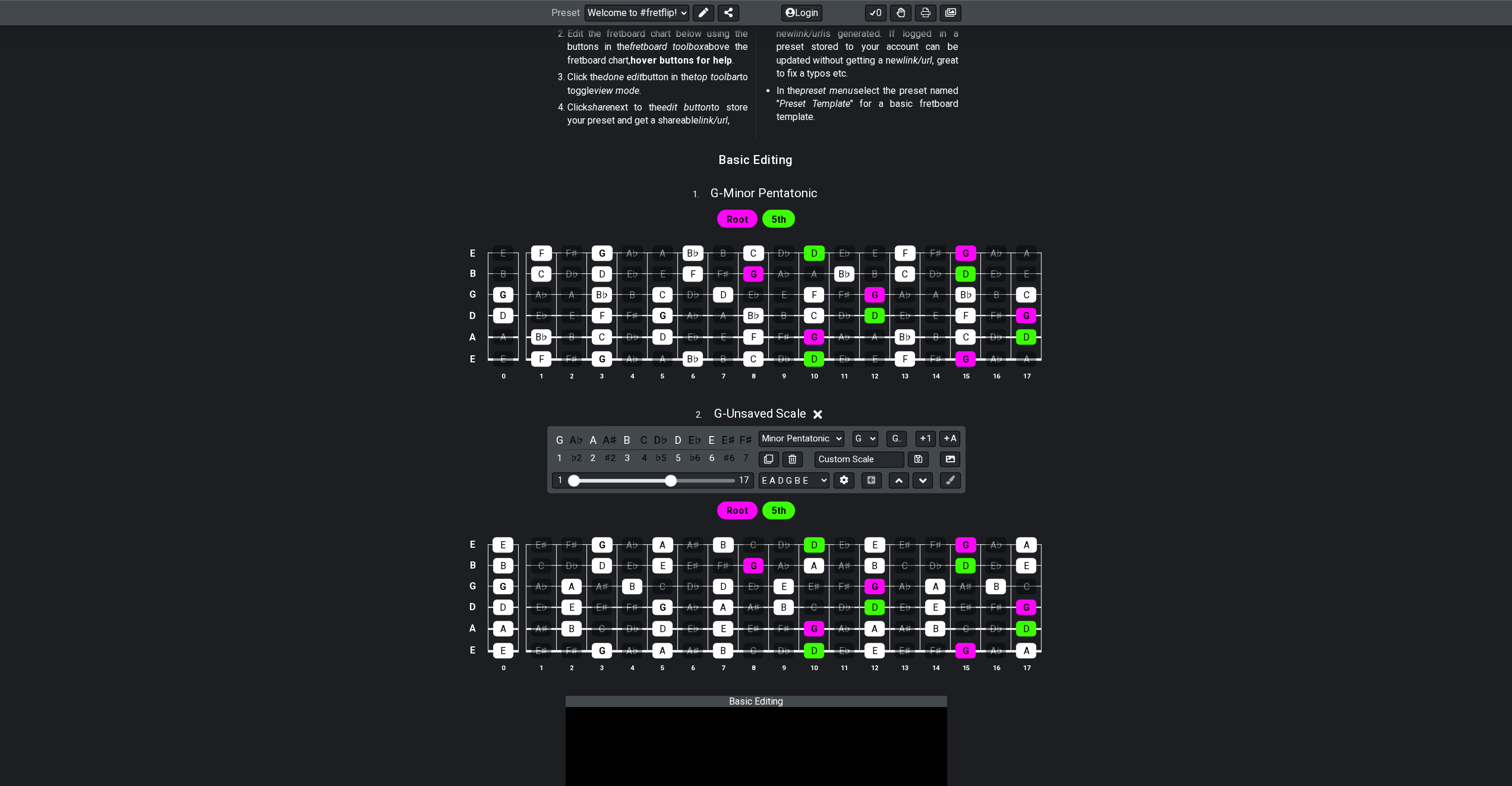
click at [821, 414] on icon at bounding box center [817, 414] width 9 height 9
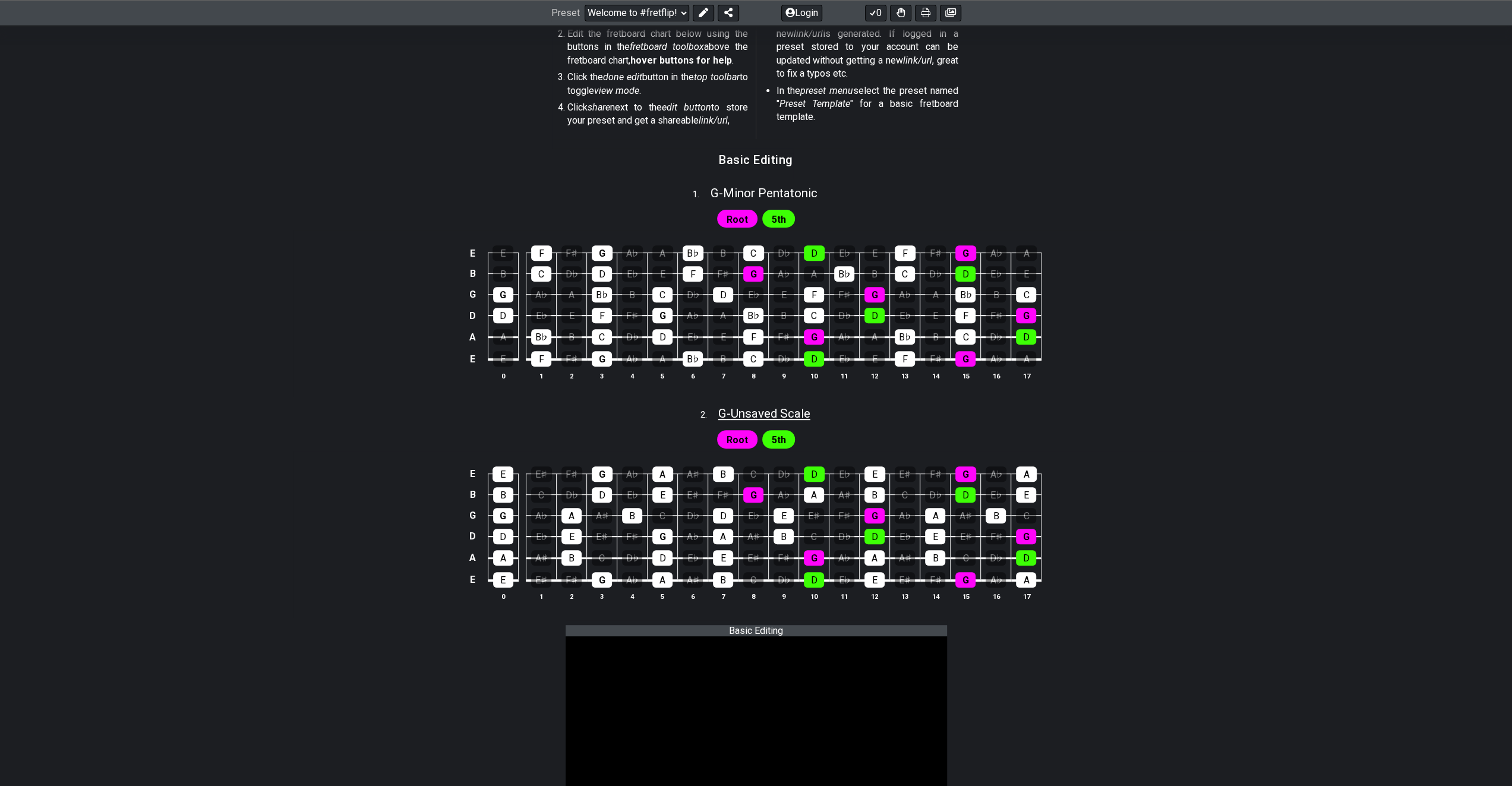
click at [799, 412] on span "G - Unsaved Scale" at bounding box center [764, 414] width 92 height 15
select select "G"
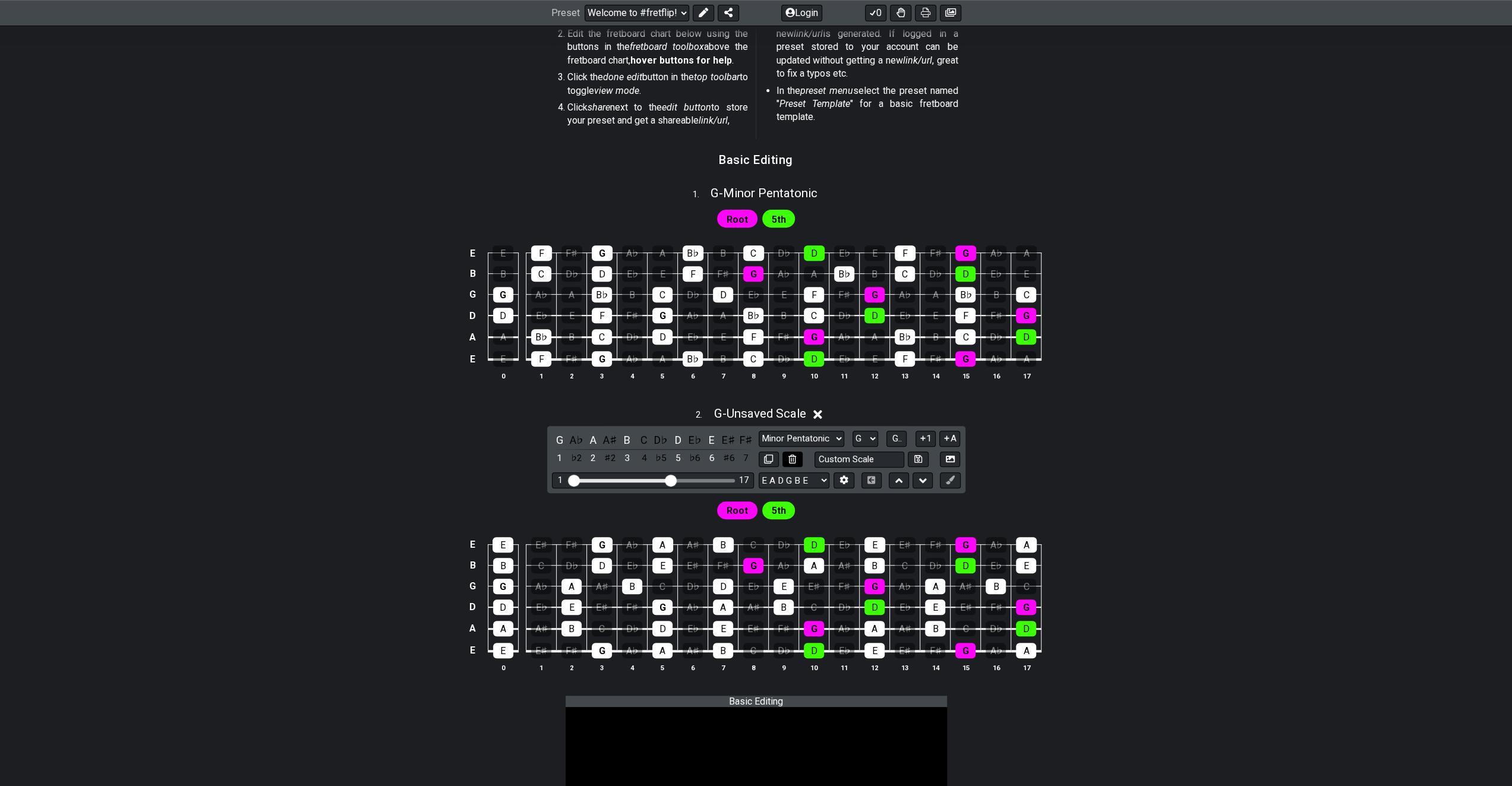
click at [796, 455] on button at bounding box center [792, 460] width 20 height 16
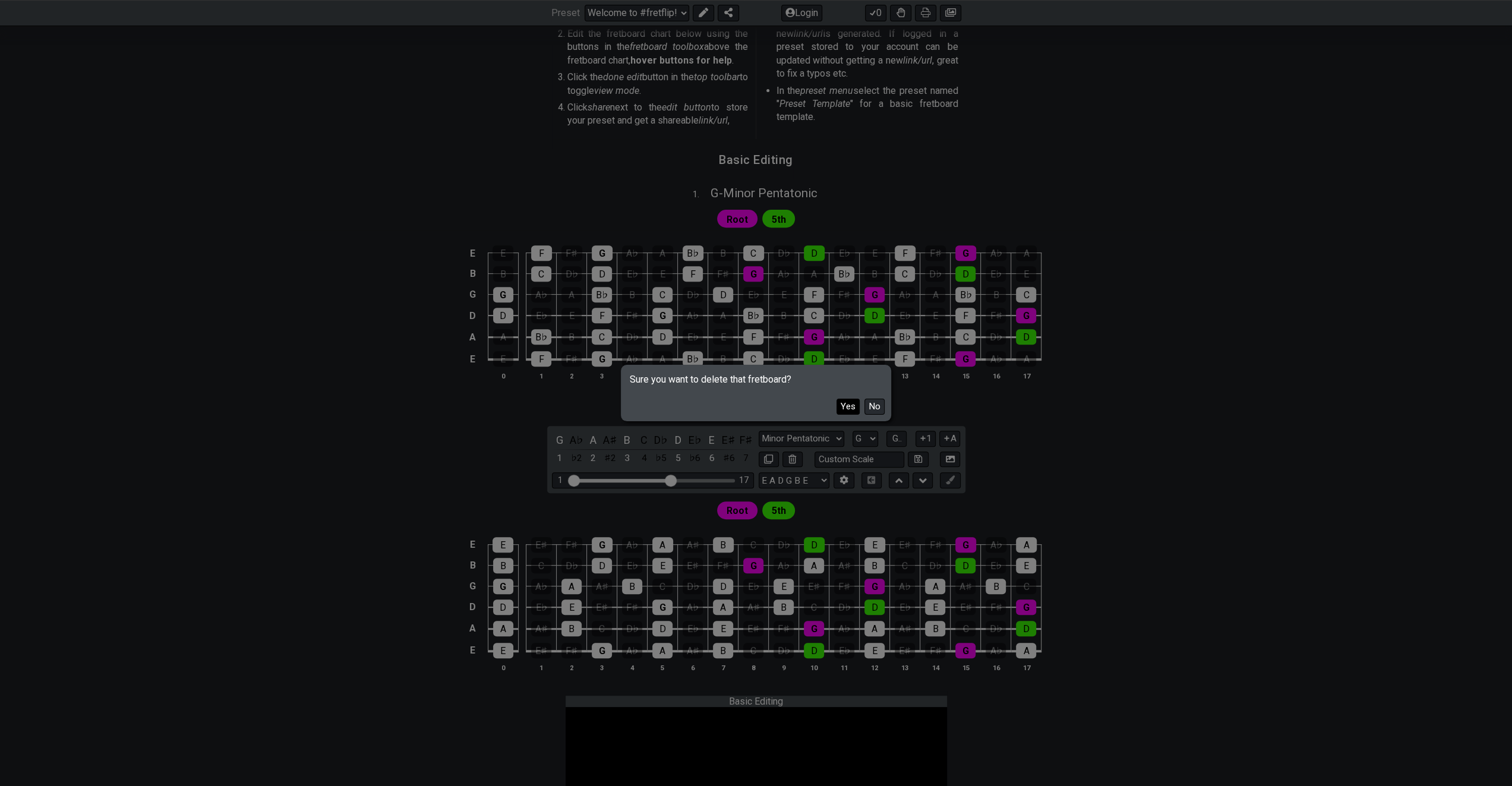
click at [848, 404] on button "Yes" at bounding box center [848, 407] width 23 height 16
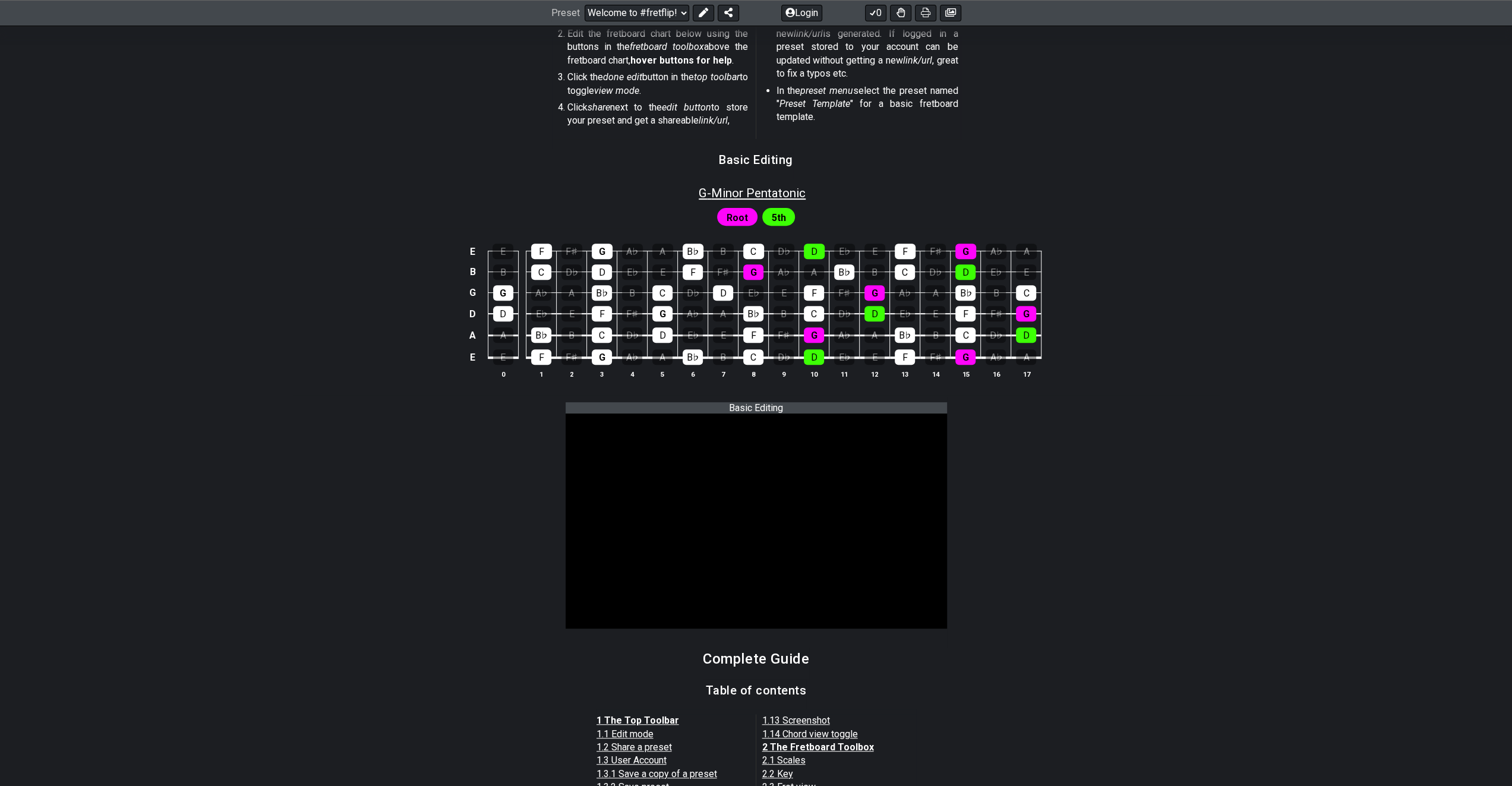
click at [750, 197] on span "G - Minor Pentatonic" at bounding box center [752, 194] width 107 height 15
select select "G"
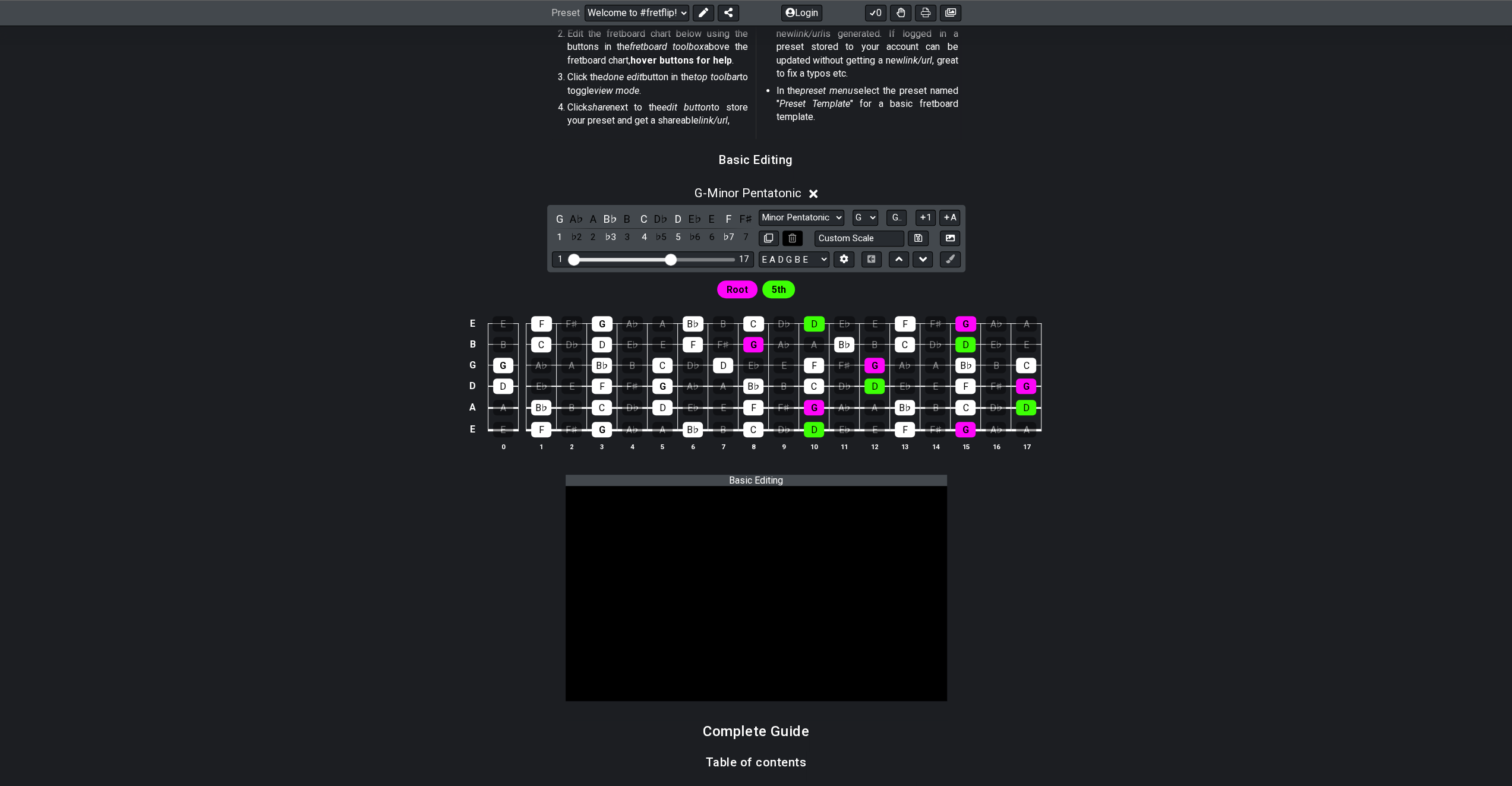
click at [795, 236] on icon at bounding box center [791, 238] width 7 height 9
click at [792, 238] on icon at bounding box center [791, 238] width 7 height 9
click at [817, 192] on icon at bounding box center [813, 194] width 9 height 9
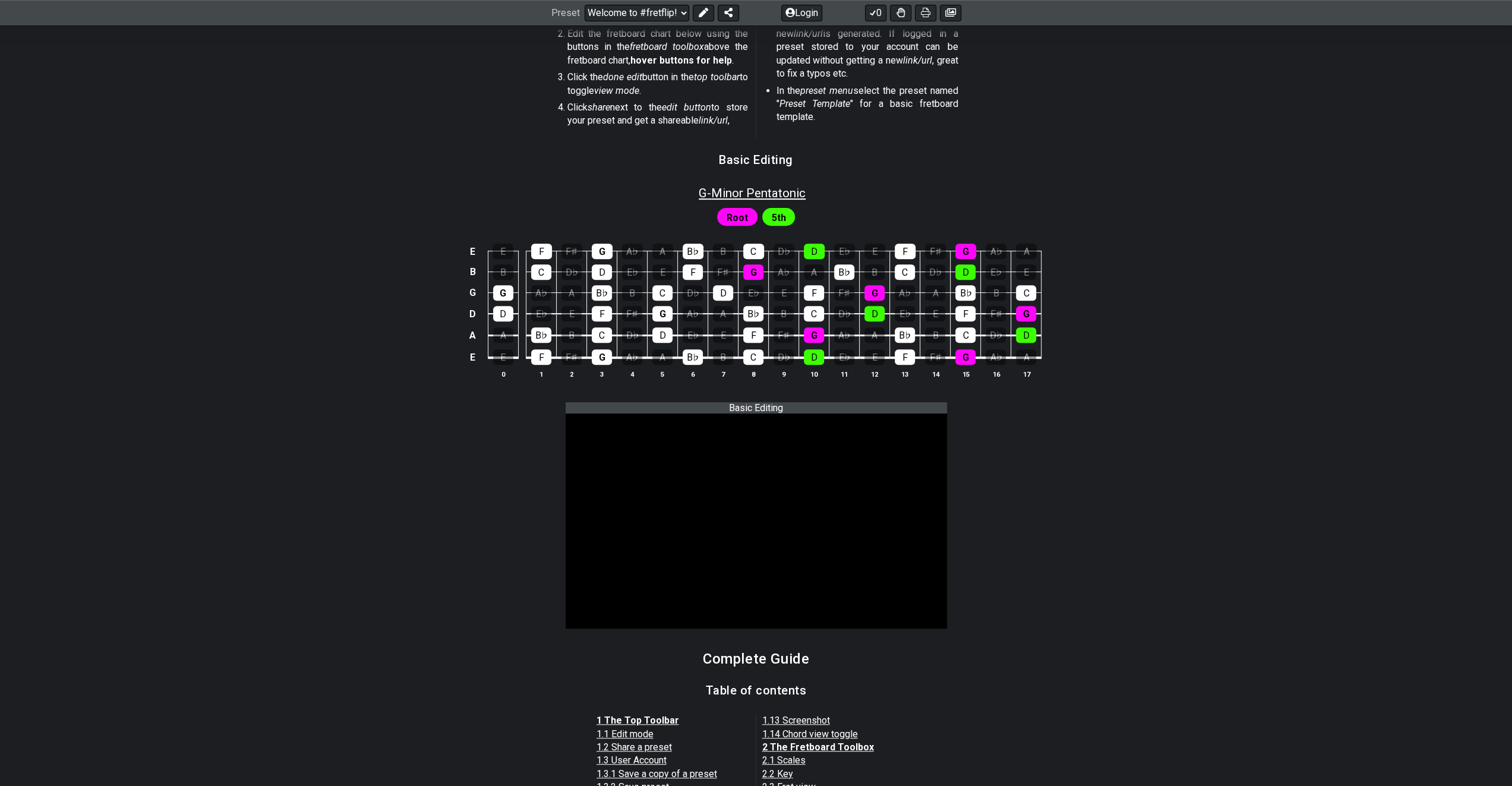
click at [761, 195] on span "G - Minor Pentatonic" at bounding box center [752, 194] width 107 height 15
select select "G"
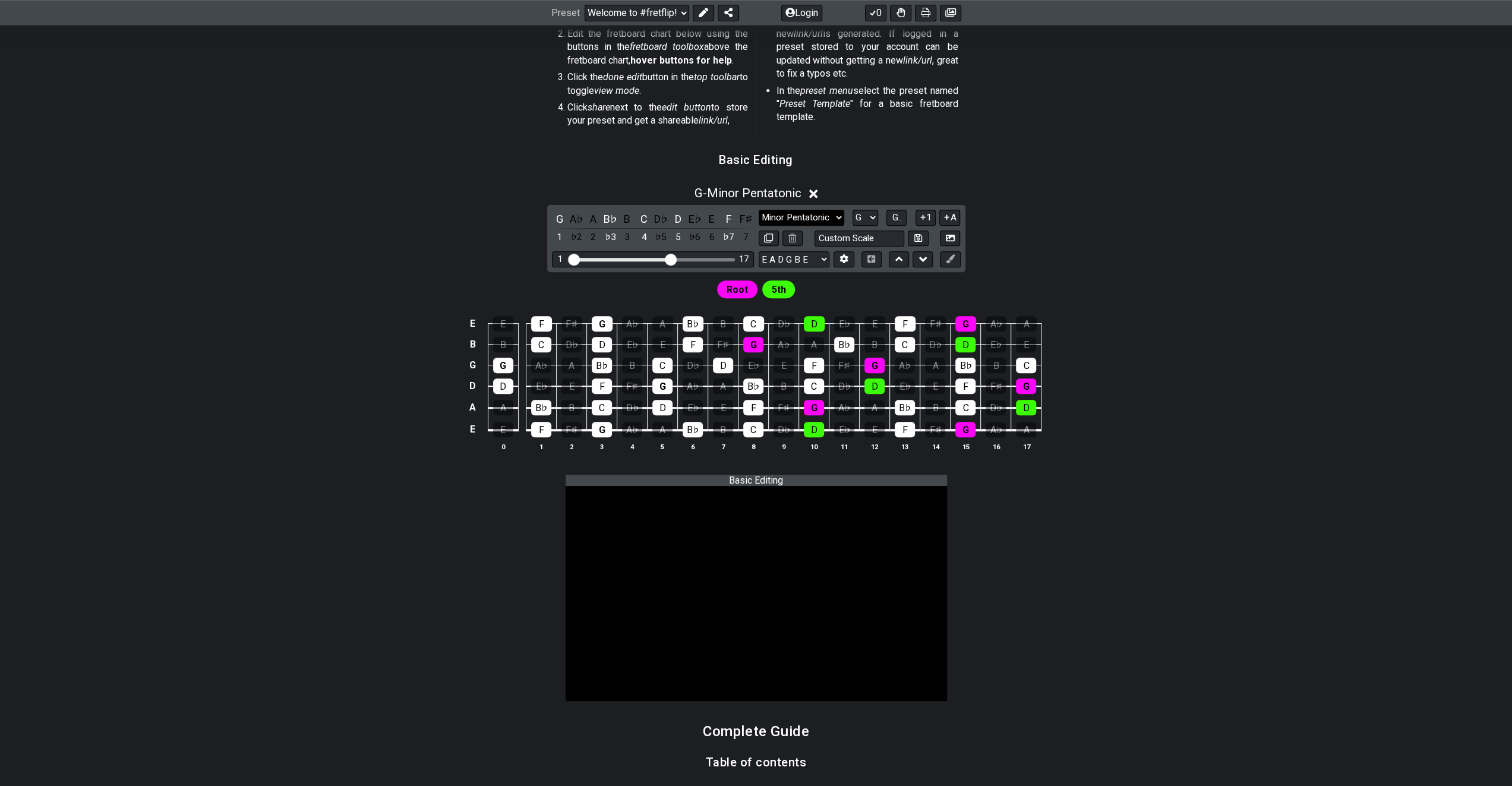
click at [785, 215] on select "Minor Pentatonic Root Minor Pentatonic Major Pentatonic Minor Blues Major Blues…" at bounding box center [801, 218] width 85 height 16
select select "Root"
click at [759, 210] on select "Minor Pentatonic Root Minor Pentatonic Major Pentatonic Minor Blues Major Blues…" at bounding box center [801, 218] width 85 height 16
